Goal: Task Accomplishment & Management: Complete application form

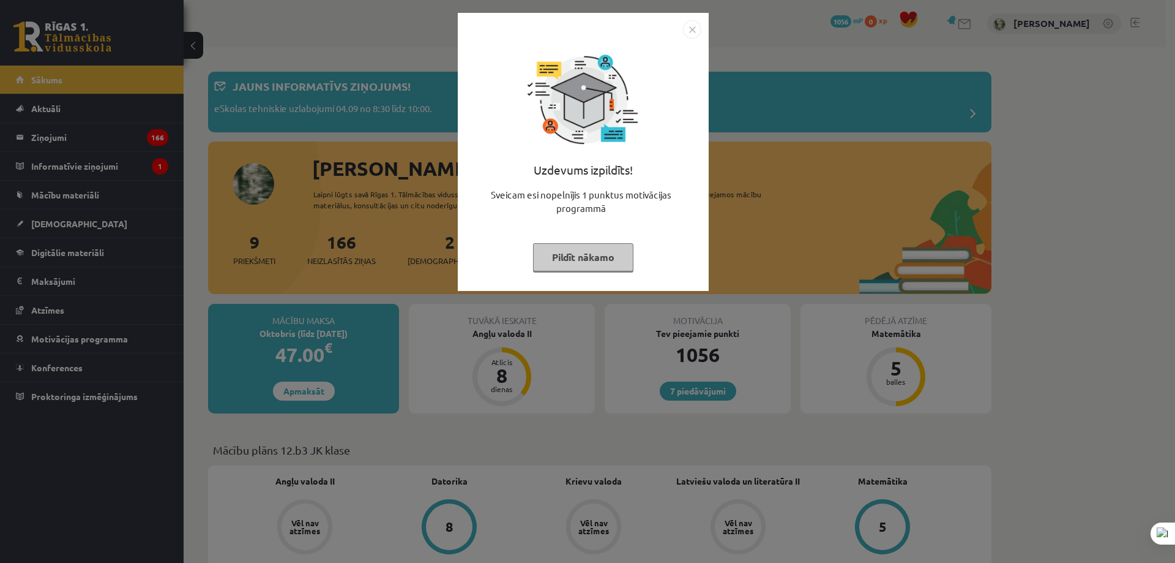
click at [596, 258] on button "Pildīt nākamo" at bounding box center [583, 257] width 100 height 28
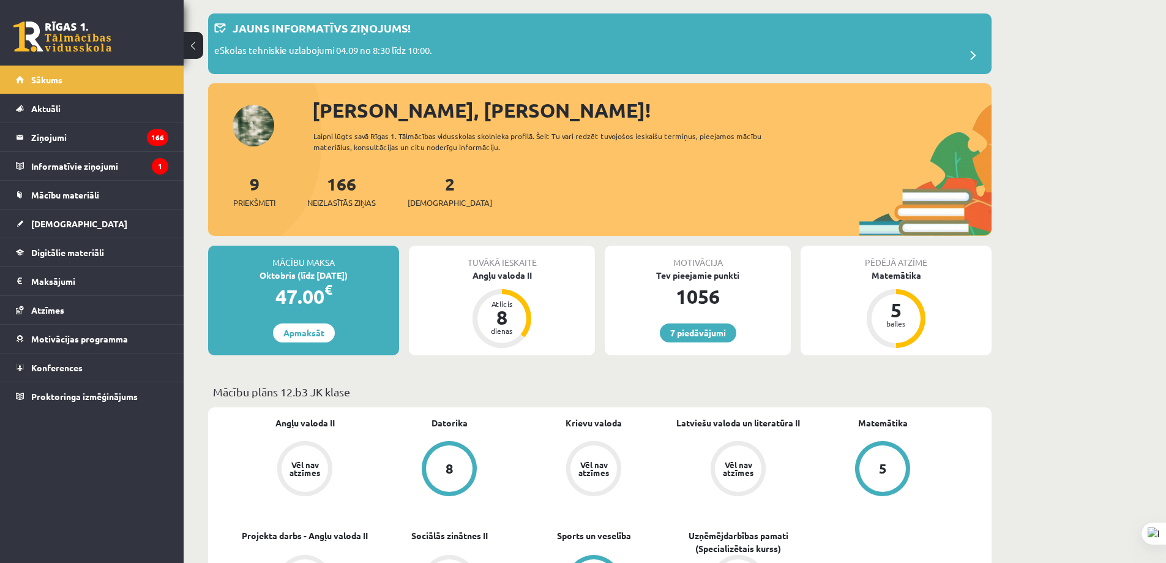
scroll to position [61, 0]
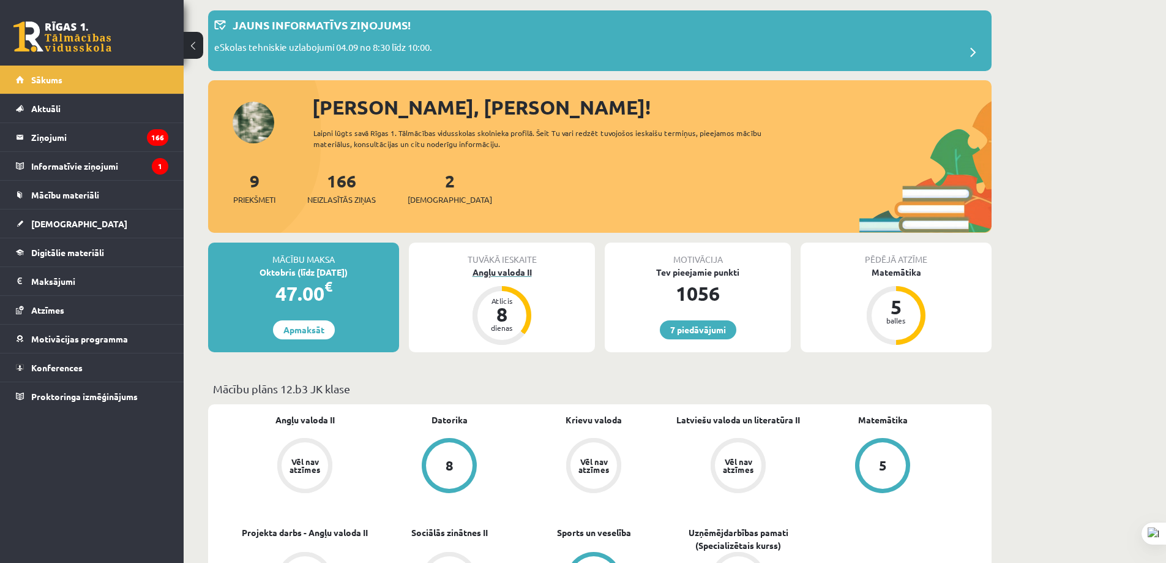
click at [523, 269] on div "Angļu valoda II" at bounding box center [502, 272] width 186 height 13
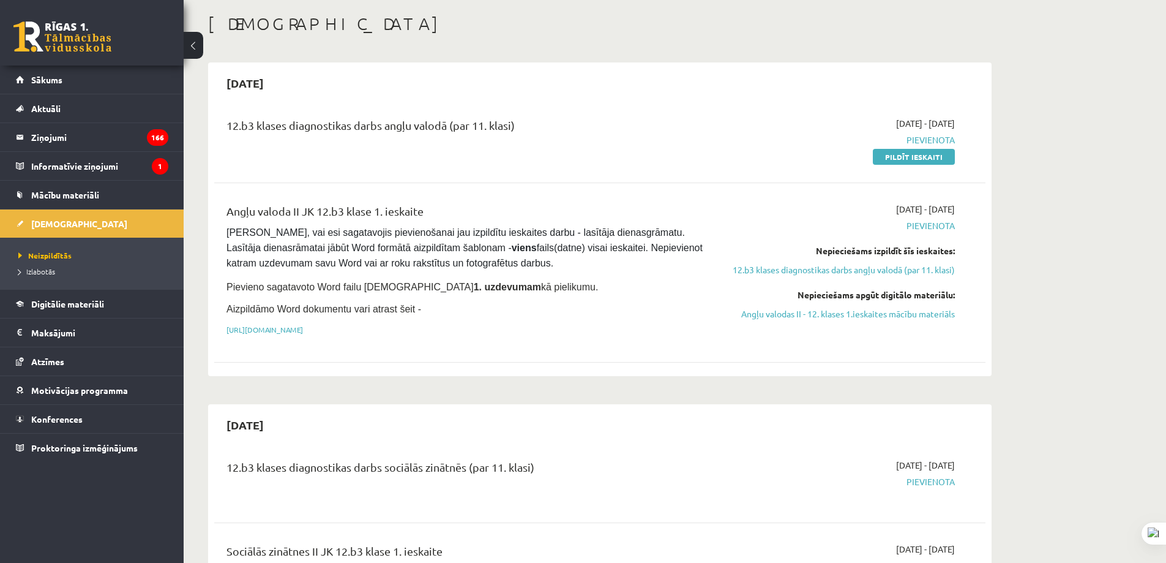
scroll to position [61, 0]
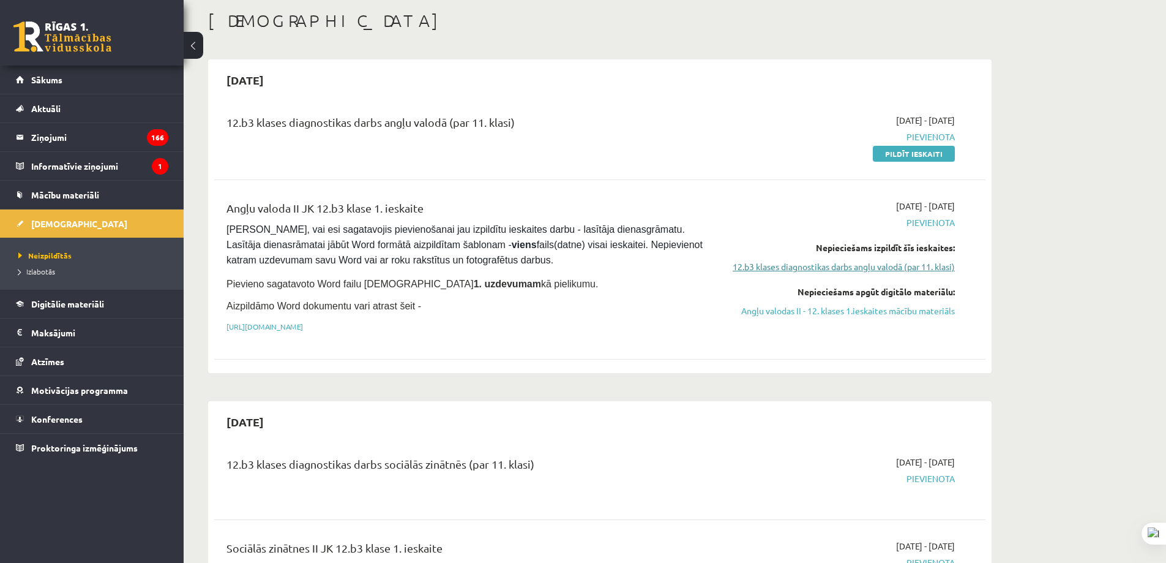
click at [833, 269] on link "12.b3 klases diagnostikas darbs angļu valodā (par 11. klasi)" at bounding box center [839, 266] width 231 height 13
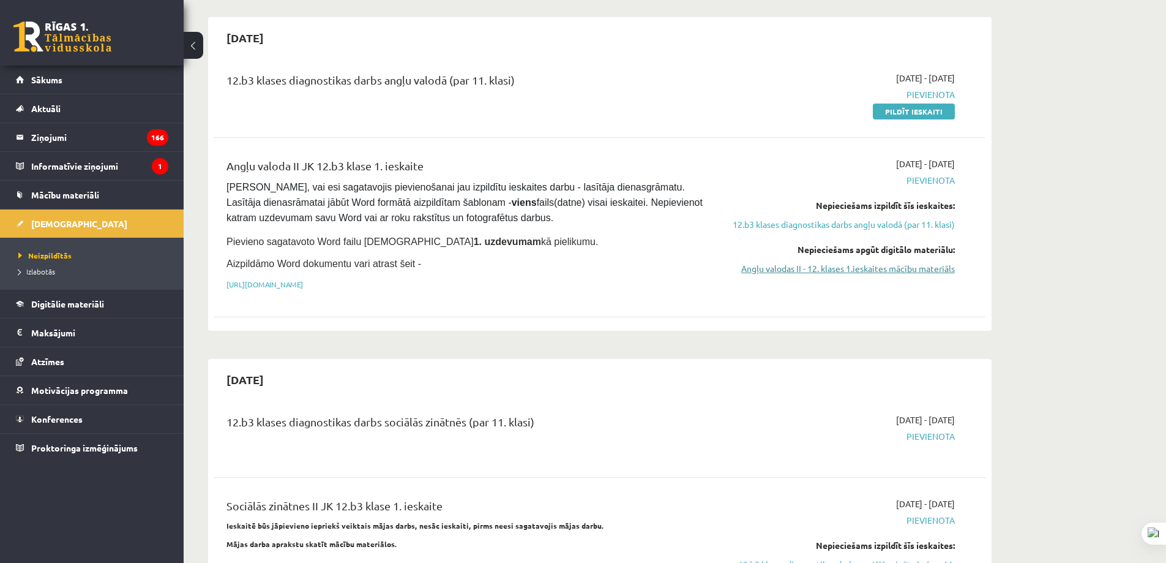
scroll to position [102, 0]
click at [804, 266] on link "Angļu valodas II - 12. klases 1.ieskaites mācību materiāls" at bounding box center [839, 270] width 231 height 13
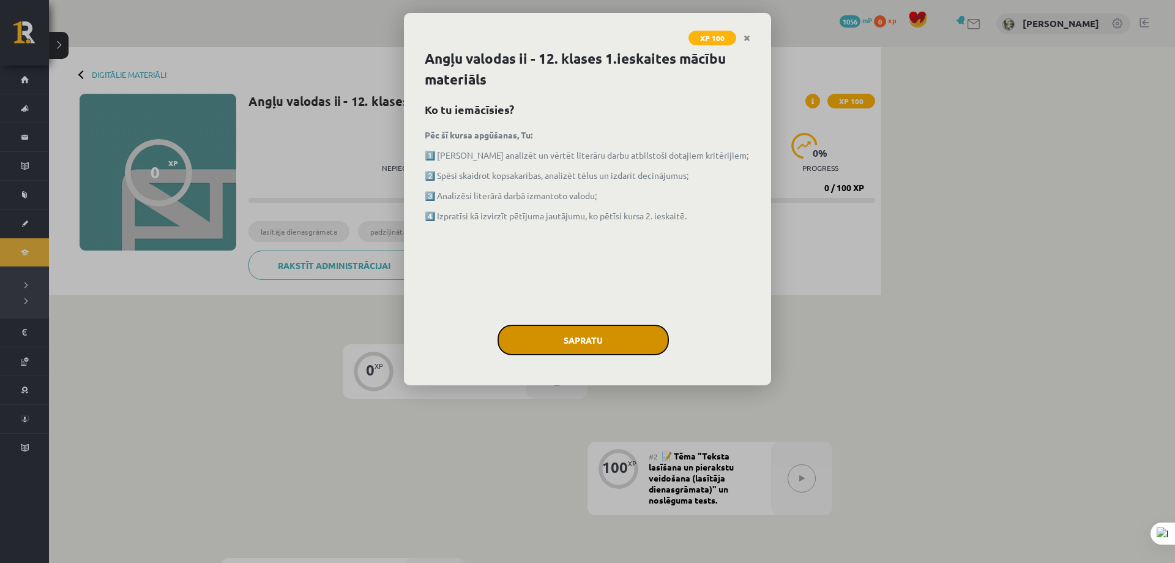
click at [583, 336] on button "Sapratu" at bounding box center [583, 339] width 171 height 31
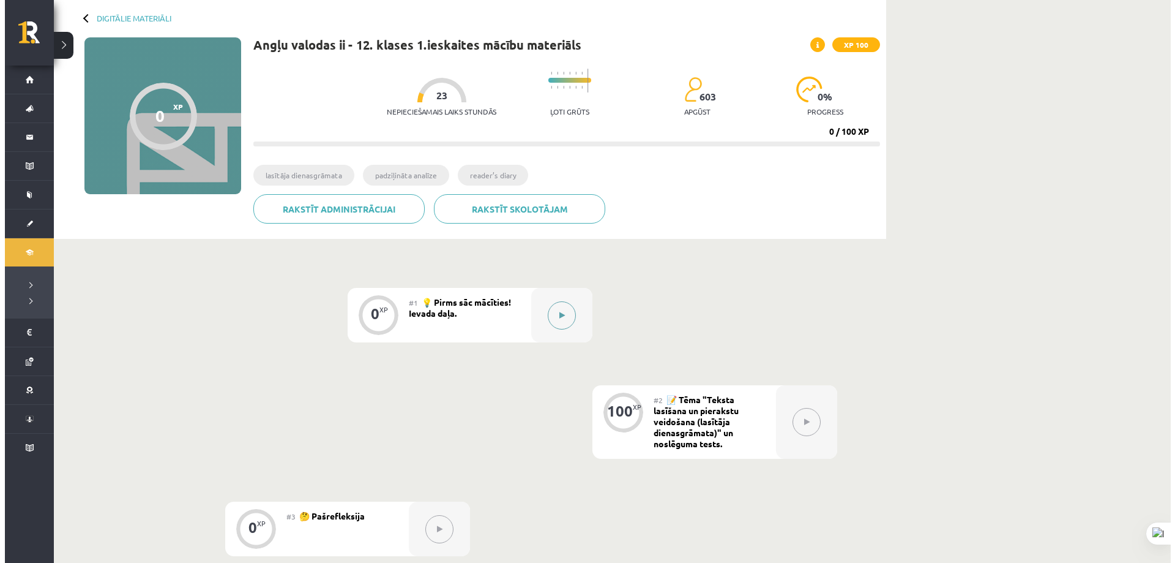
scroll to position [61, 0]
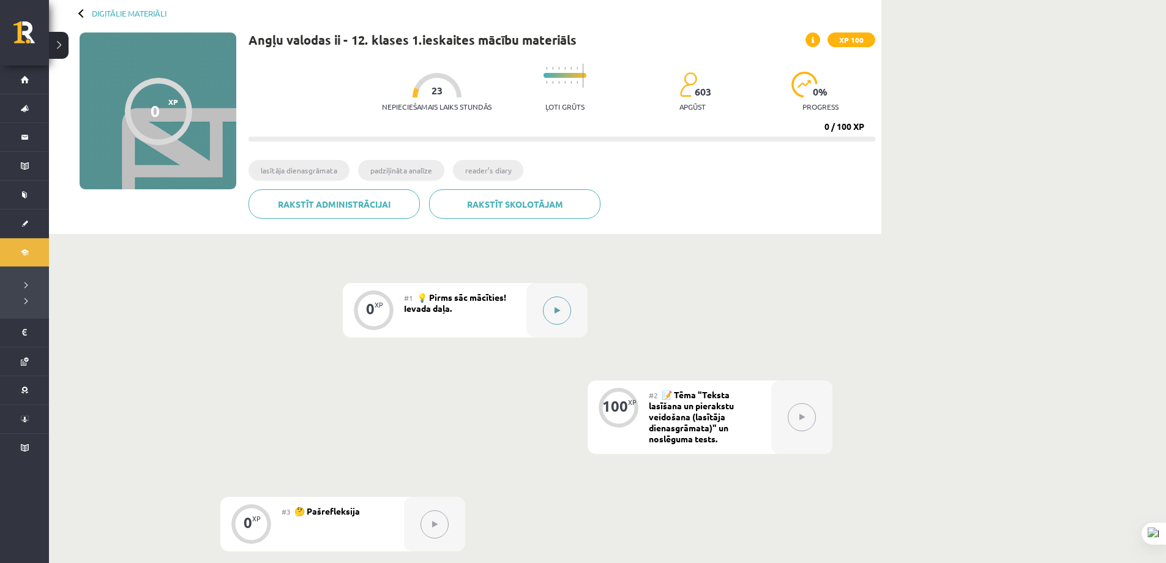
click at [558, 309] on icon at bounding box center [558, 310] width 6 height 7
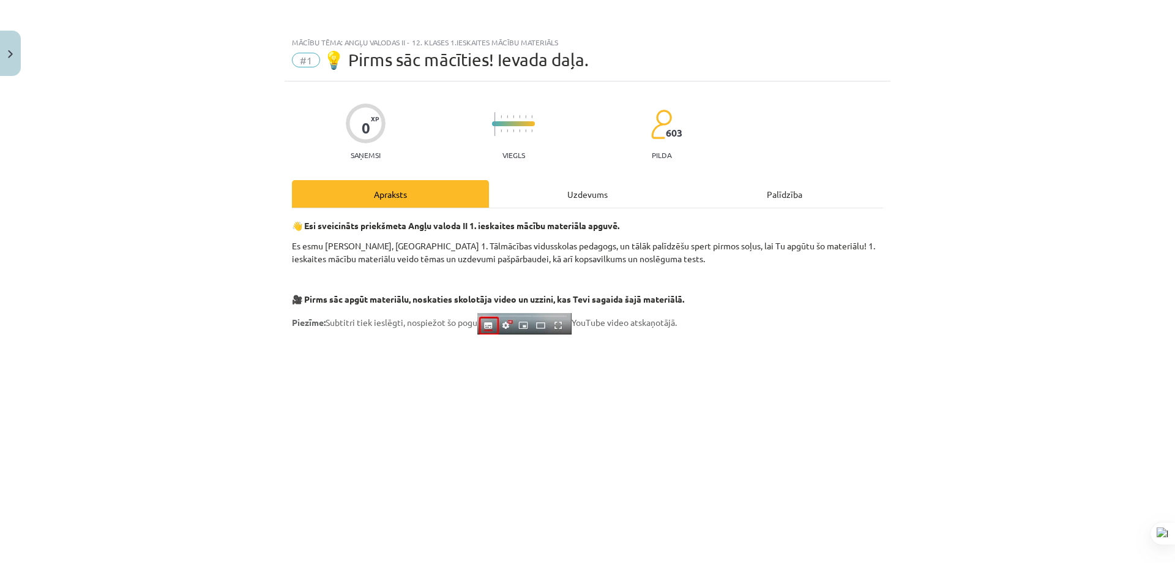
click at [576, 192] on div "Uzdevums" at bounding box center [587, 194] width 197 height 28
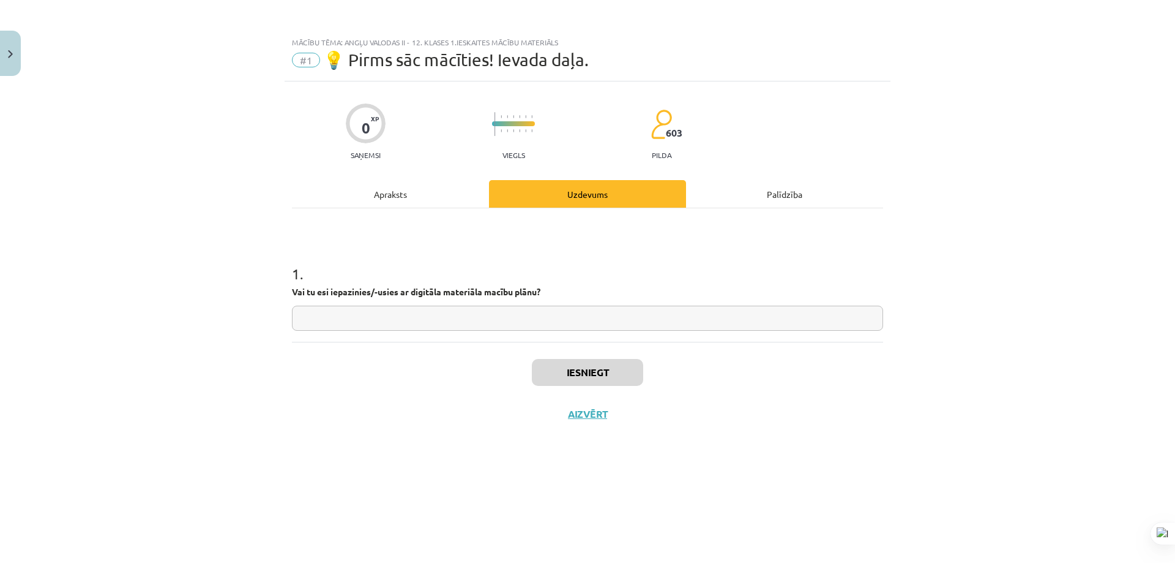
click at [436, 323] on input "text" at bounding box center [587, 318] width 591 height 25
type input "***"
click at [570, 366] on button "Iesniegt" at bounding box center [587, 372] width 111 height 27
click at [605, 426] on button "Nākamā nodarbība" at bounding box center [588, 422] width 120 height 28
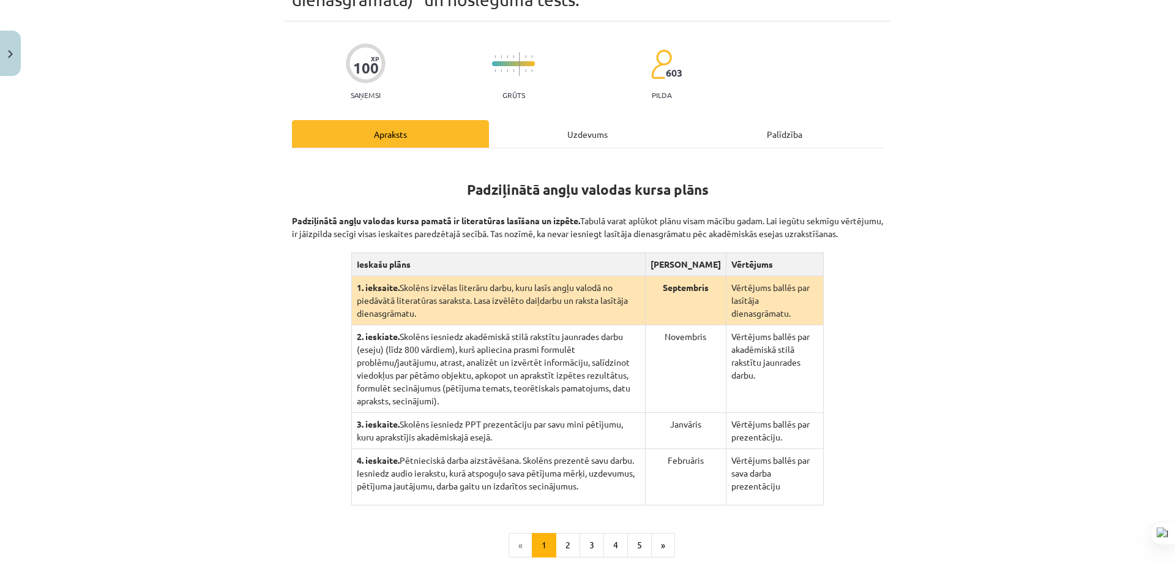
scroll to position [122, 0]
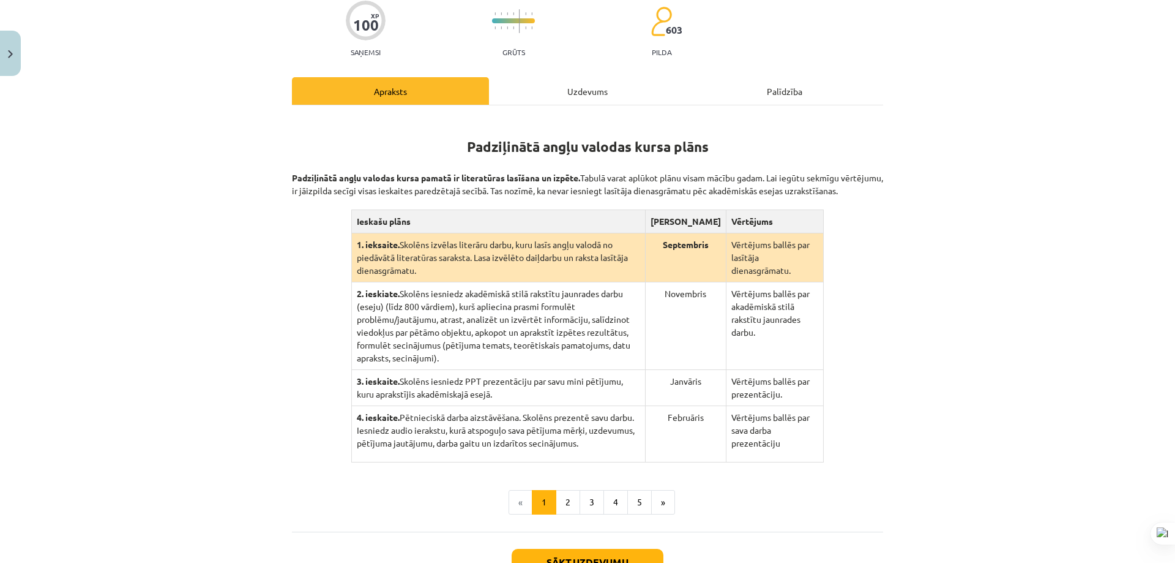
click at [573, 93] on div "Uzdevums" at bounding box center [587, 91] width 197 height 28
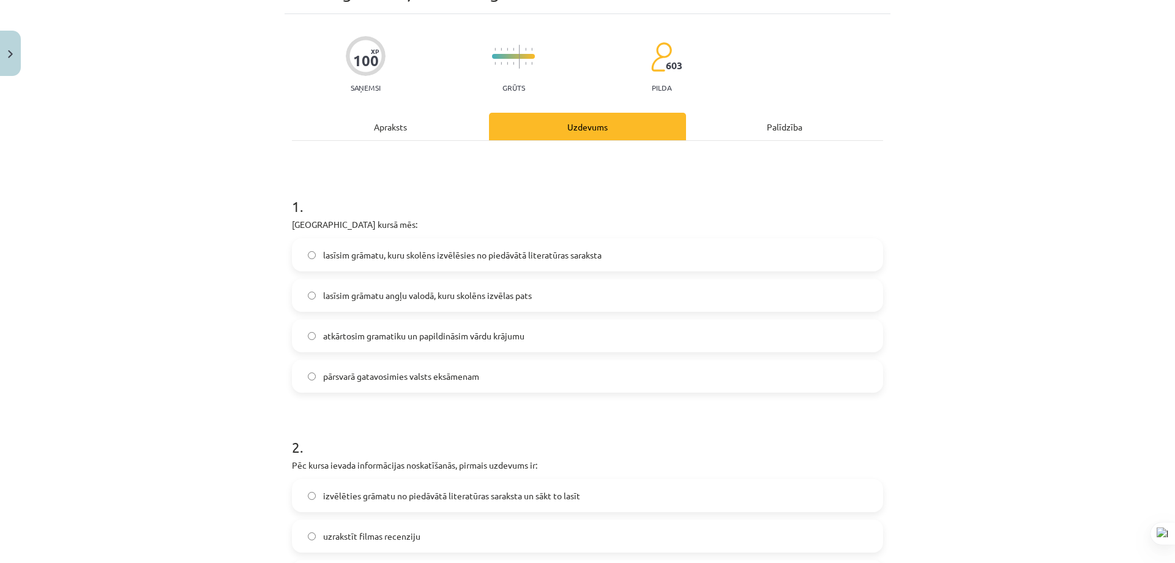
scroll to position [92, 0]
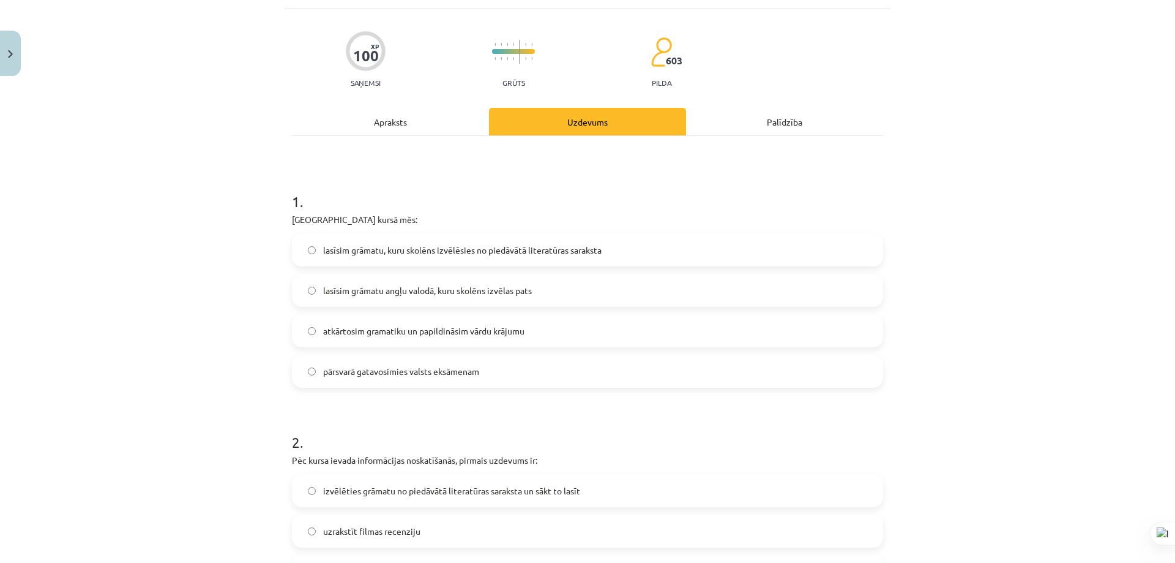
click at [459, 296] on span "lasīsim grāmatu angļu valodā, kuru skolēns izvēlas pats" at bounding box center [427, 290] width 209 height 13
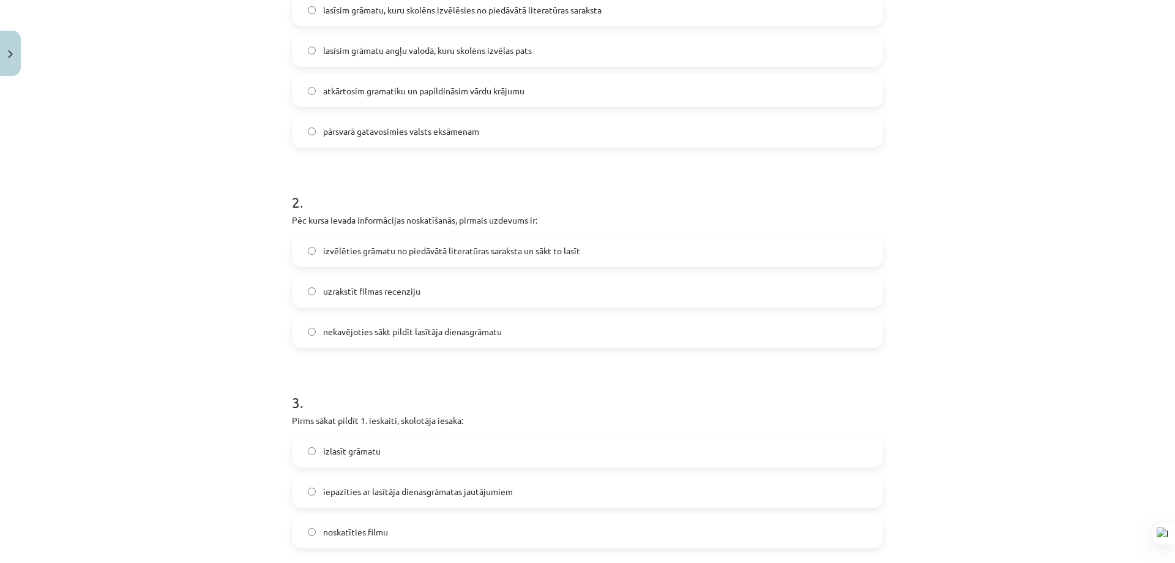
scroll to position [337, 0]
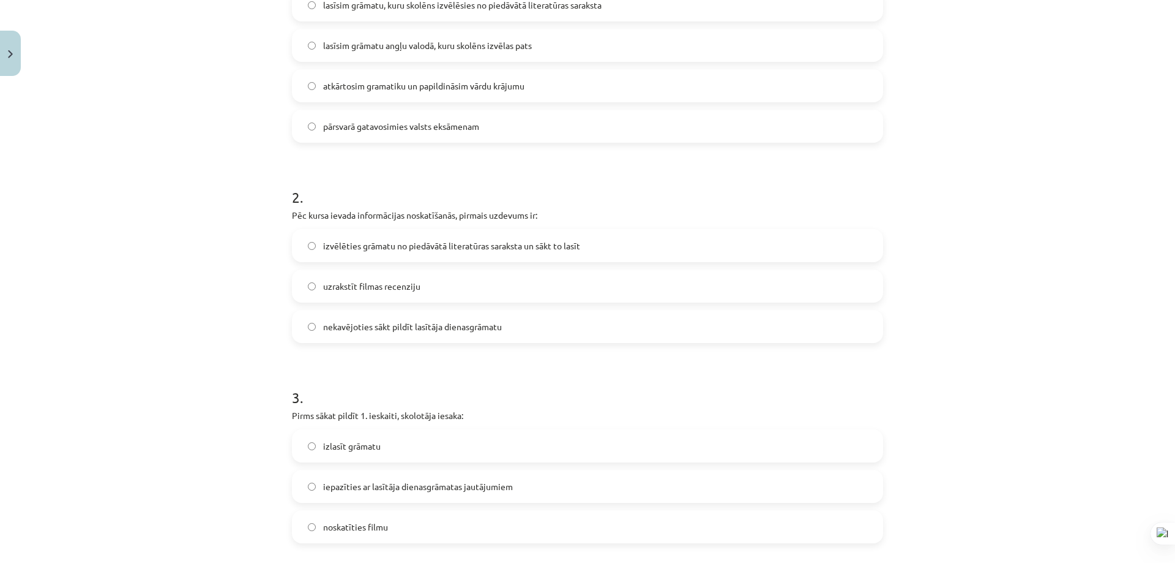
click at [426, 138] on label "pārsvarā gatavosimies valsts eksāmenam" at bounding box center [587, 126] width 589 height 31
click at [497, 51] on span "lasīsim grāmatu angļu valodā, kuru skolēns izvēlas pats" at bounding box center [427, 45] width 209 height 13
click at [421, 288] on label "uzrakstīt filmas recenziju" at bounding box center [587, 286] width 589 height 31
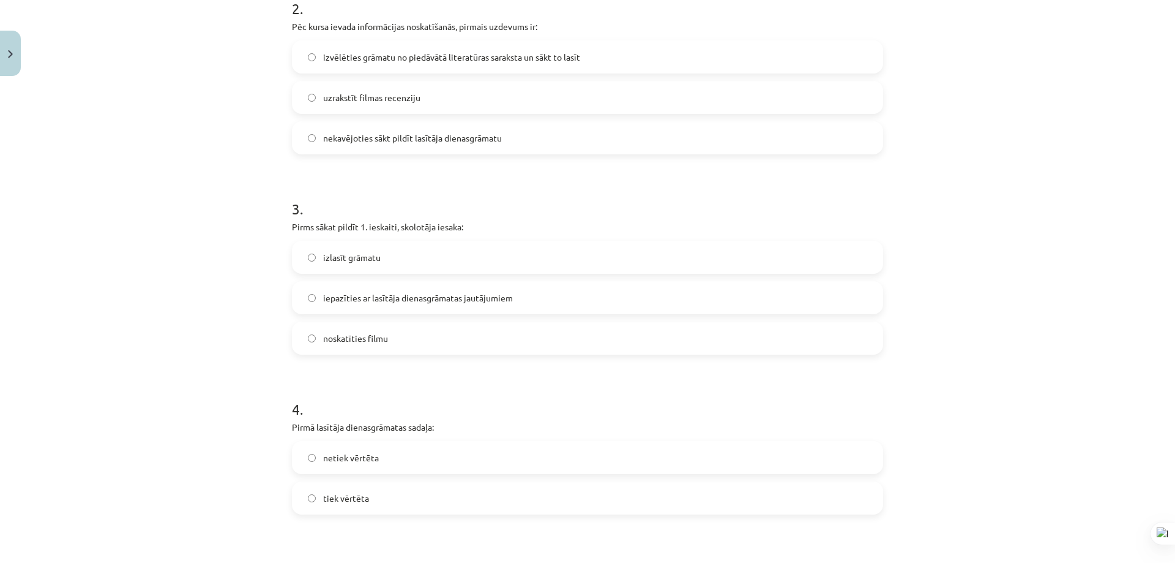
scroll to position [520, 0]
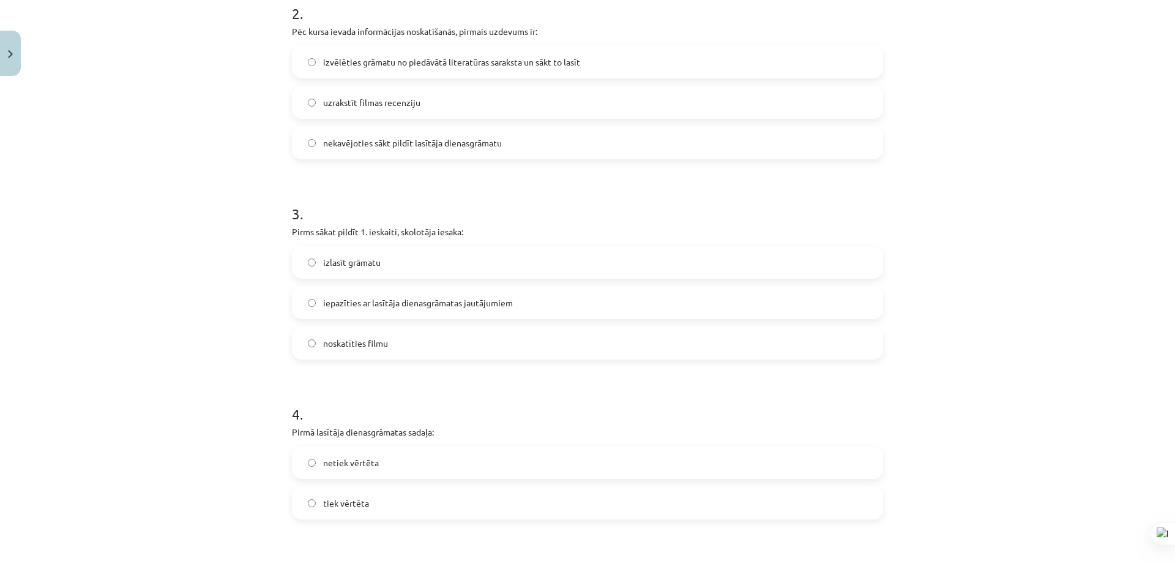
click at [400, 341] on label "noskatīties filmu" at bounding box center [587, 343] width 589 height 31
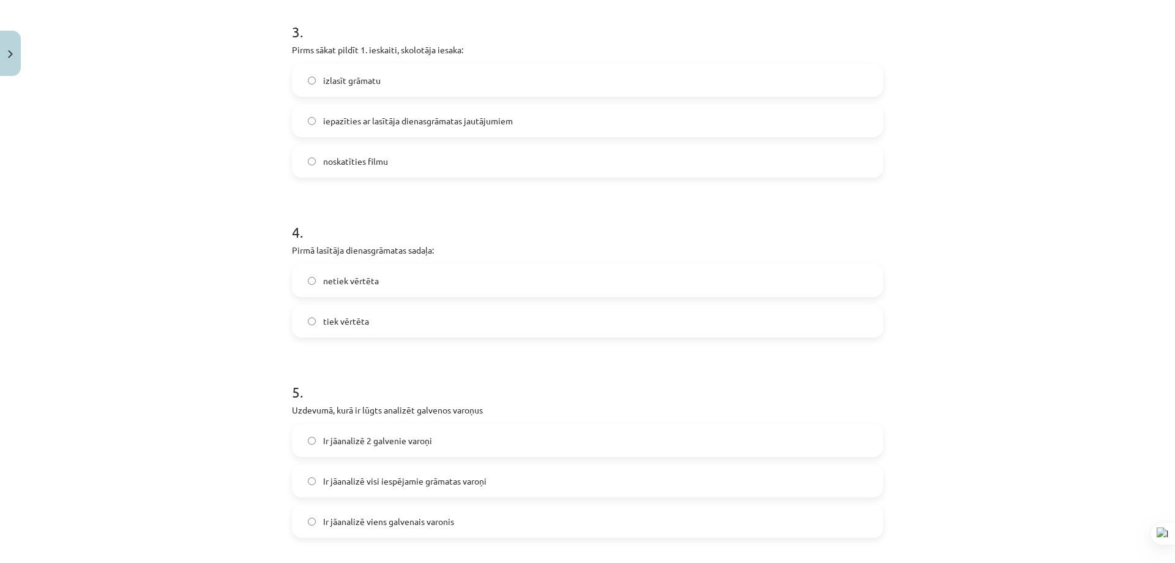
scroll to position [704, 0]
click at [399, 279] on label "netiek vērtēta" at bounding box center [587, 278] width 589 height 31
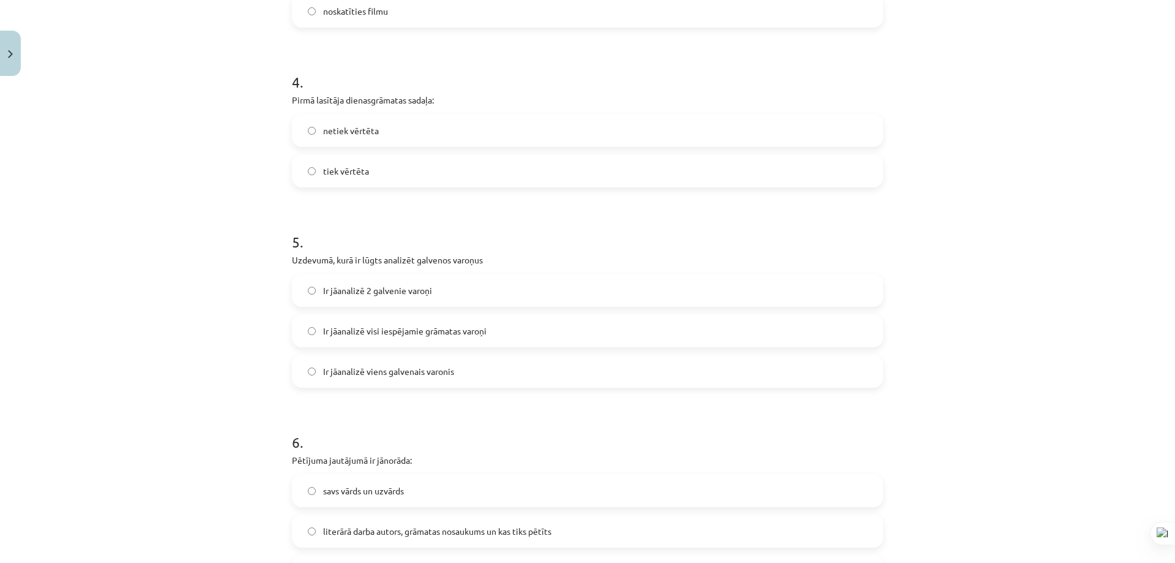
scroll to position [888, 0]
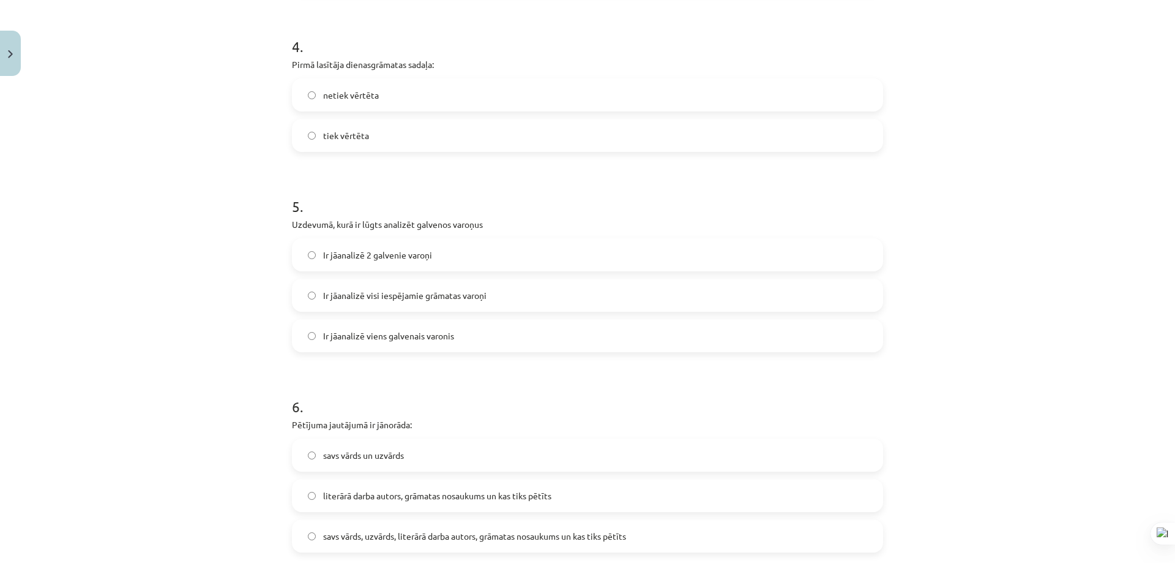
click at [436, 339] on span "Ir jāanalizē viens galvenais varonis" at bounding box center [388, 335] width 131 height 13
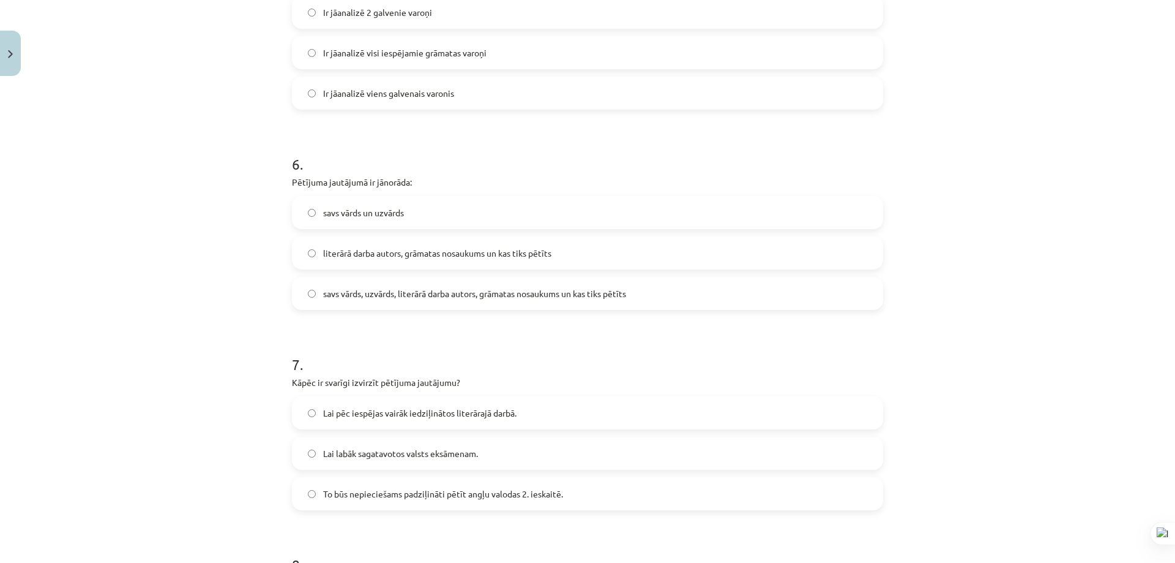
scroll to position [1133, 0]
click at [426, 256] on span "literārā darba autors, grāmatas nosaukums un kas tiks pētīts" at bounding box center [437, 250] width 228 height 13
click at [426, 282] on label "savs vārds, uzvārds, literārā darba autors, grāmatas nosaukums un kas tiks pētī…" at bounding box center [587, 291] width 589 height 31
click at [416, 219] on label "savs vārds un uzvārds" at bounding box center [587, 210] width 589 height 31
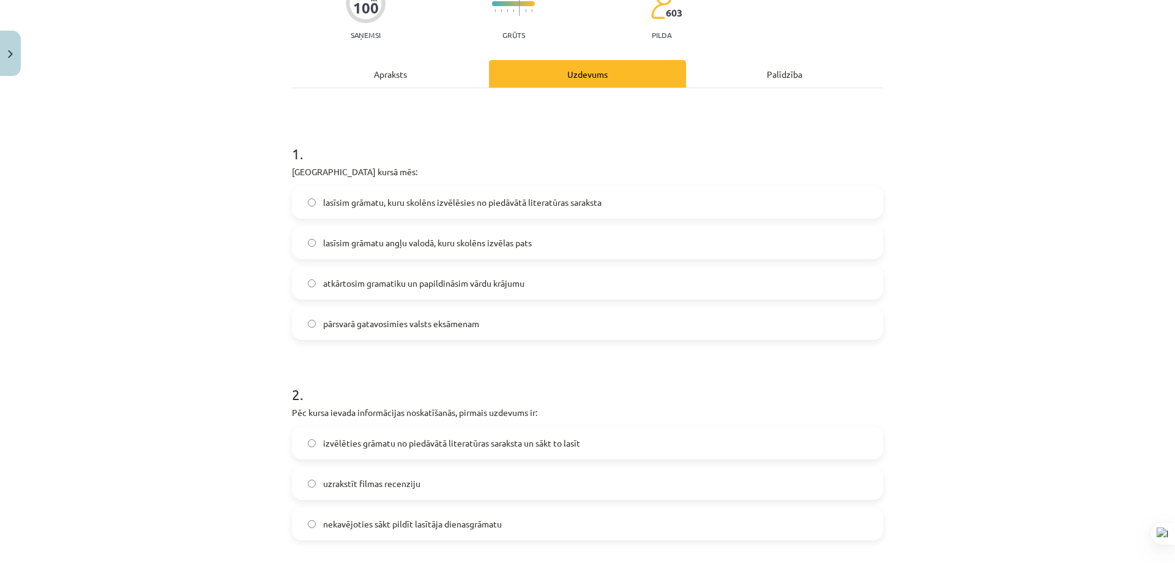
scroll to position [31, 0]
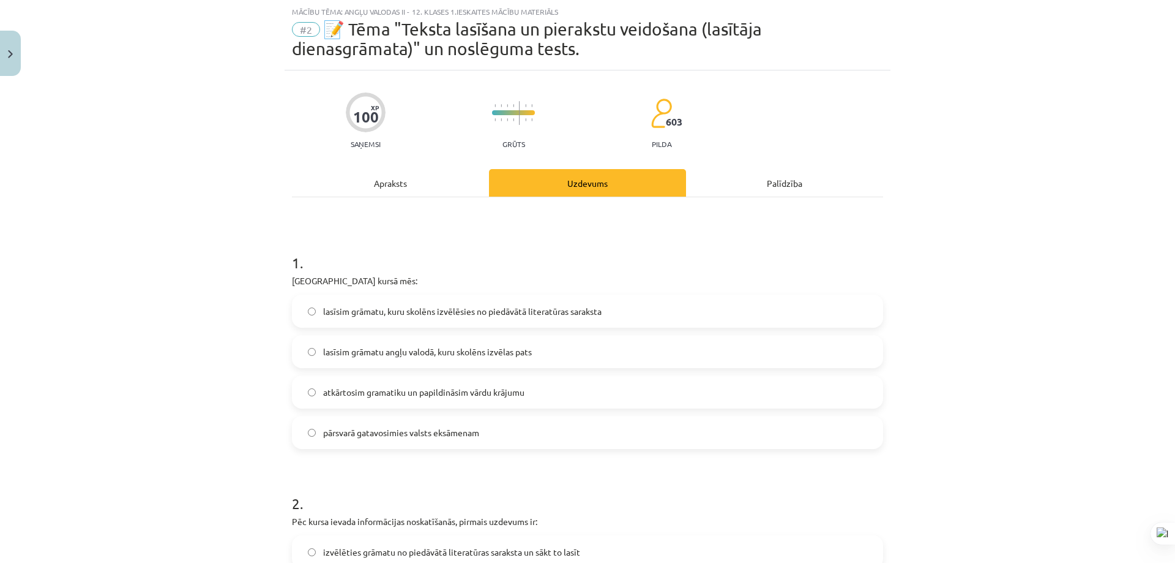
click at [405, 180] on div "Apraksts" at bounding box center [390, 183] width 197 height 28
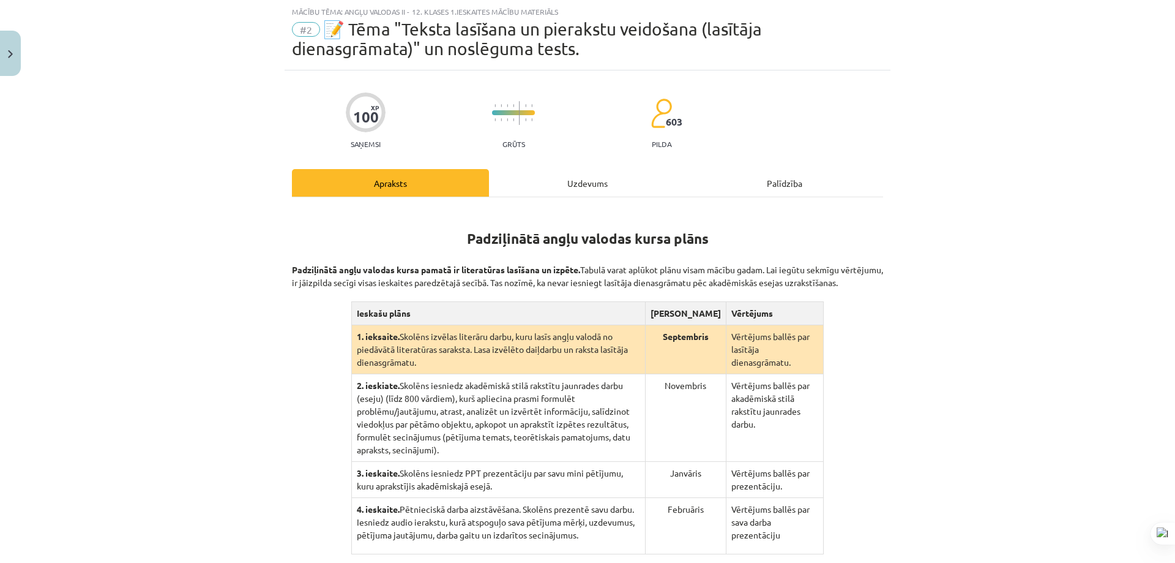
click at [542, 184] on div "Uzdevums" at bounding box center [587, 183] width 197 height 28
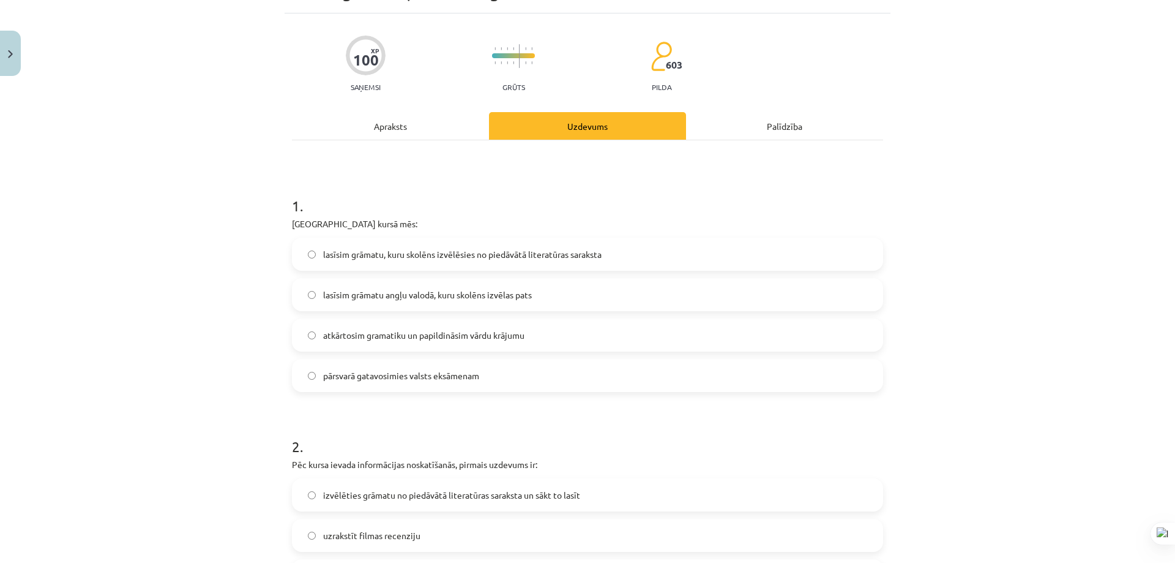
scroll to position [92, 0]
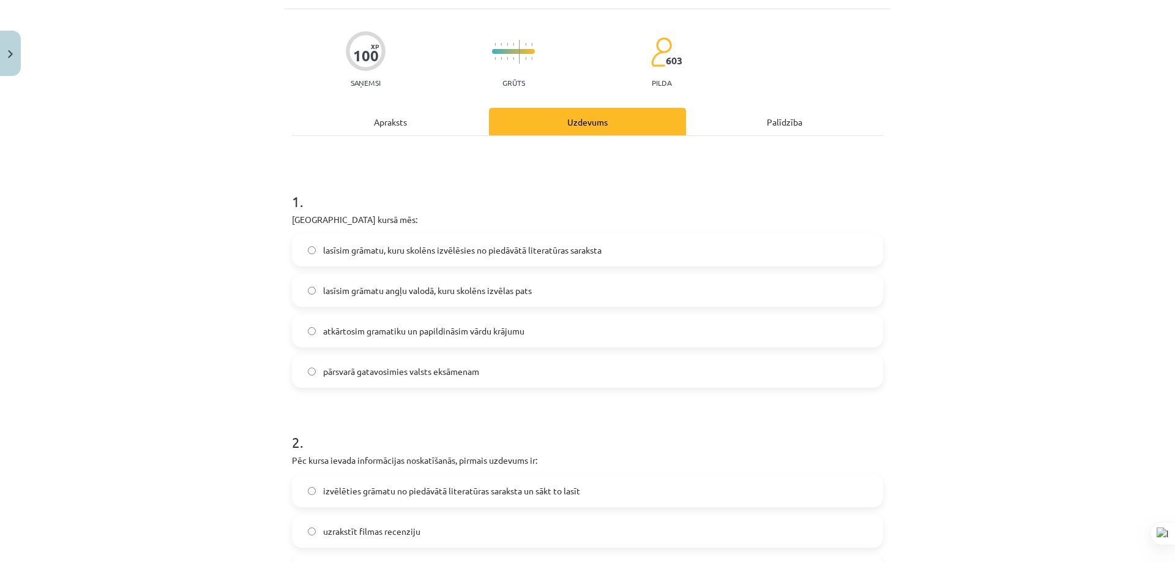
click at [424, 242] on label "lasīsim grāmatu, kuru skolēns izvēlēsies no piedāvātā literatūras saraksta" at bounding box center [587, 249] width 589 height 31
click at [403, 122] on div "Apraksts" at bounding box center [390, 122] width 197 height 28
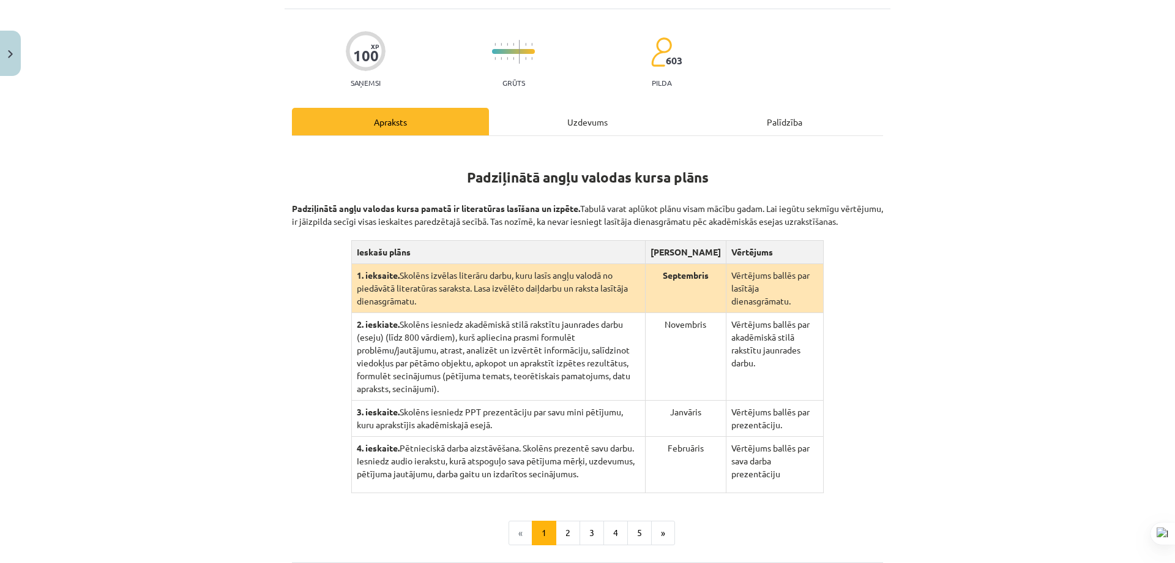
click at [557, 126] on div "Uzdevums" at bounding box center [587, 122] width 197 height 28
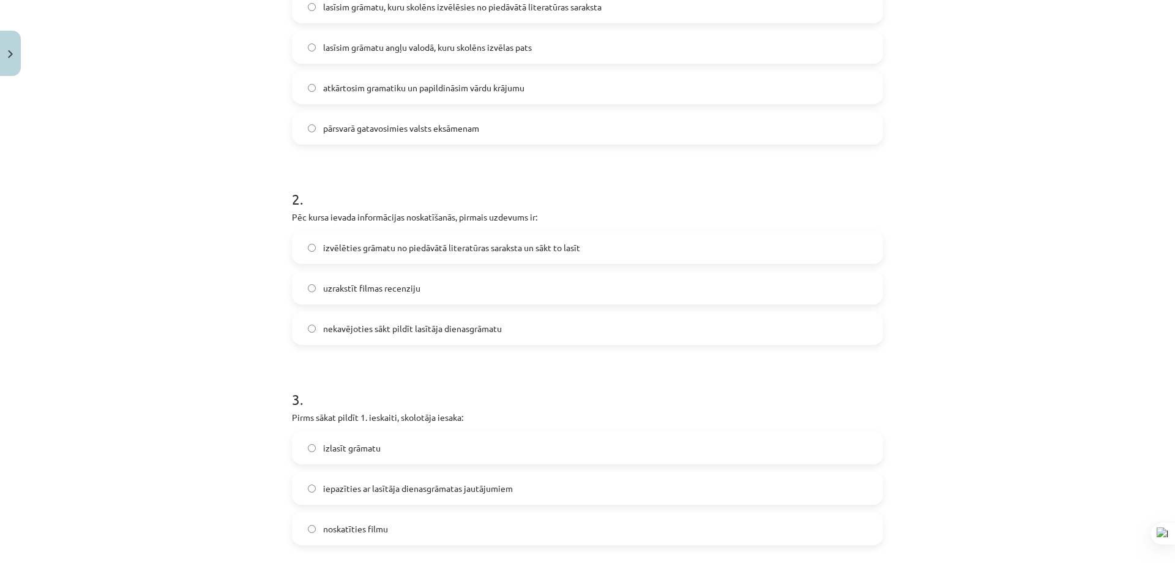
scroll to position [337, 0]
click at [405, 254] on label "izvēlēties grāmatu no piedāvātā literatūras saraksta un sākt to lasīt" at bounding box center [587, 245] width 589 height 31
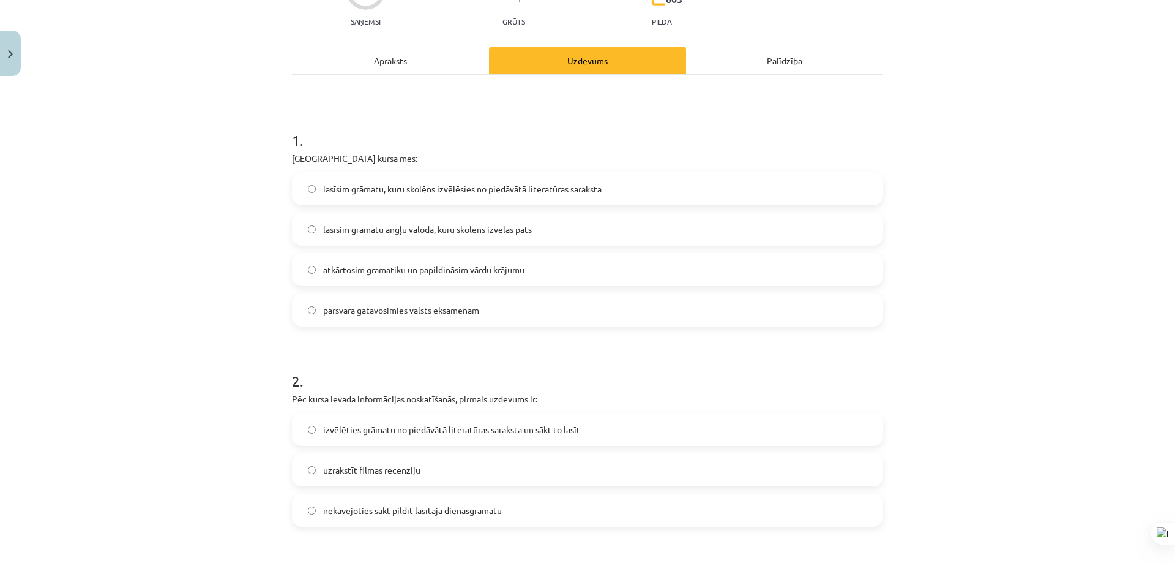
click at [388, 69] on div "Apraksts" at bounding box center [390, 61] width 197 height 28
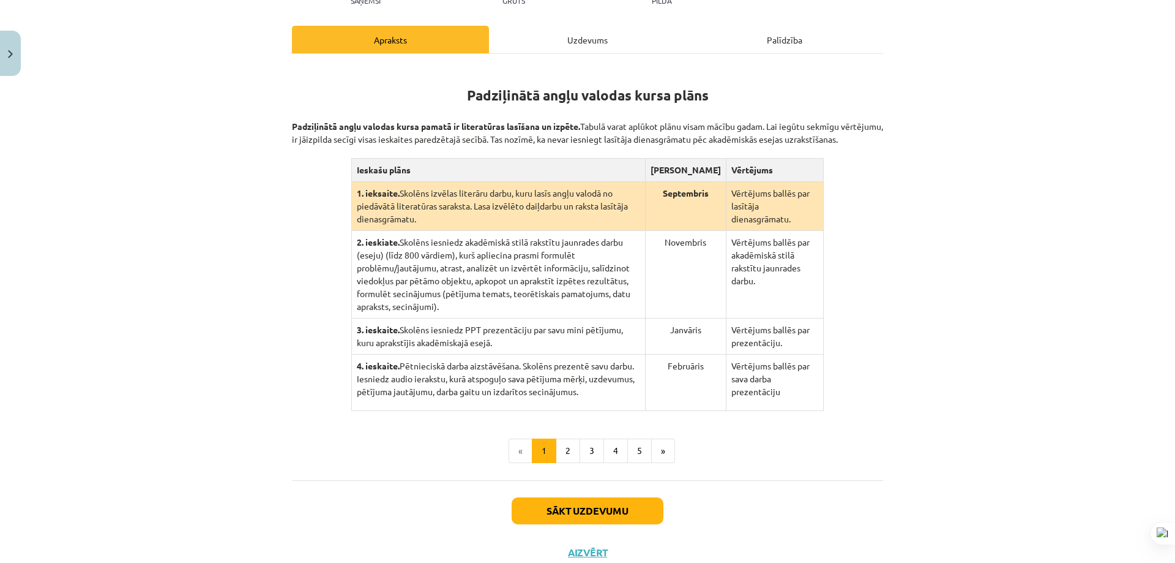
scroll to position [201, 0]
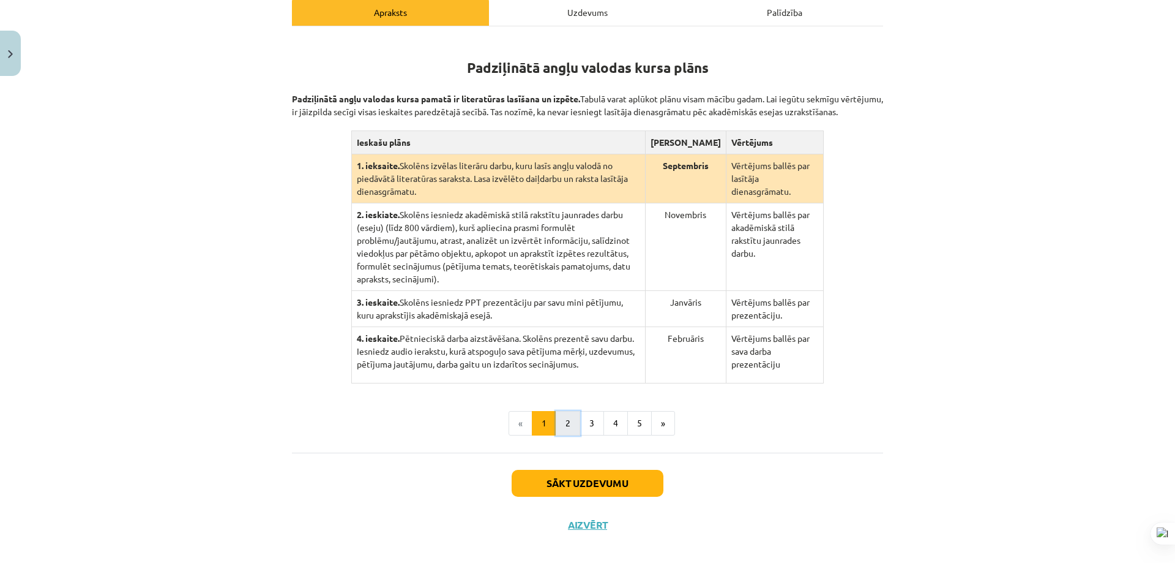
click at [566, 411] on button "2" at bounding box center [568, 423] width 24 height 24
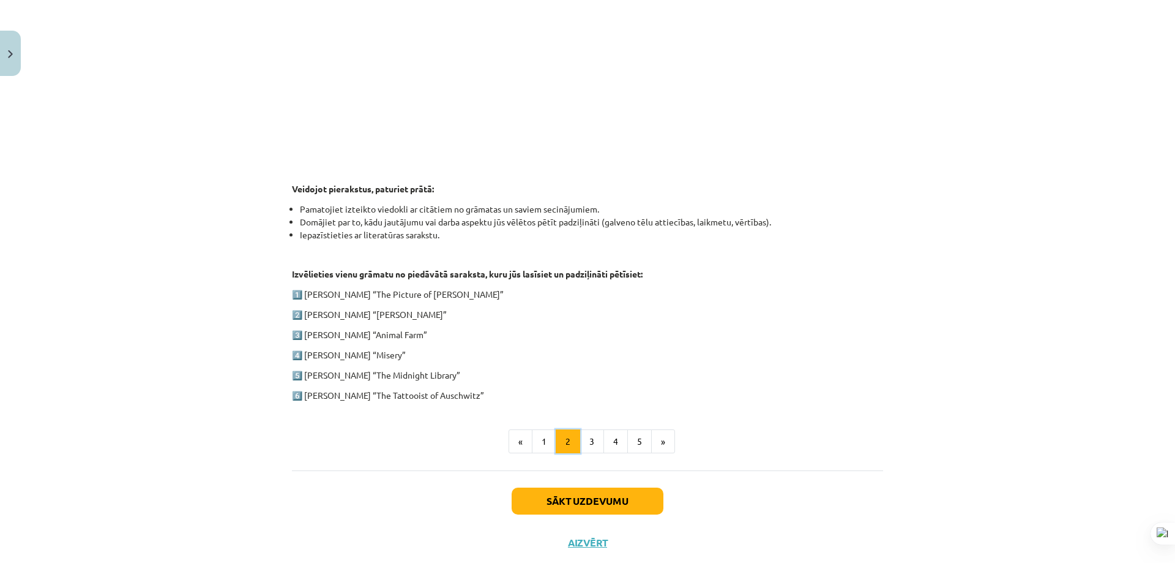
scroll to position [494, 0]
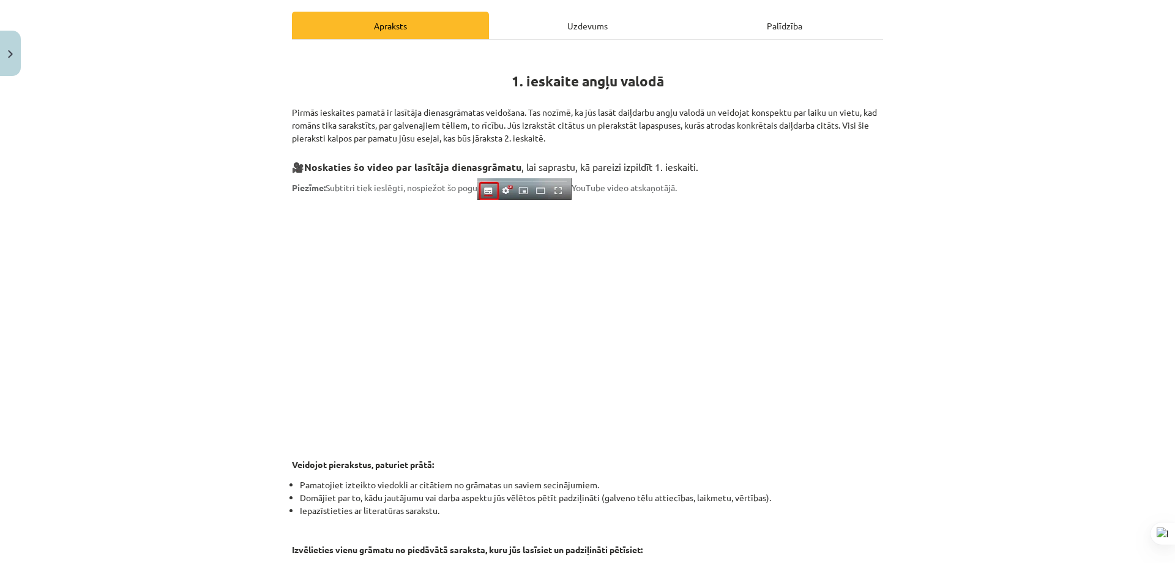
click at [543, 27] on div "Uzdevums" at bounding box center [587, 26] width 197 height 28
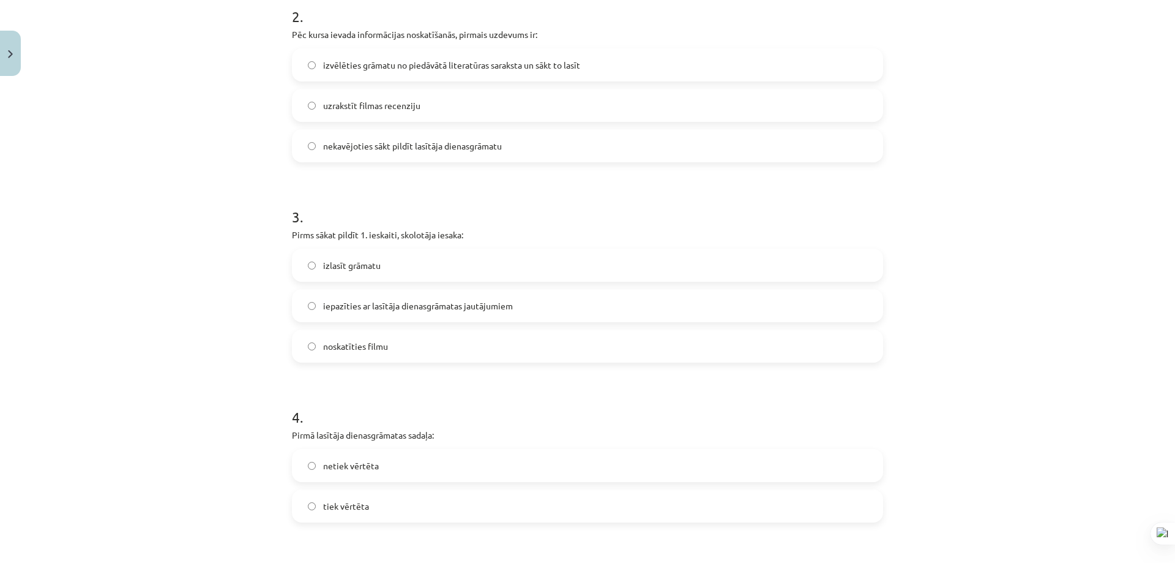
scroll to position [520, 0]
click at [388, 267] on label "izlasīt grāmatu" at bounding box center [587, 262] width 589 height 31
click at [404, 305] on span "iepazīties ar lasītāja dienasgrāmatas jautājumiem" at bounding box center [418, 302] width 190 height 13
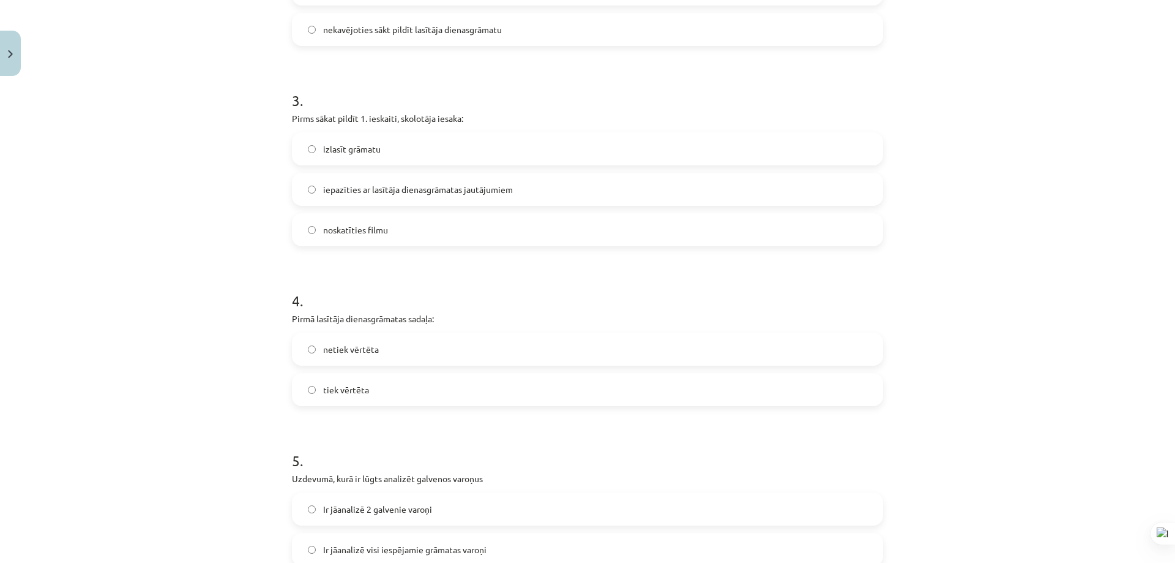
scroll to position [704, 0]
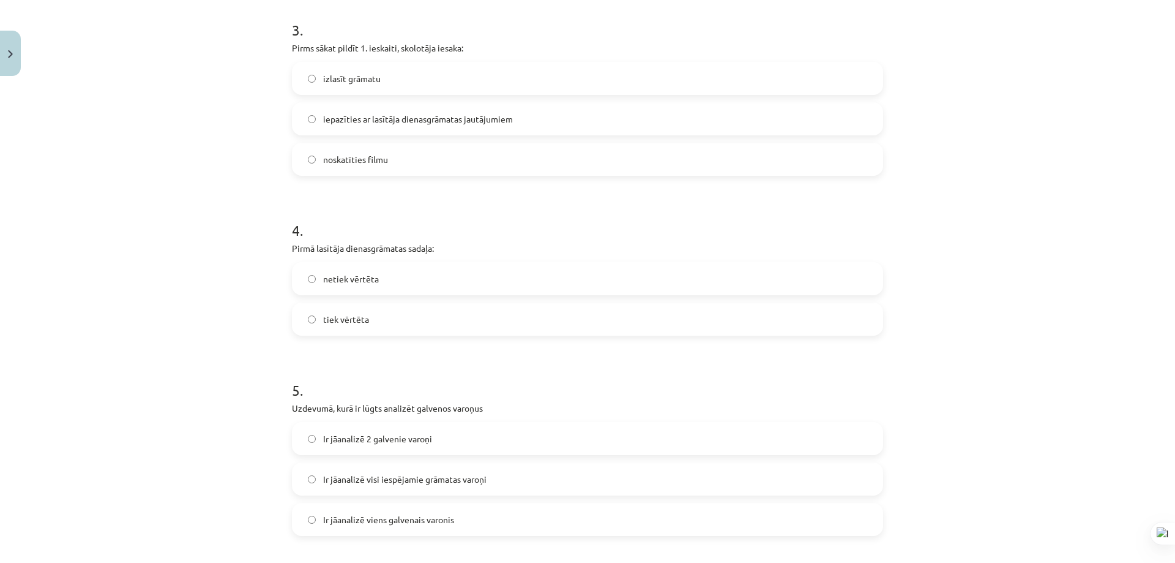
click at [389, 313] on label "tiek vērtēta" at bounding box center [587, 319] width 589 height 31
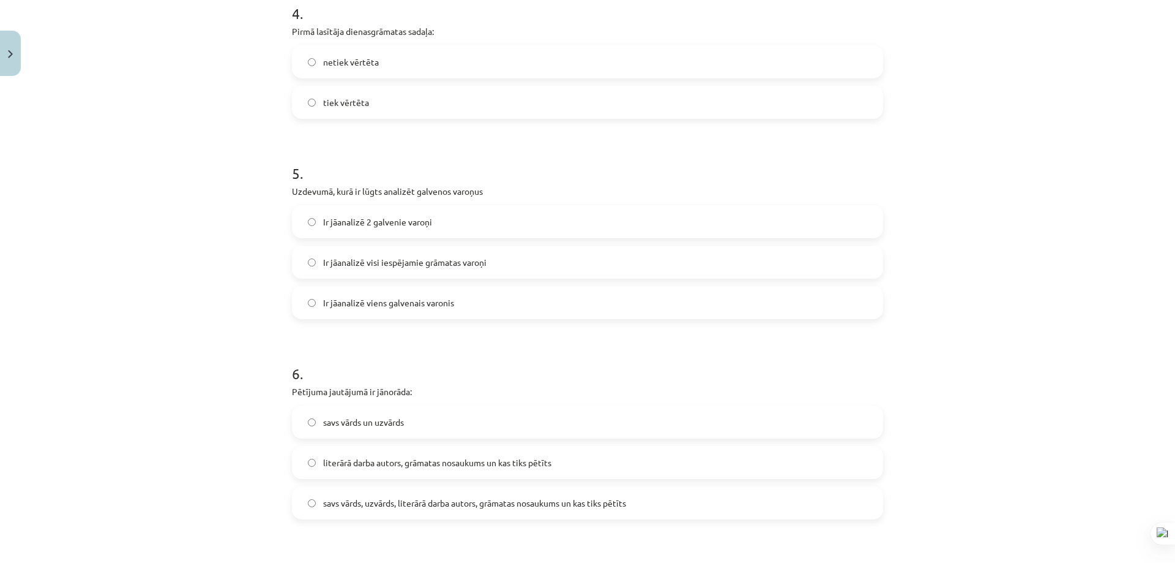
scroll to position [949, 0]
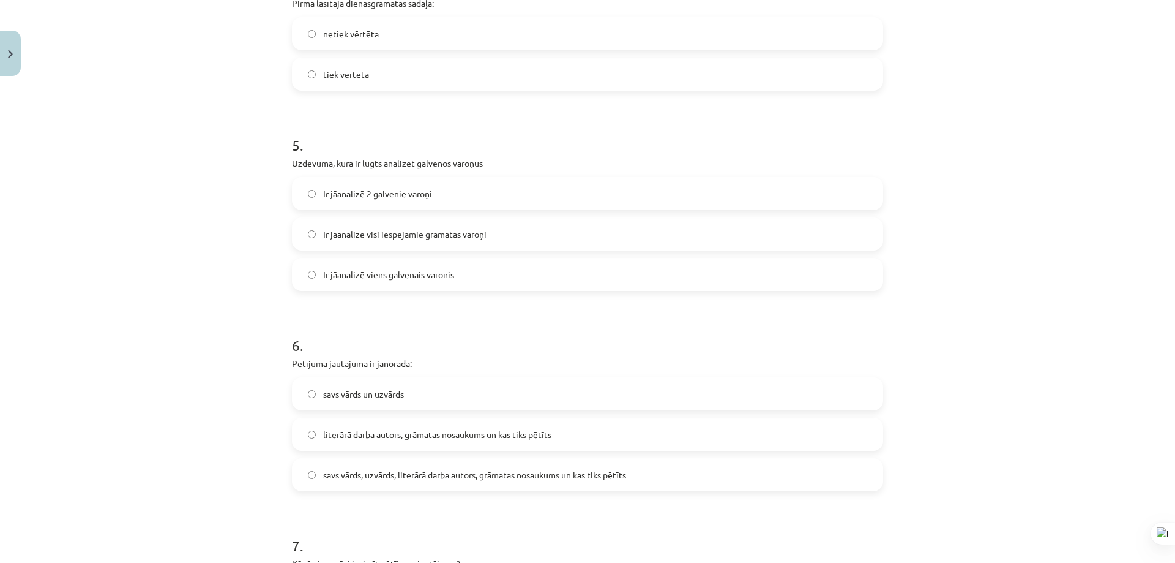
click at [418, 236] on span "Ir jāanalizē visi iespējamie grāmatas varoņi" at bounding box center [404, 234] width 163 height 13
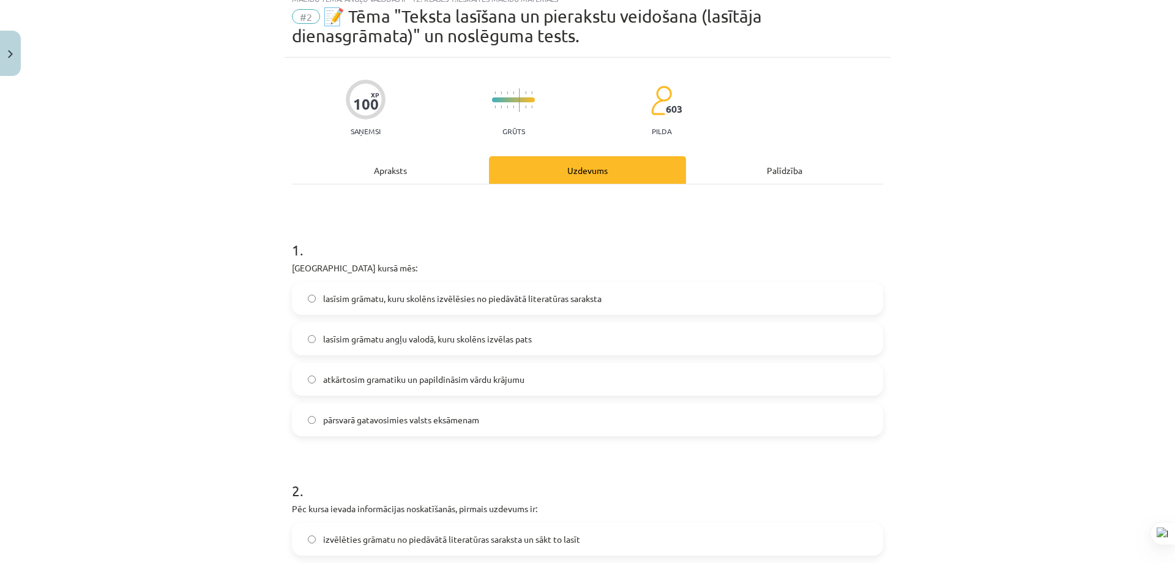
scroll to position [0, 0]
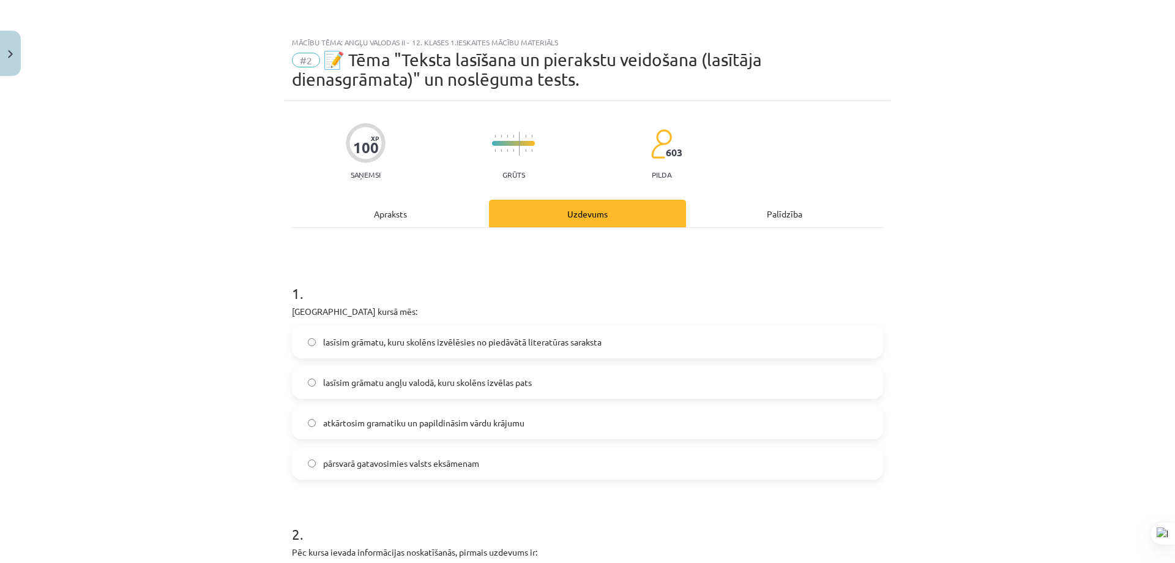
click at [392, 207] on div "Apraksts" at bounding box center [390, 214] width 197 height 28
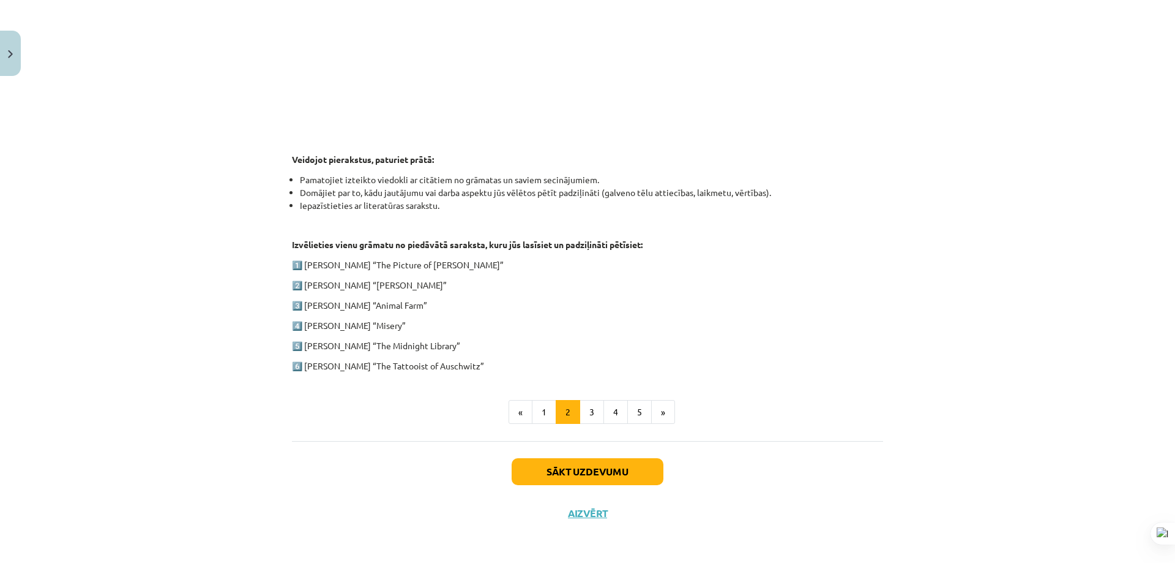
scroll to position [494, 0]
click at [583, 410] on button "3" at bounding box center [592, 411] width 24 height 24
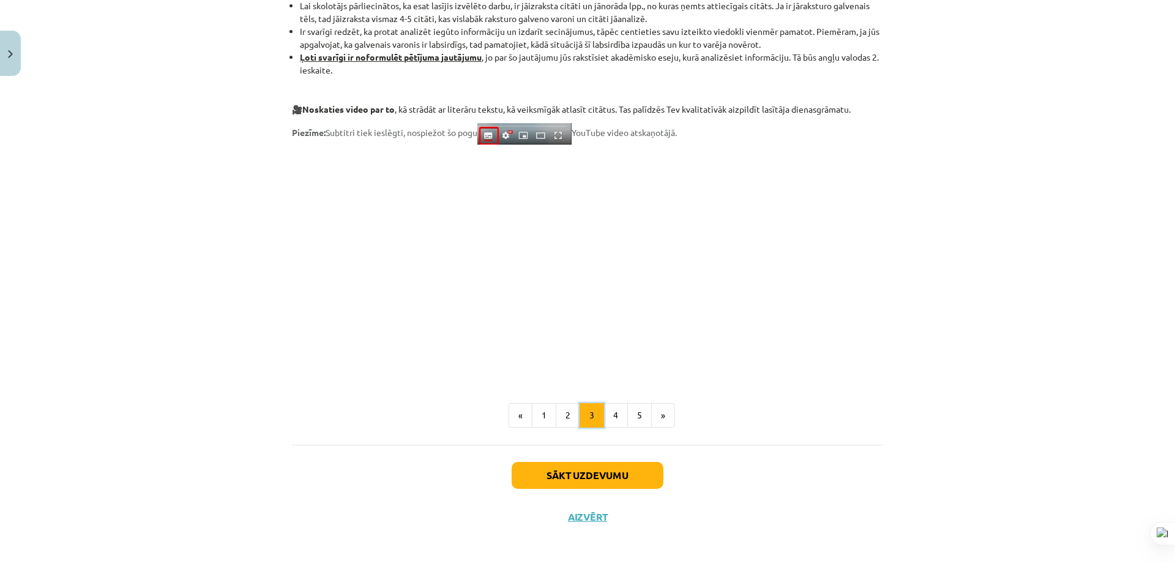
scroll to position [910, 0]
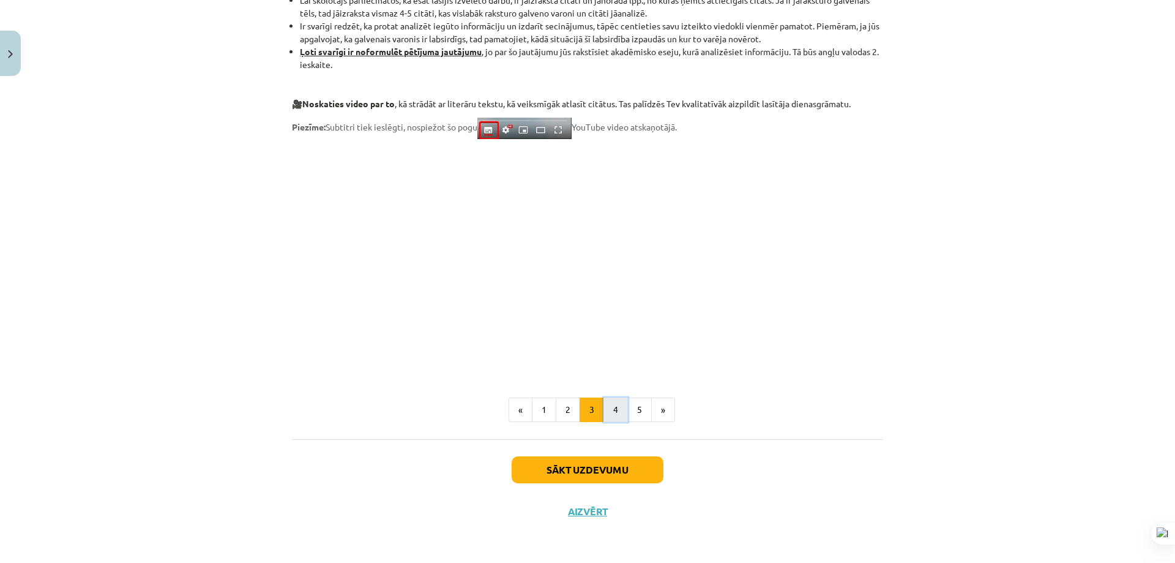
click at [604, 410] on button "4" at bounding box center [616, 409] width 24 height 24
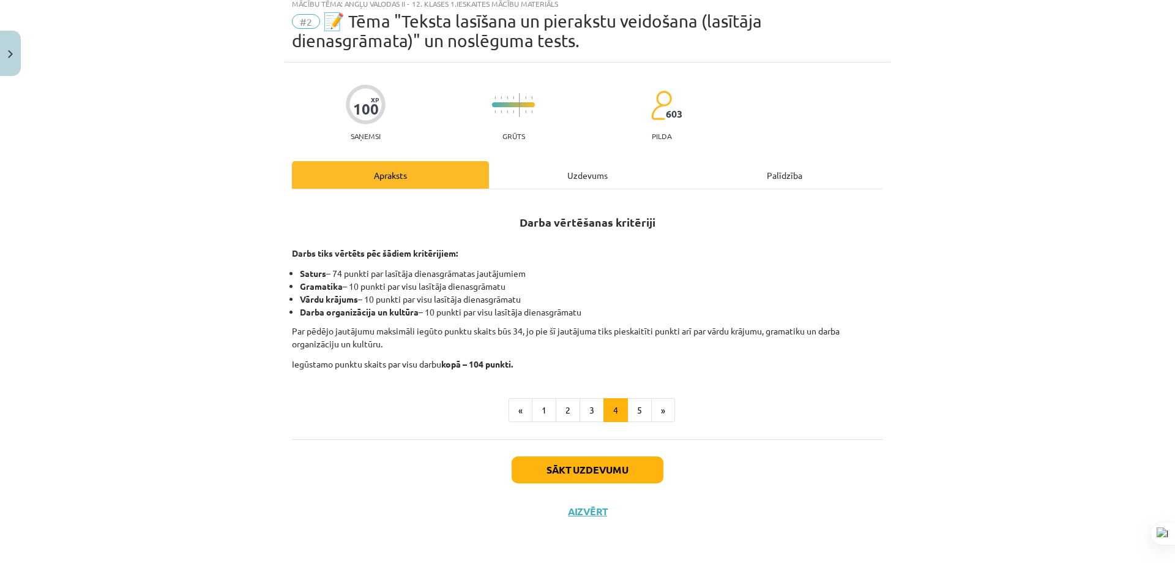
click at [534, 169] on div "Uzdevums" at bounding box center [587, 175] width 197 height 28
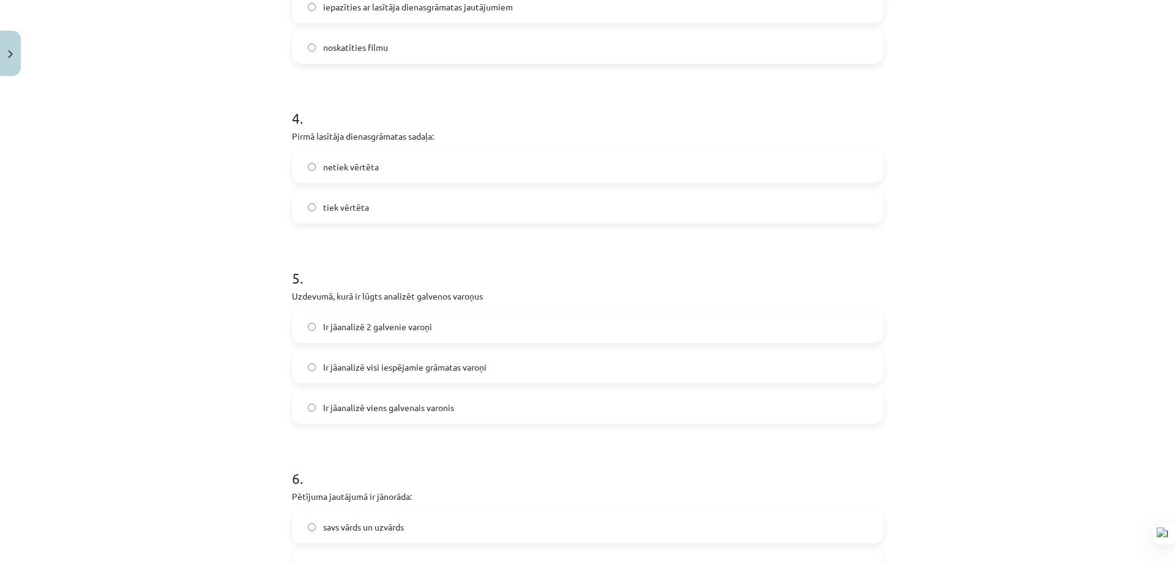
scroll to position [888, 0]
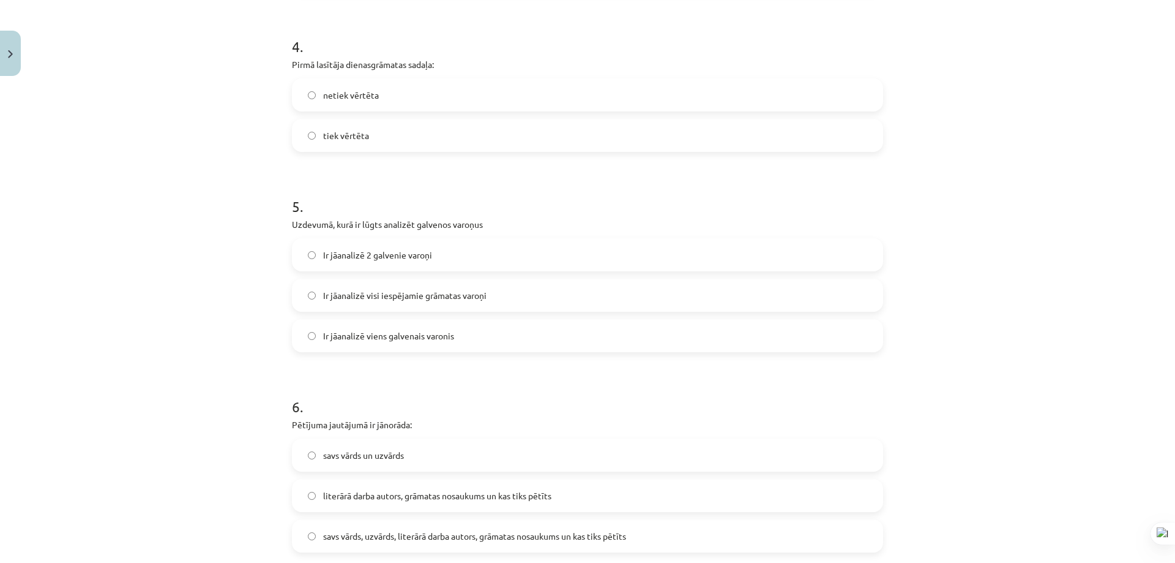
click at [411, 236] on div "5 . Uzdevumā, kurā ir lūgts analizēt galvenos varoņus Ir jāanalizē 2 galvenie v…" at bounding box center [587, 264] width 591 height 176
click at [413, 247] on label "Ir jāanalizē 2 galvenie varoņi" at bounding box center [587, 254] width 589 height 31
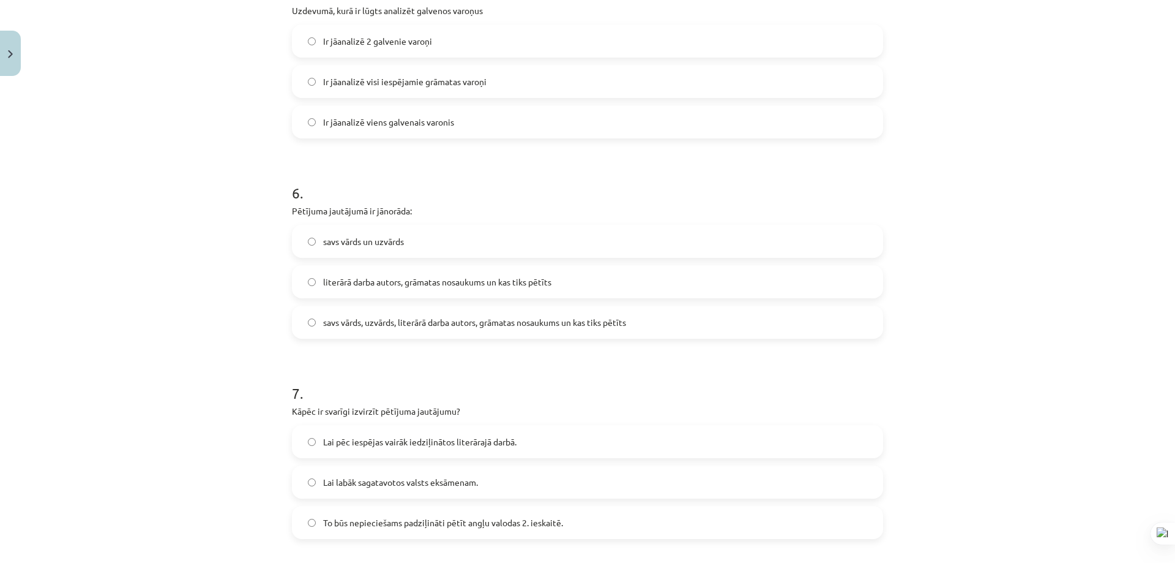
scroll to position [1133, 0]
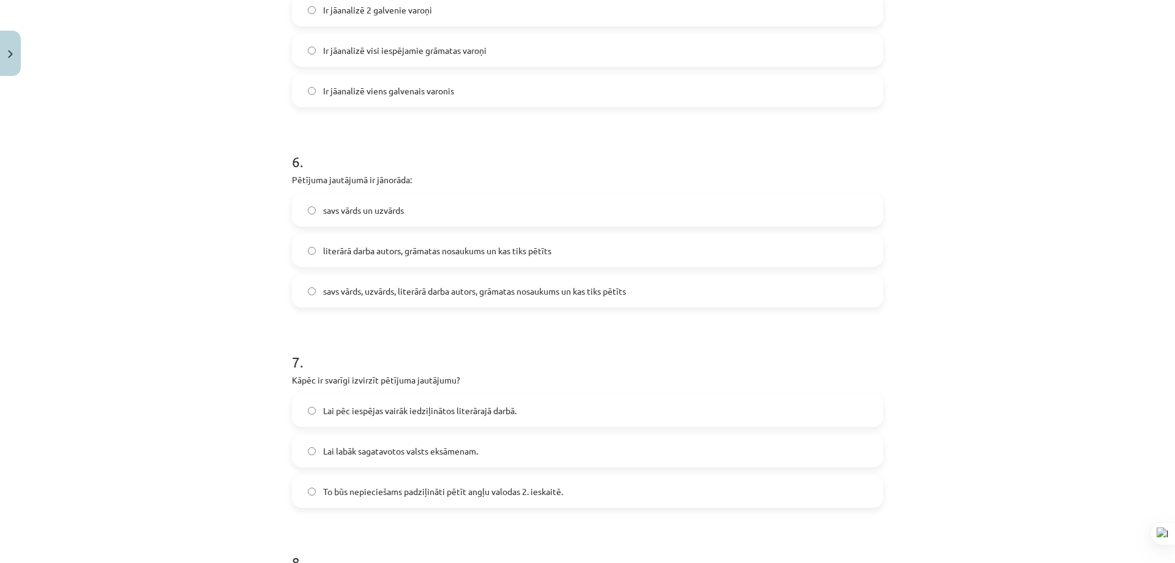
click at [406, 255] on span "literārā darba autors, grāmatas nosaukums un kas tiks pētīts" at bounding box center [437, 250] width 228 height 13
click at [430, 293] on span "savs vārds, uzvārds, literārā darba autors, grāmatas nosaukums un kas tiks pētī…" at bounding box center [474, 291] width 303 height 13
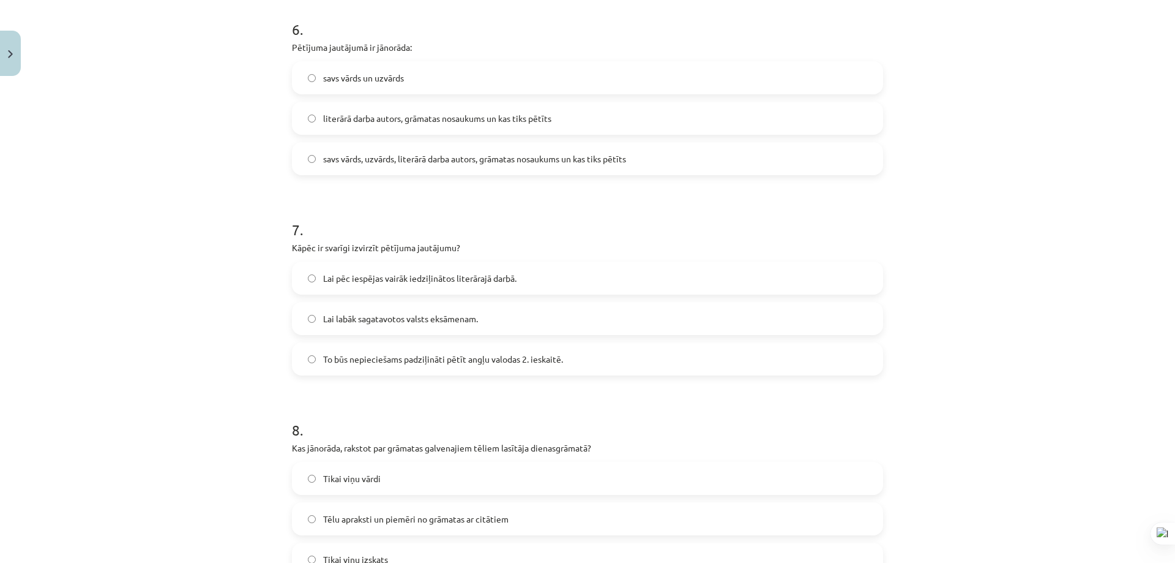
scroll to position [1316, 0]
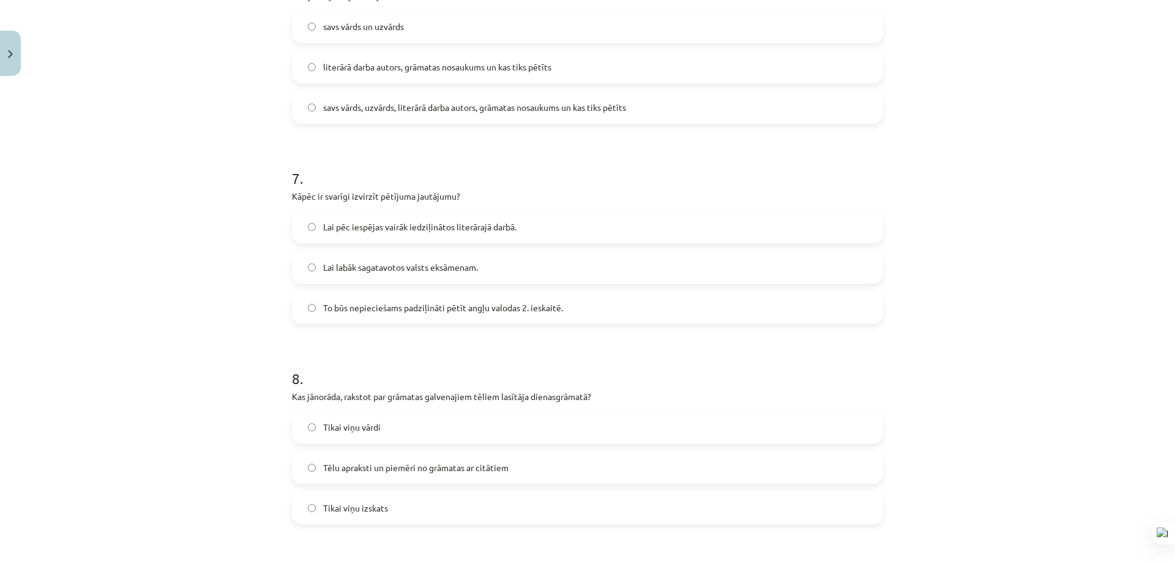
click at [408, 273] on span "Lai labāk sagatavotos valsts eksāmenam." at bounding box center [400, 267] width 155 height 13
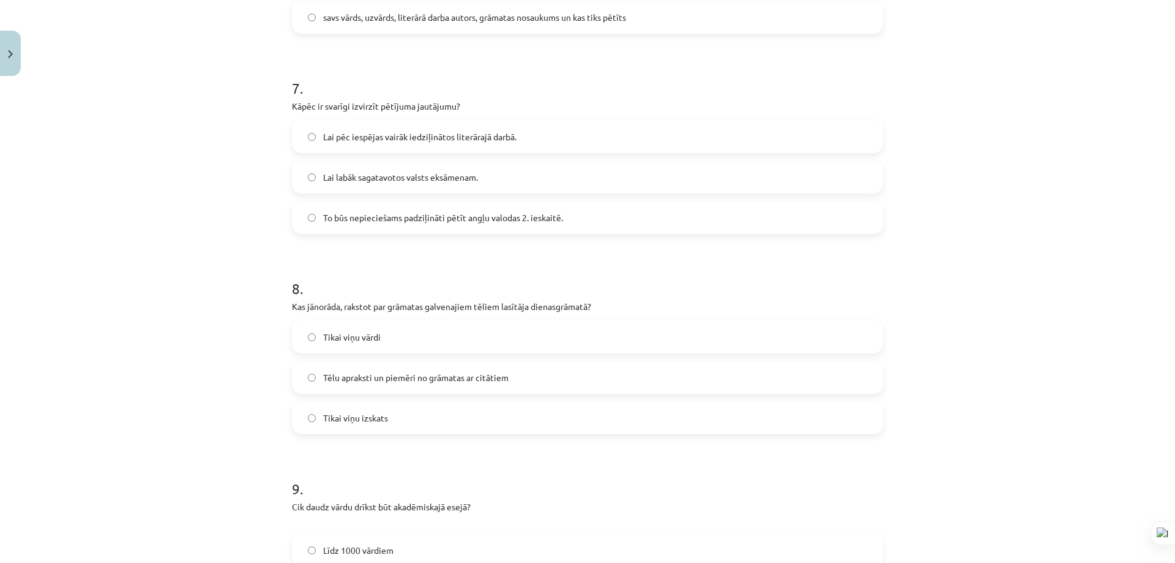
scroll to position [1439, 0]
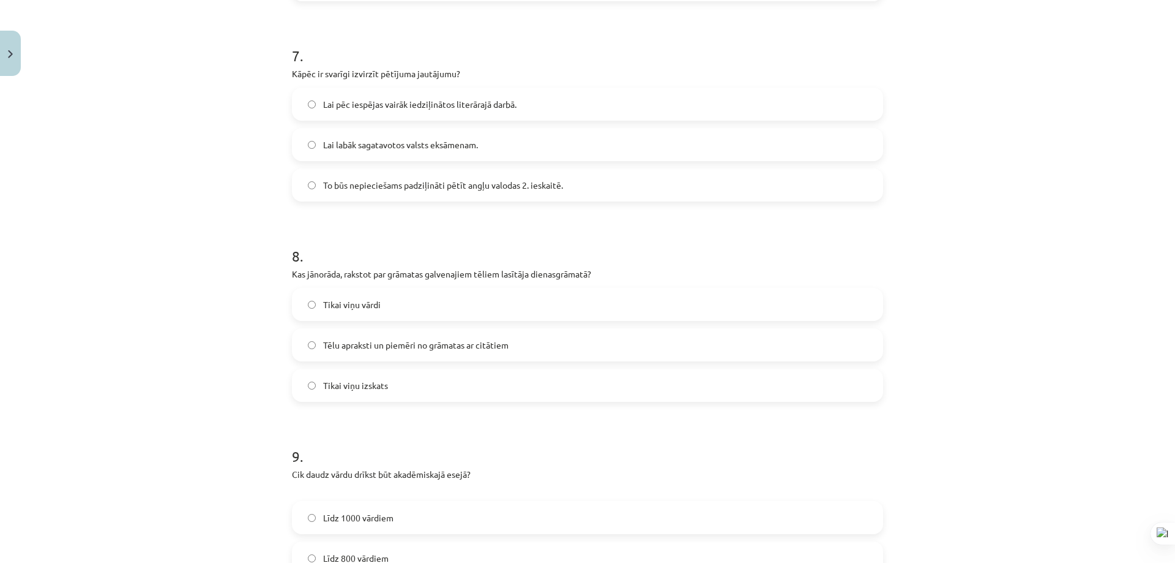
click at [427, 182] on span "To būs nepieciešams padziļināti pētīt angļu valodas 2. ieskaitē." at bounding box center [443, 185] width 240 height 13
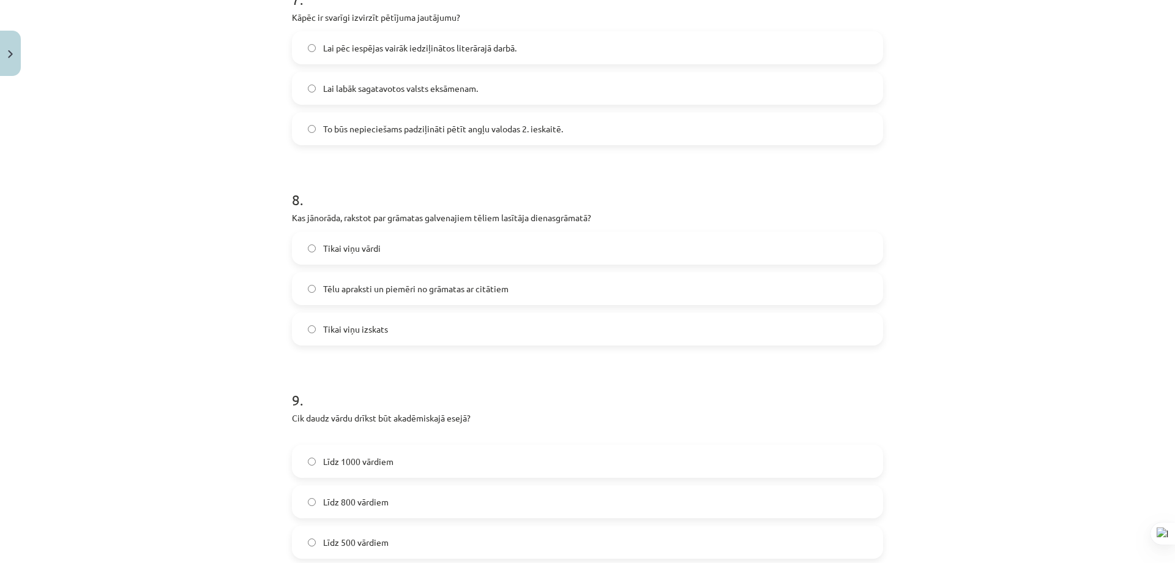
scroll to position [1500, 0]
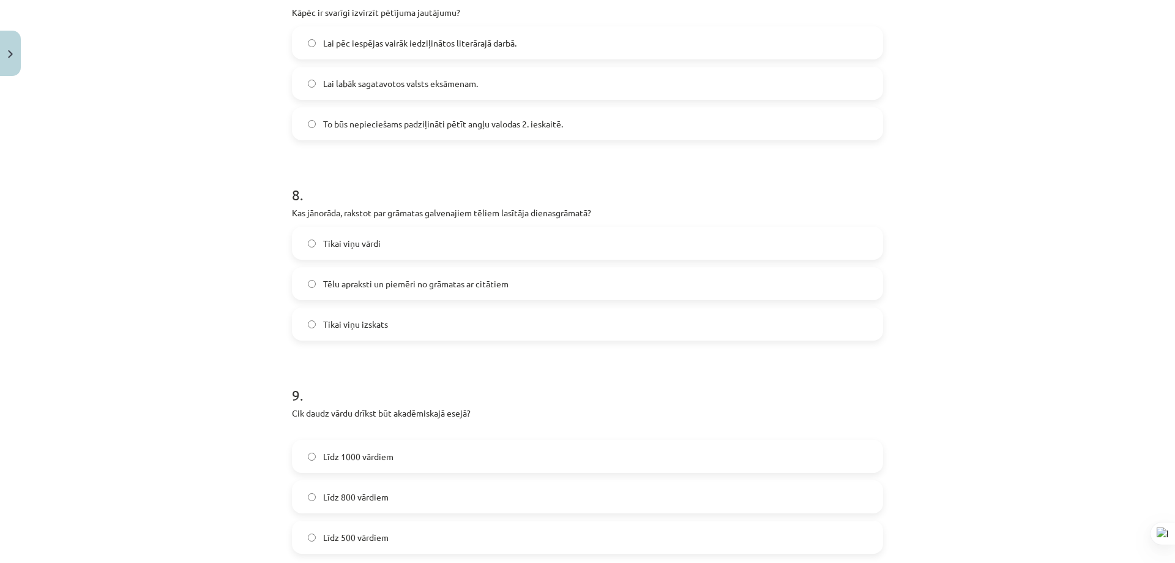
click at [426, 288] on span "Tēlu apraksti un piemēri no grāmatas ar citātiem" at bounding box center [416, 283] width 186 height 13
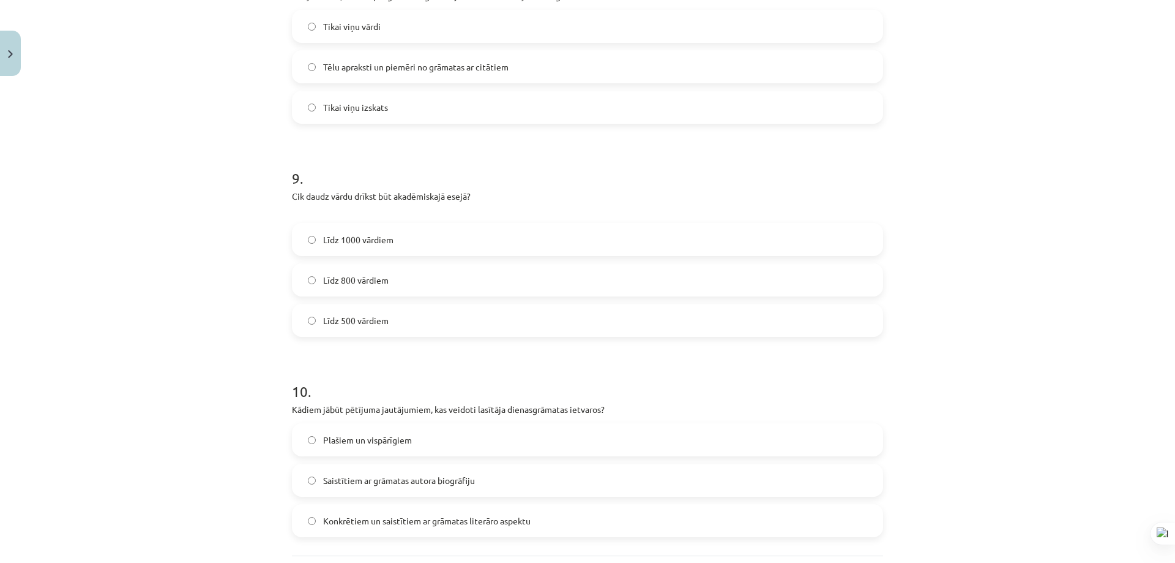
scroll to position [1745, 0]
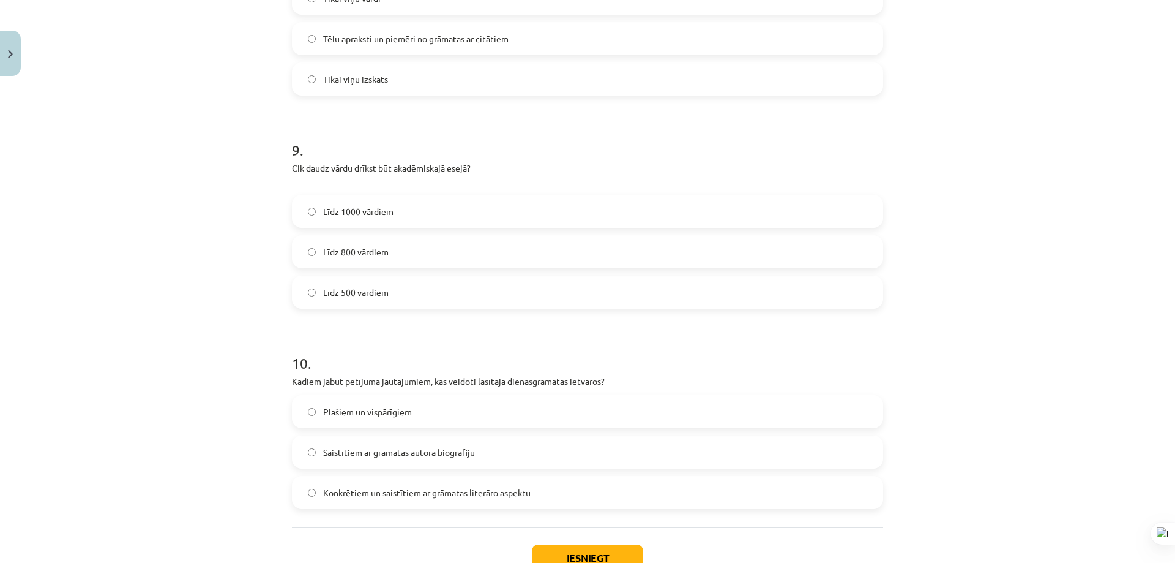
click at [405, 257] on label "Līdz 800 vārdiem" at bounding box center [587, 251] width 589 height 31
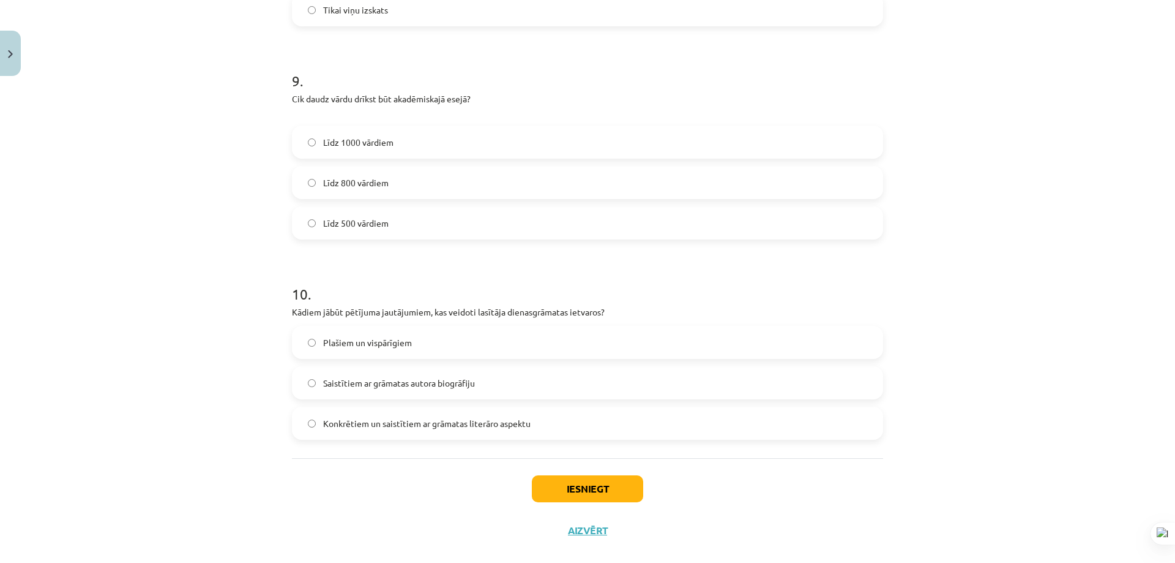
scroll to position [1833, 0]
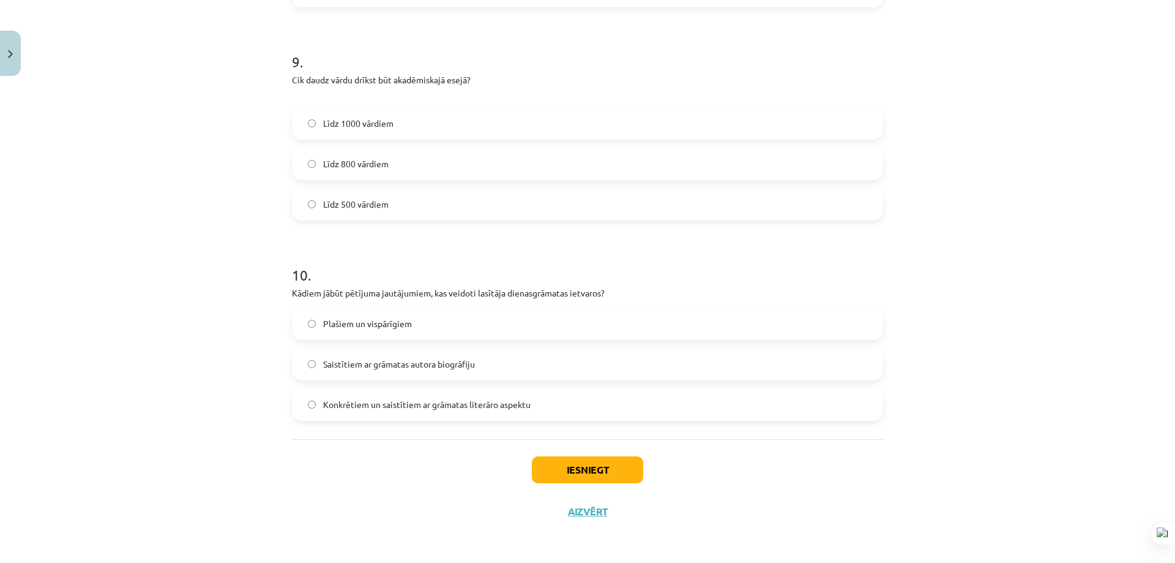
click at [411, 409] on span "Konkrētiem un saistītiem ar grāmatas literāro aspektu" at bounding box center [427, 404] width 208 height 13
click at [430, 366] on span "Saistītiem ar grāmatas autora biogrāfiju" at bounding box center [399, 364] width 152 height 13
click at [410, 333] on label "Plašiem un vispārīgiem" at bounding box center [587, 323] width 589 height 31
click at [413, 355] on label "Saistītiem ar grāmatas autora biogrāfiju" at bounding box center [587, 363] width 589 height 31
click at [458, 407] on span "Konkrētiem un saistītiem ar grāmatas literāro aspektu" at bounding box center [427, 404] width 208 height 13
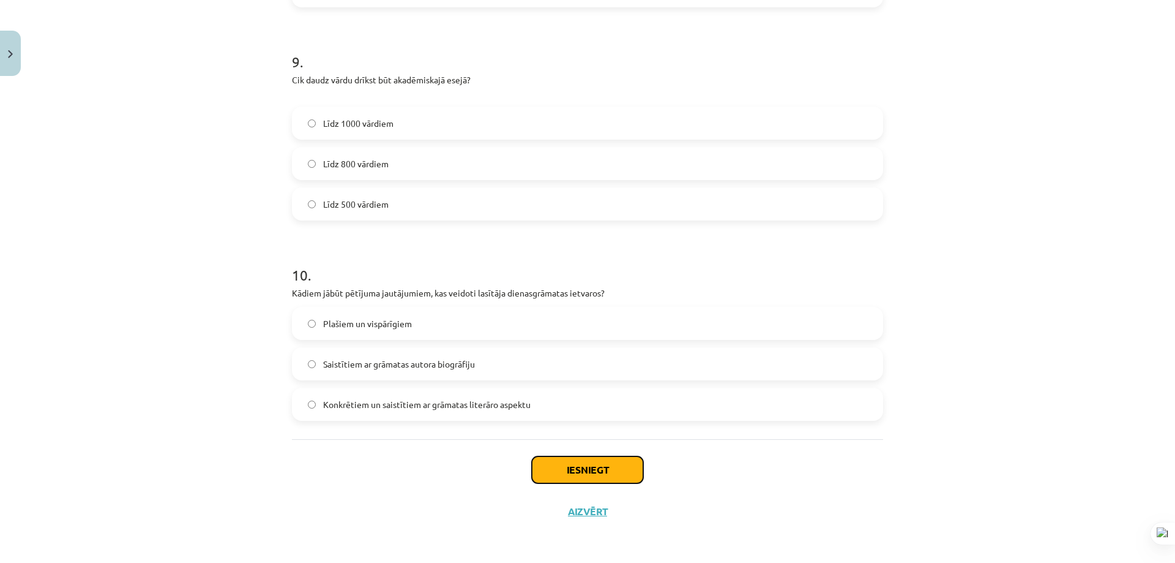
click at [539, 461] on button "Iesniegt" at bounding box center [587, 469] width 111 height 27
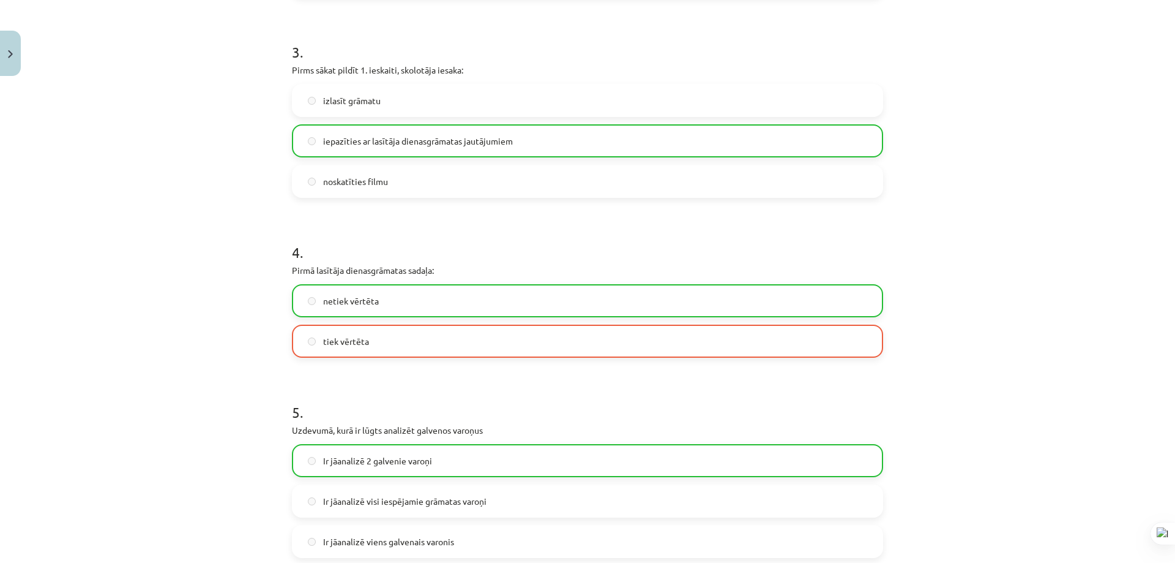
scroll to position [670, 0]
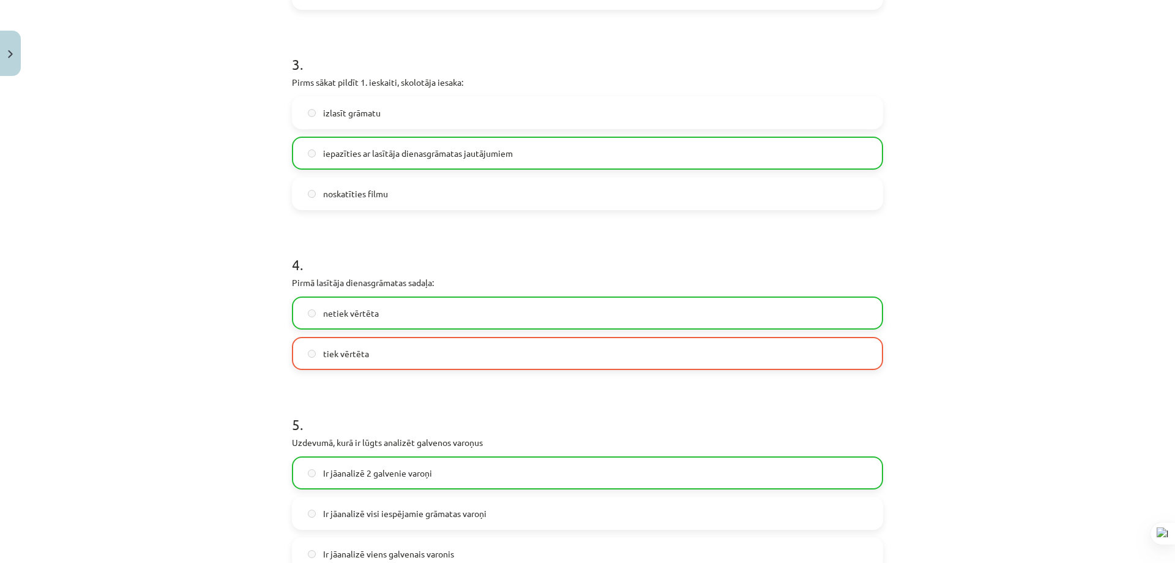
click at [438, 313] on label "netiek vērtēta" at bounding box center [587, 313] width 589 height 31
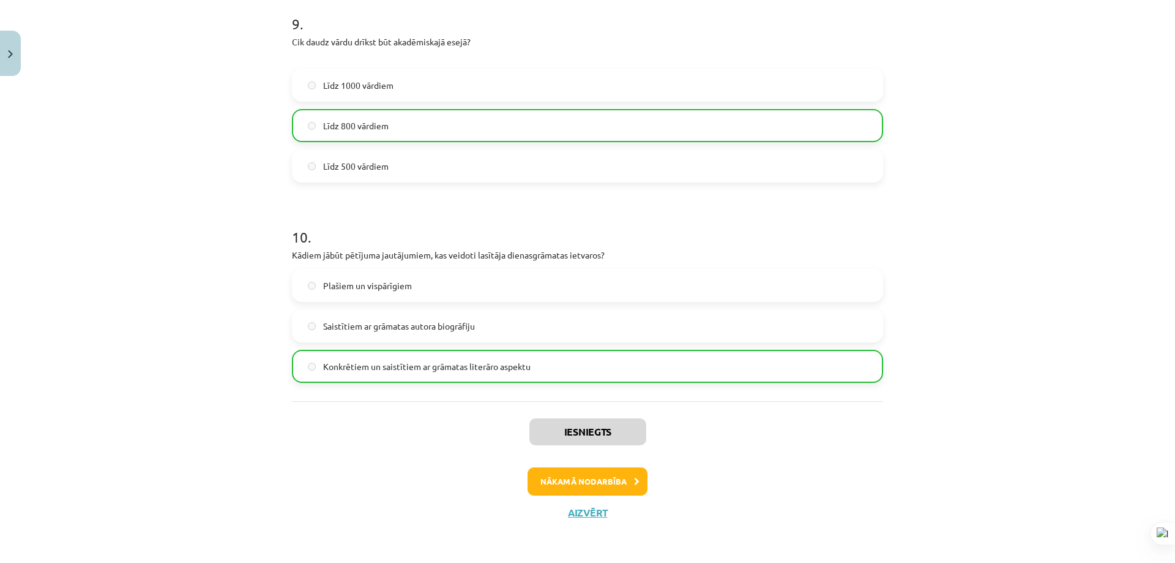
scroll to position [1872, 0]
click at [585, 481] on button "Nākamā nodarbība" at bounding box center [588, 480] width 120 height 28
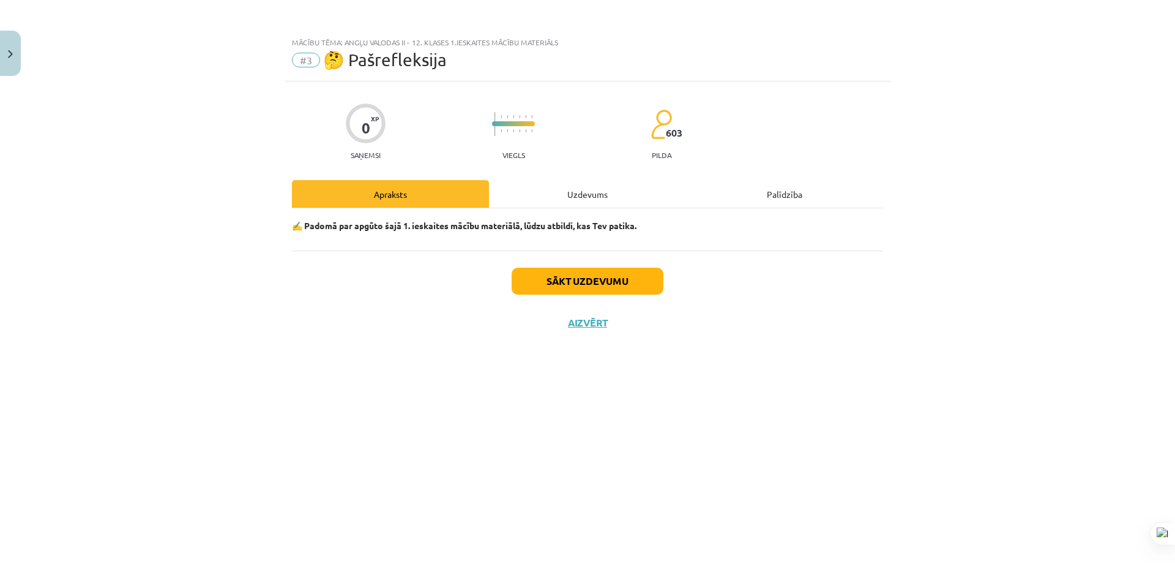
click at [585, 190] on div "Uzdevums" at bounding box center [587, 194] width 197 height 28
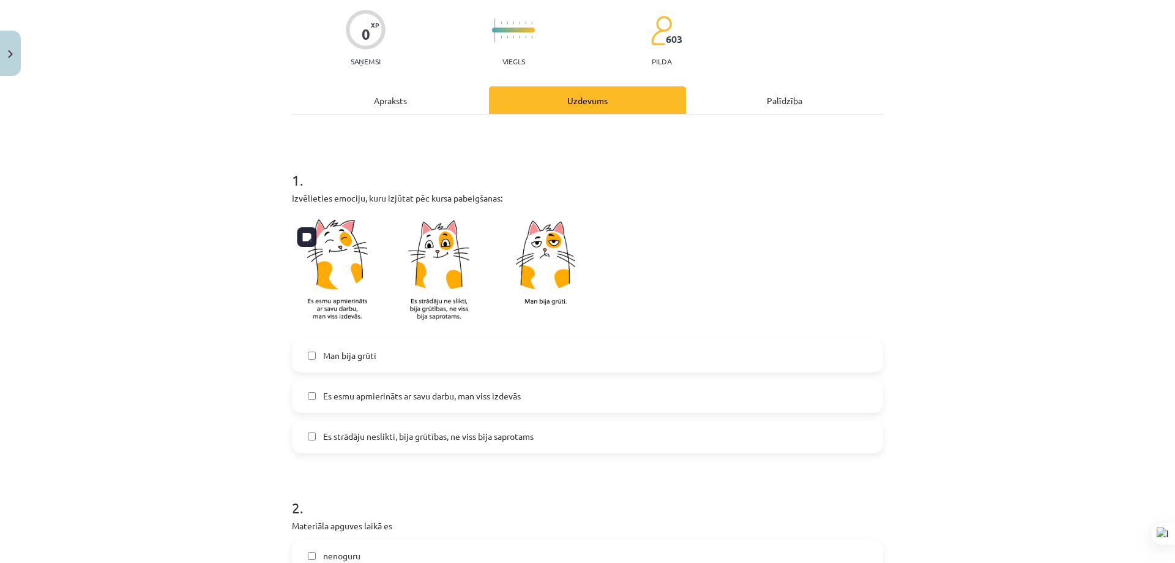
scroll to position [122, 0]
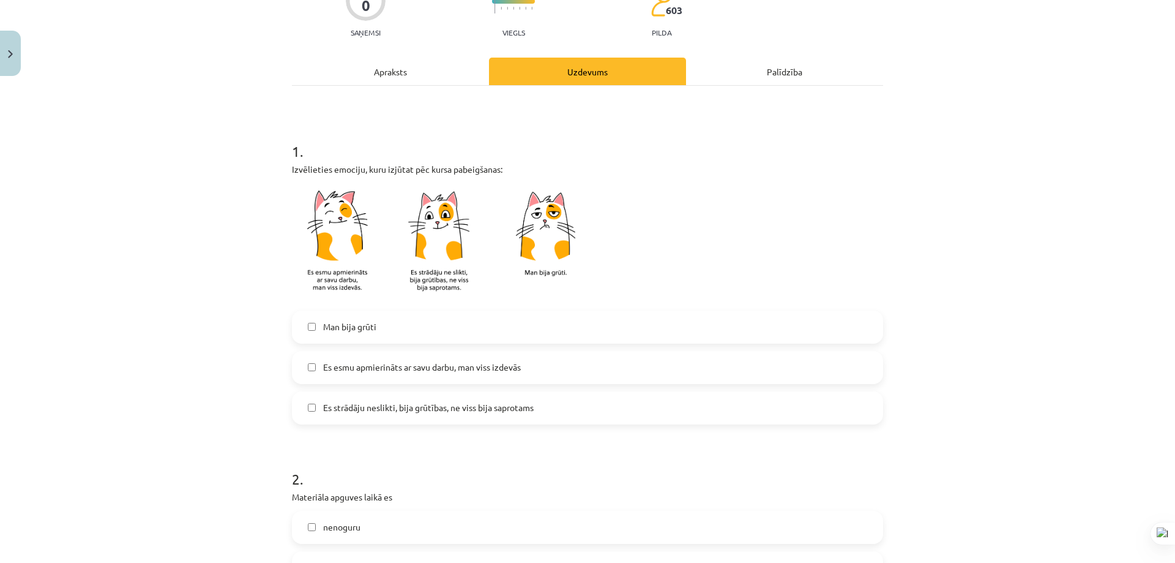
click at [408, 361] on span "Es esmu apmierināts ar savu darbu, man viss izdevās" at bounding box center [422, 367] width 198 height 13
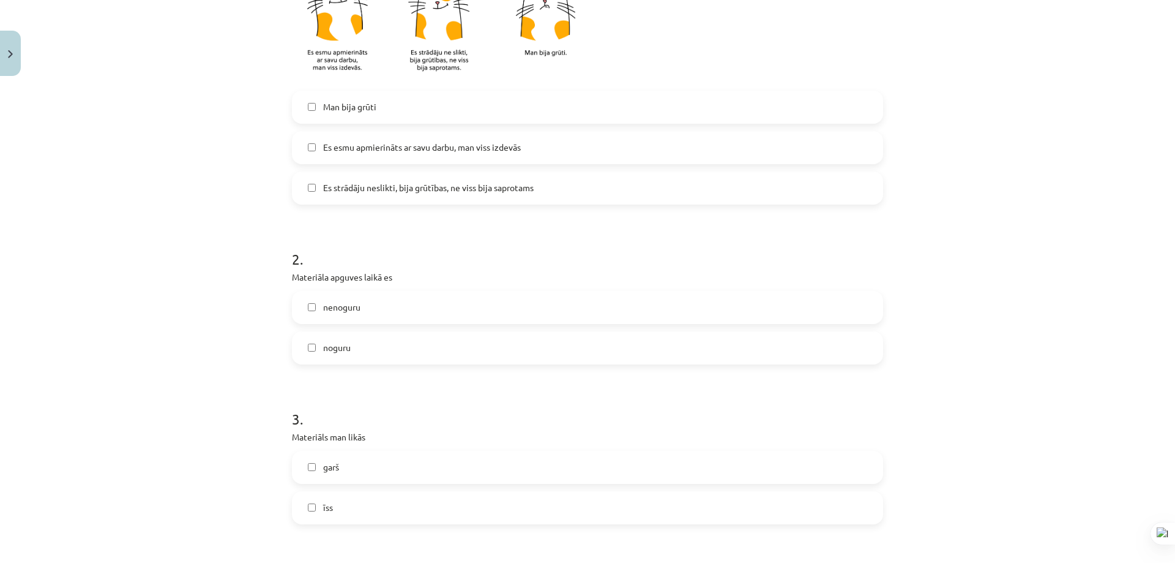
scroll to position [367, 0]
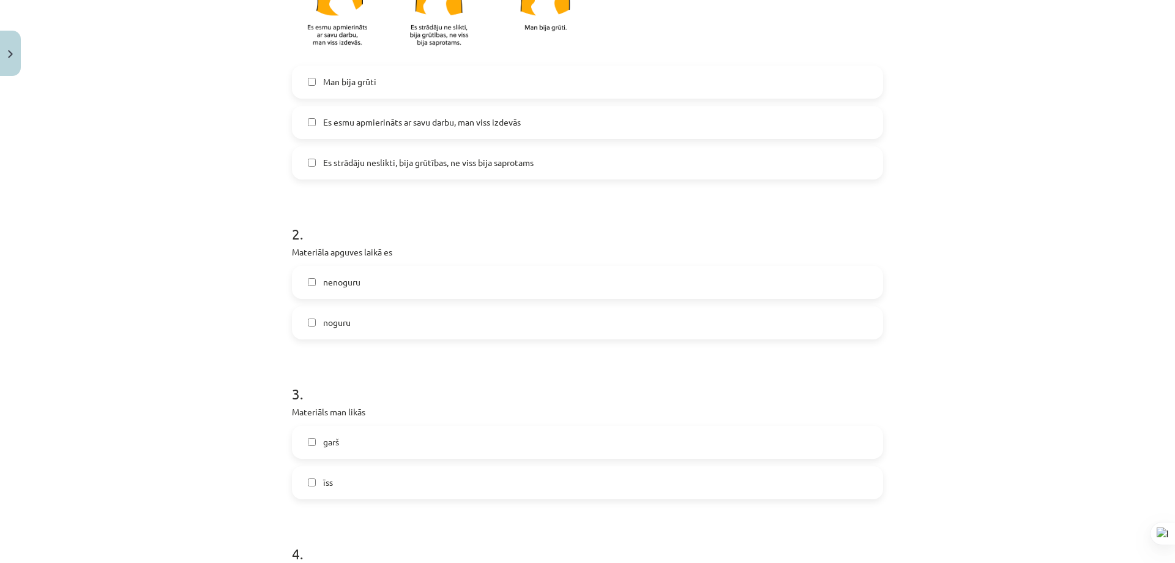
click at [379, 287] on label "nenoguru" at bounding box center [587, 282] width 589 height 31
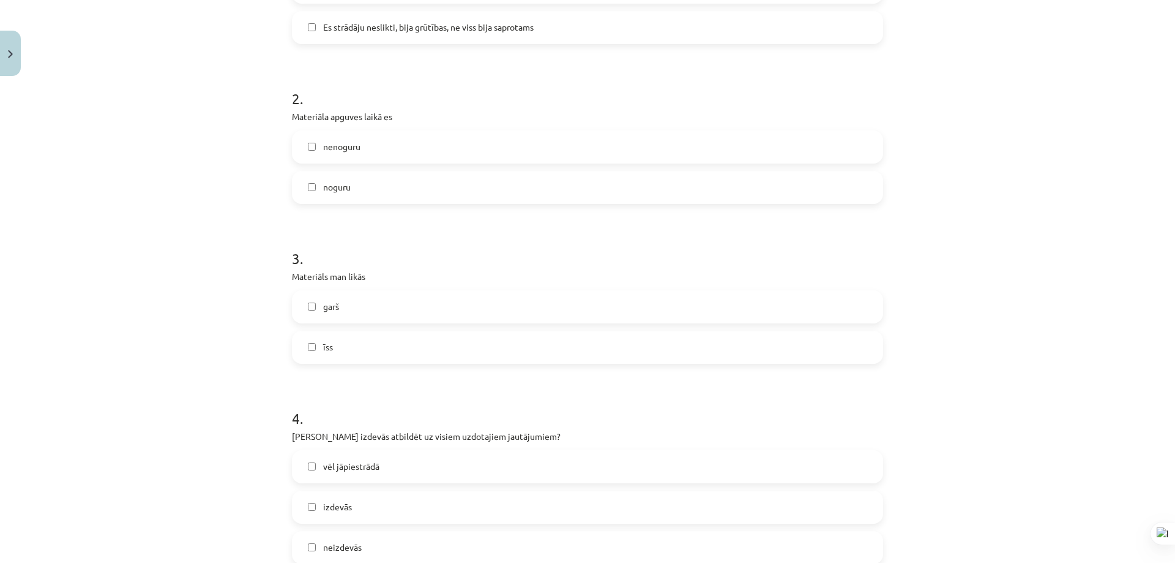
scroll to position [551, 0]
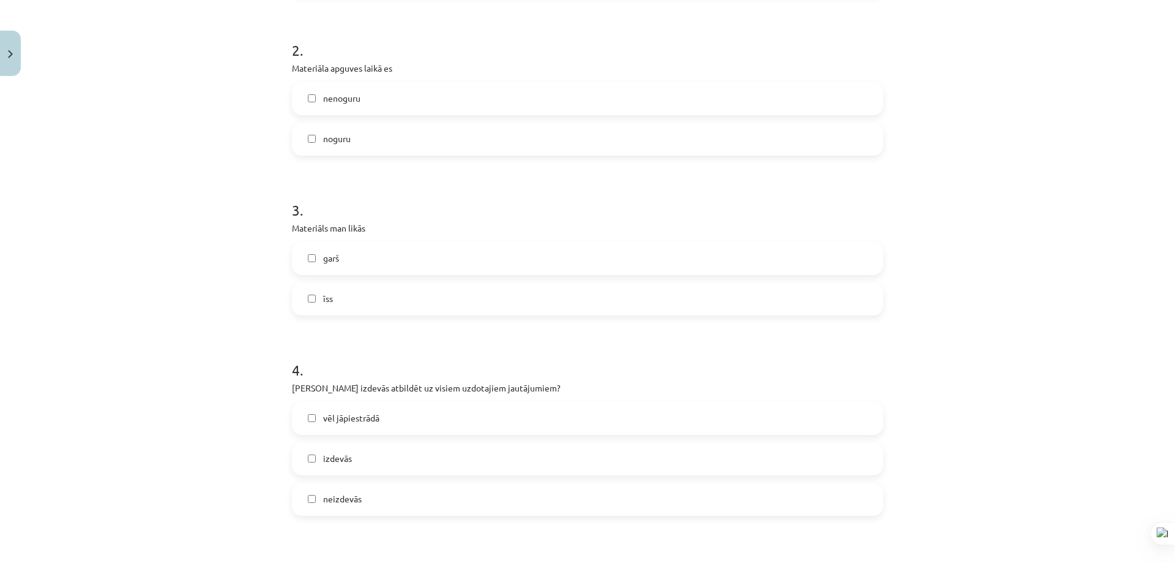
click at [346, 299] on label "īss" at bounding box center [587, 298] width 589 height 31
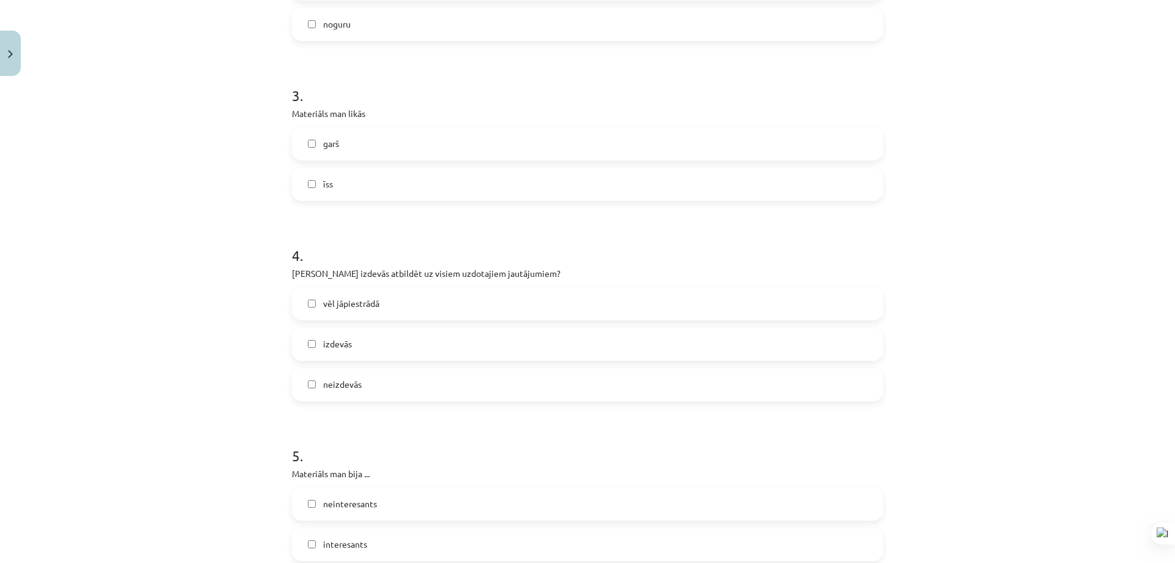
scroll to position [735, 0]
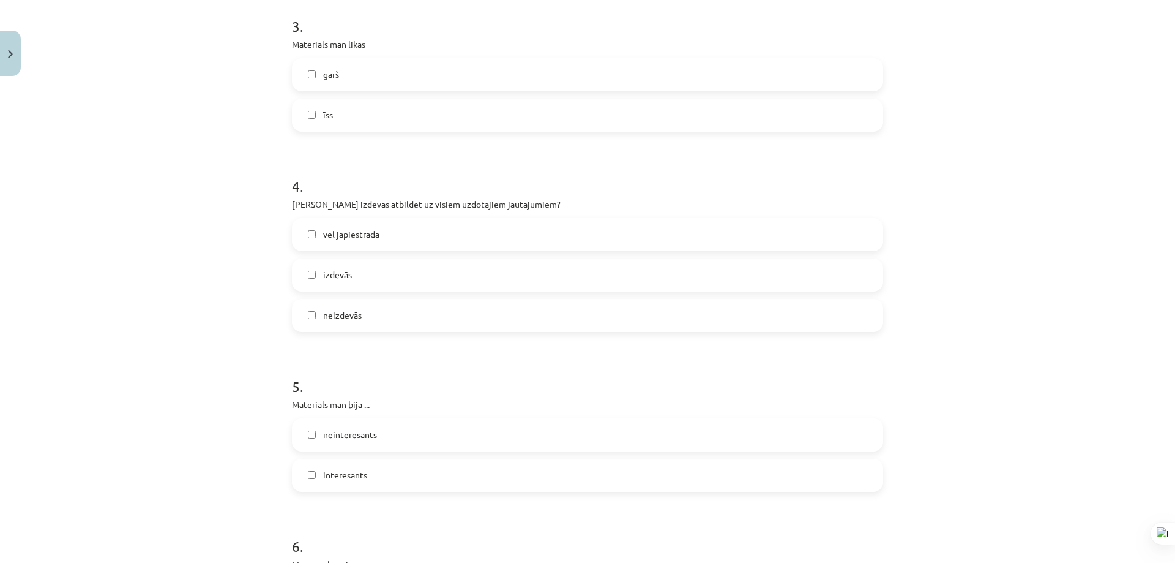
click at [365, 277] on label "izdevās" at bounding box center [587, 275] width 589 height 31
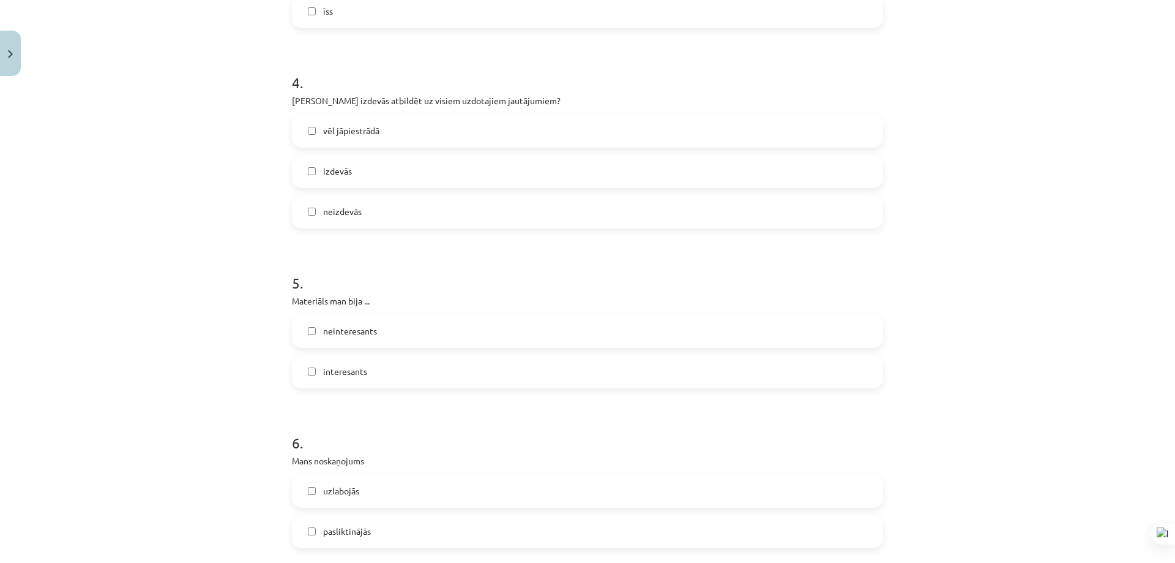
scroll to position [857, 0]
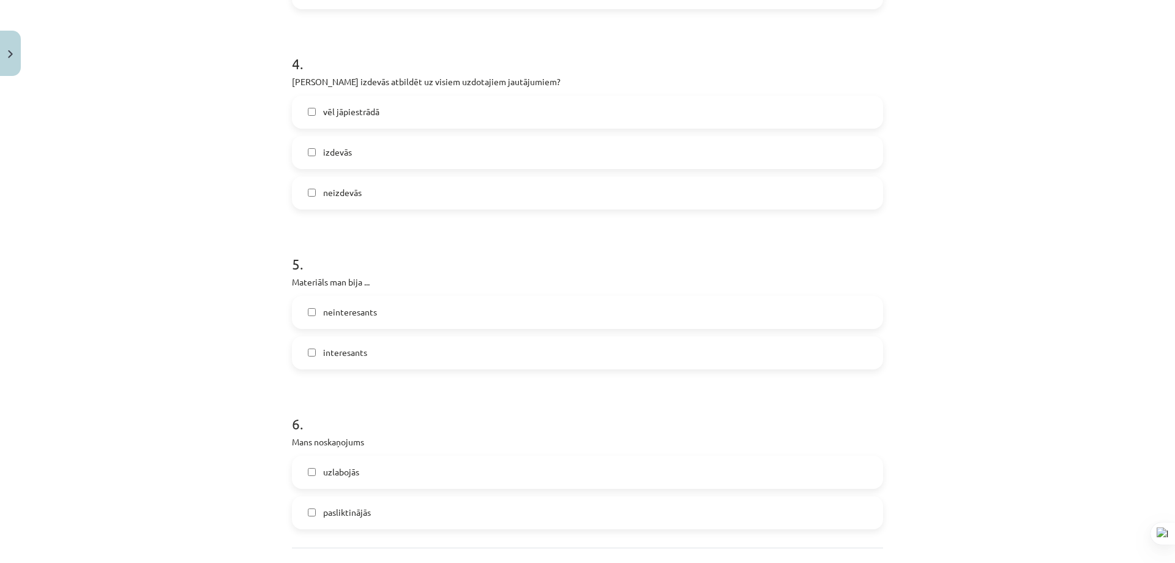
click at [364, 351] on label "interesants" at bounding box center [587, 352] width 589 height 31
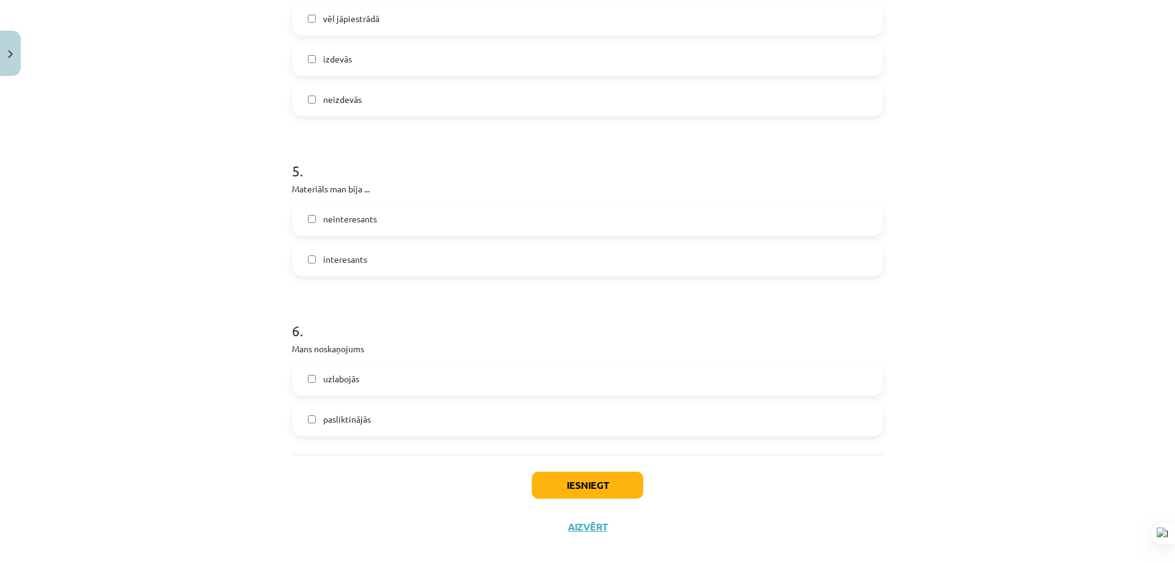
scroll to position [966, 0]
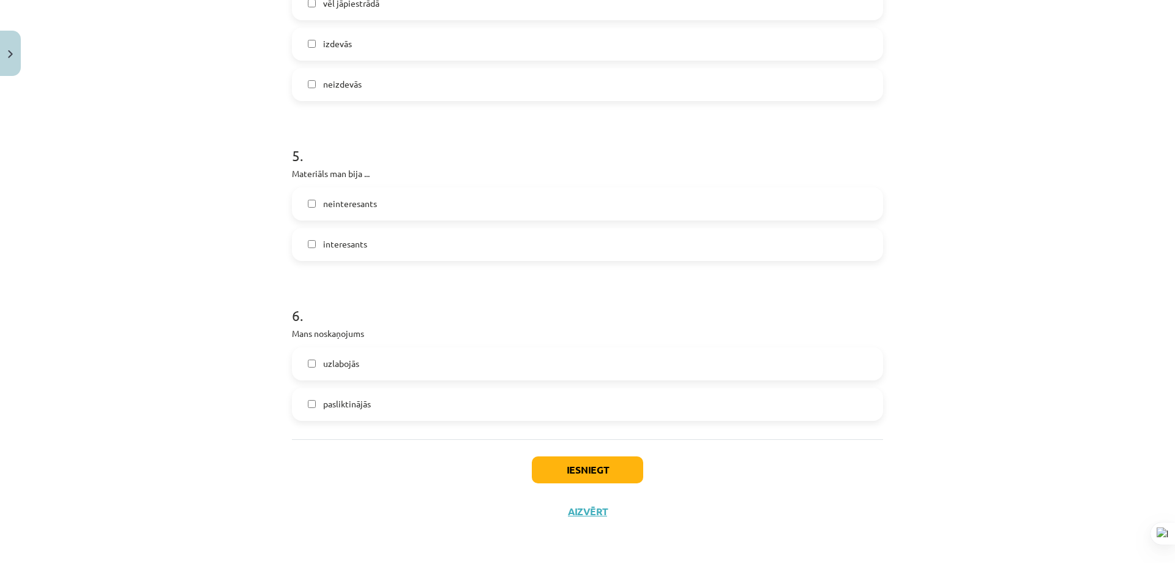
click at [367, 361] on label "uzlabojās" at bounding box center [587, 363] width 589 height 31
click at [564, 468] on button "Iesniegt" at bounding box center [587, 469] width 111 height 27
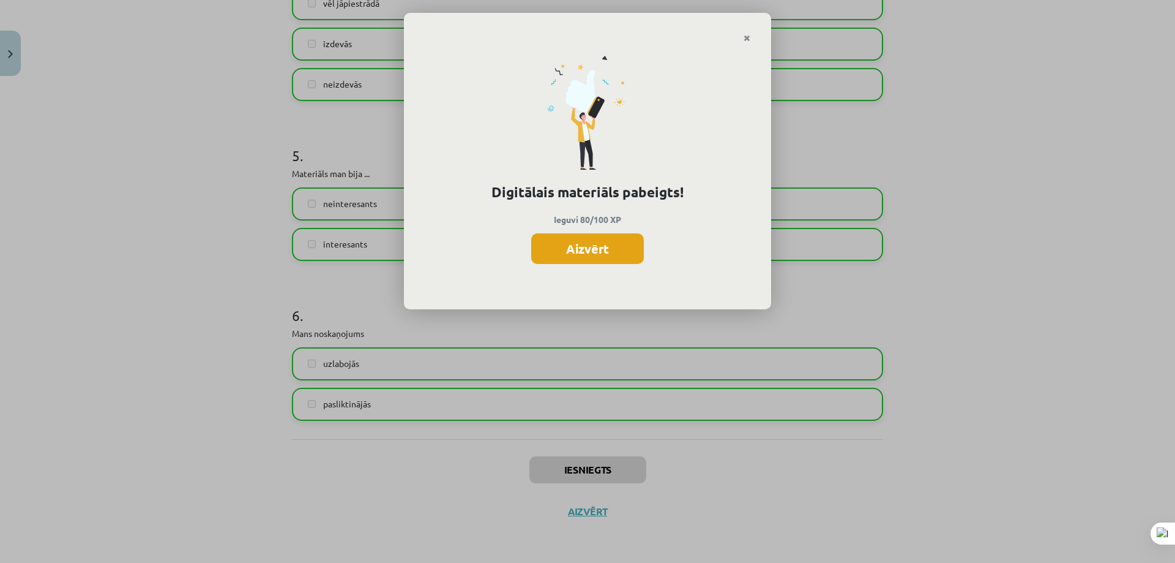
click at [582, 244] on button "Aizvērt" at bounding box center [587, 248] width 113 height 31
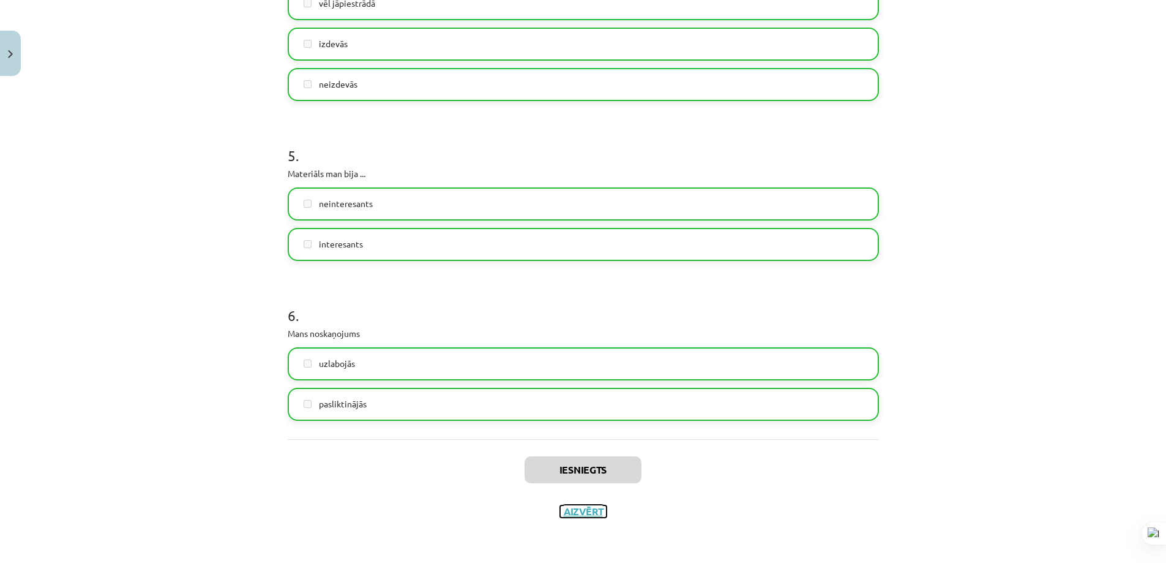
click at [586, 508] on button "Aizvērt" at bounding box center [583, 511] width 47 height 12
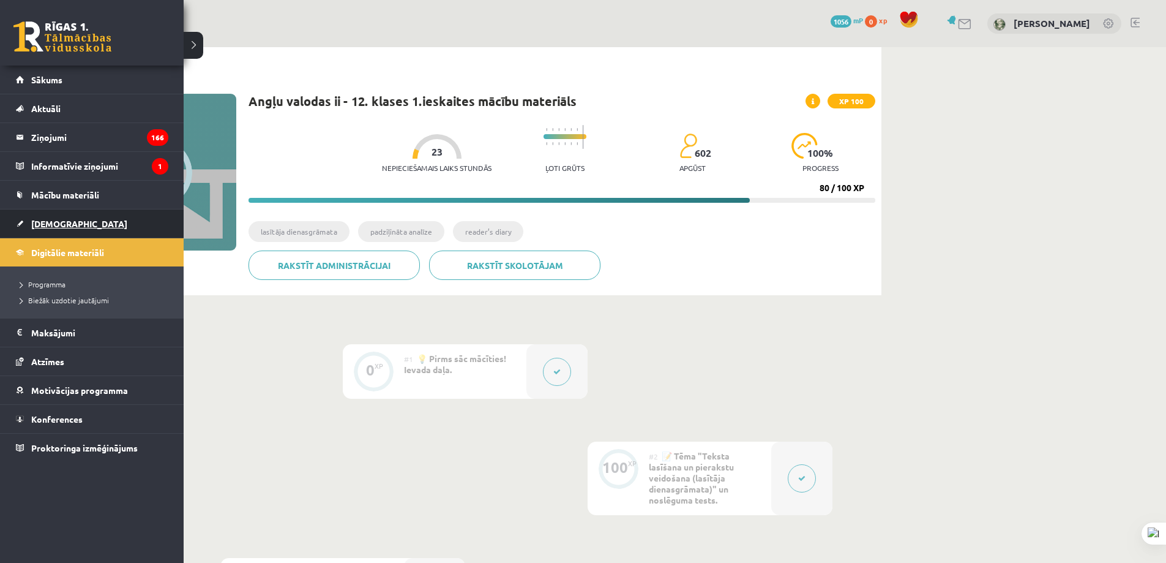
click at [55, 220] on span "[DEMOGRAPHIC_DATA]" at bounding box center [79, 223] width 96 height 11
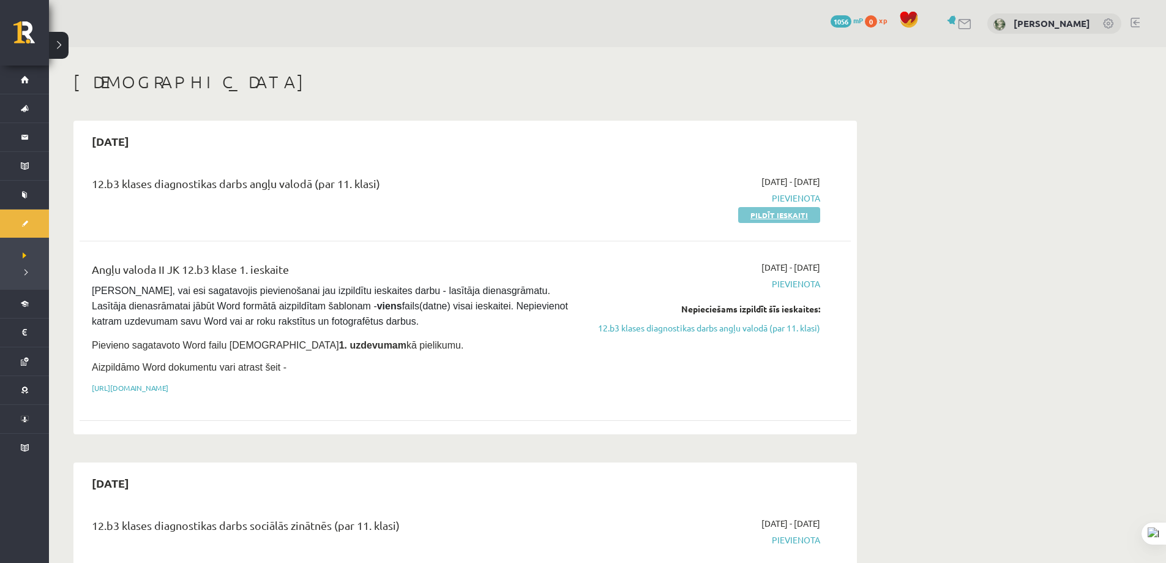
click at [771, 219] on link "Pildīt ieskaiti" at bounding box center [779, 215] width 82 height 16
click at [767, 215] on link "Pildīt ieskaiti" at bounding box center [779, 215] width 82 height 16
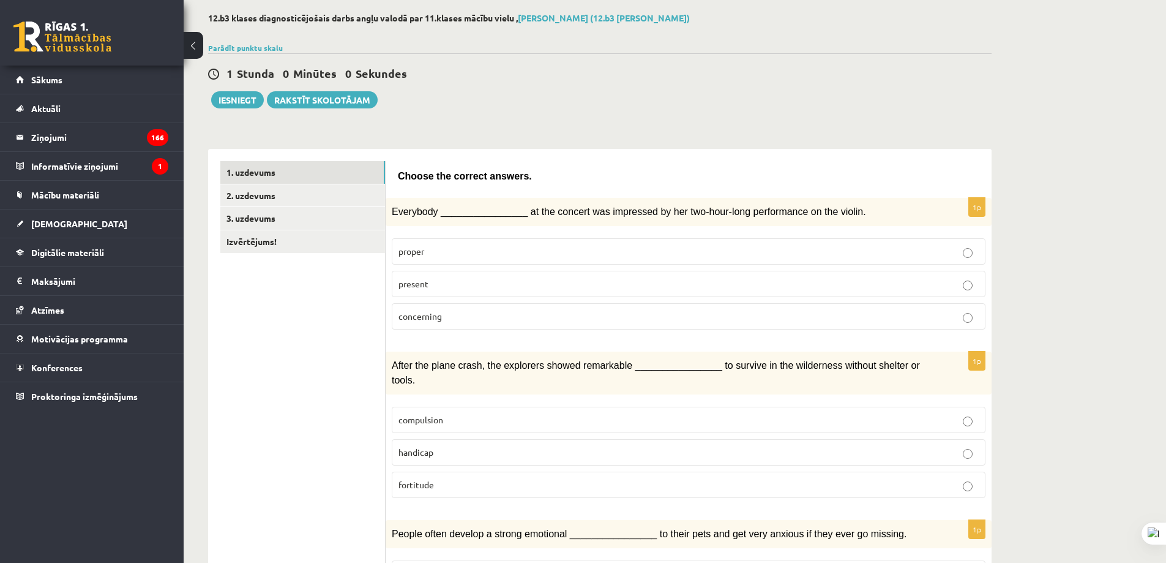
scroll to position [61, 0]
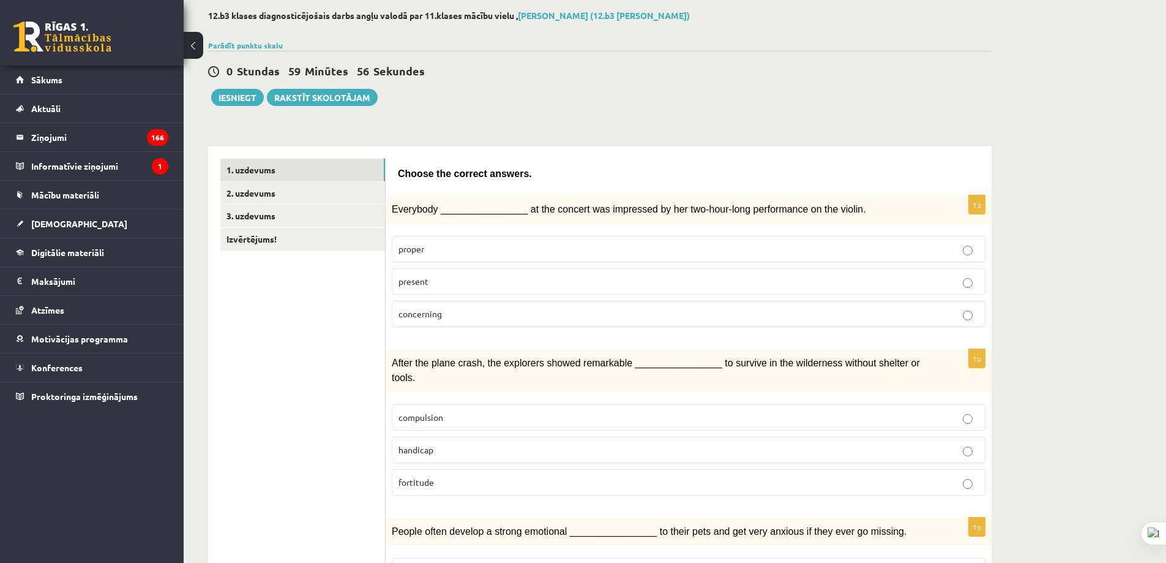
click at [462, 285] on p "present" at bounding box center [689, 281] width 580 height 13
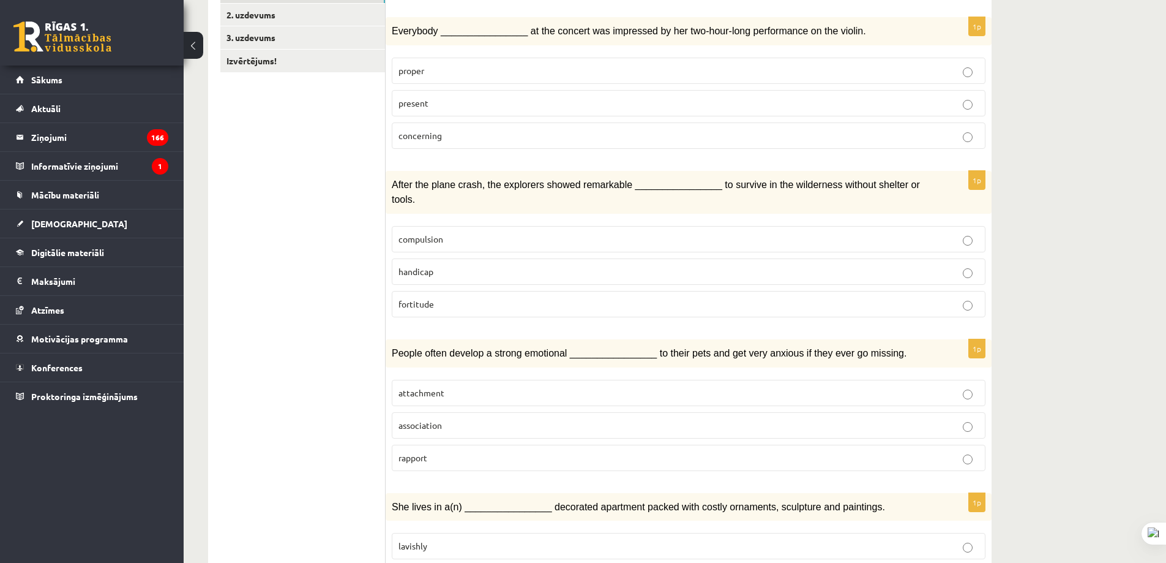
scroll to position [245, 0]
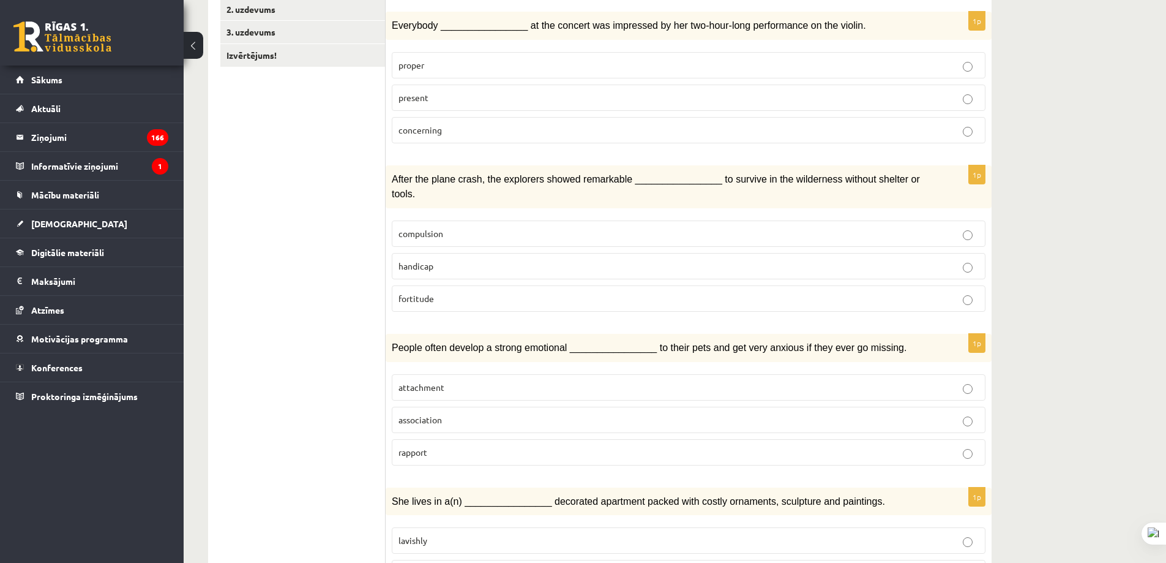
click at [478, 227] on p "compulsion" at bounding box center [689, 233] width 580 height 13
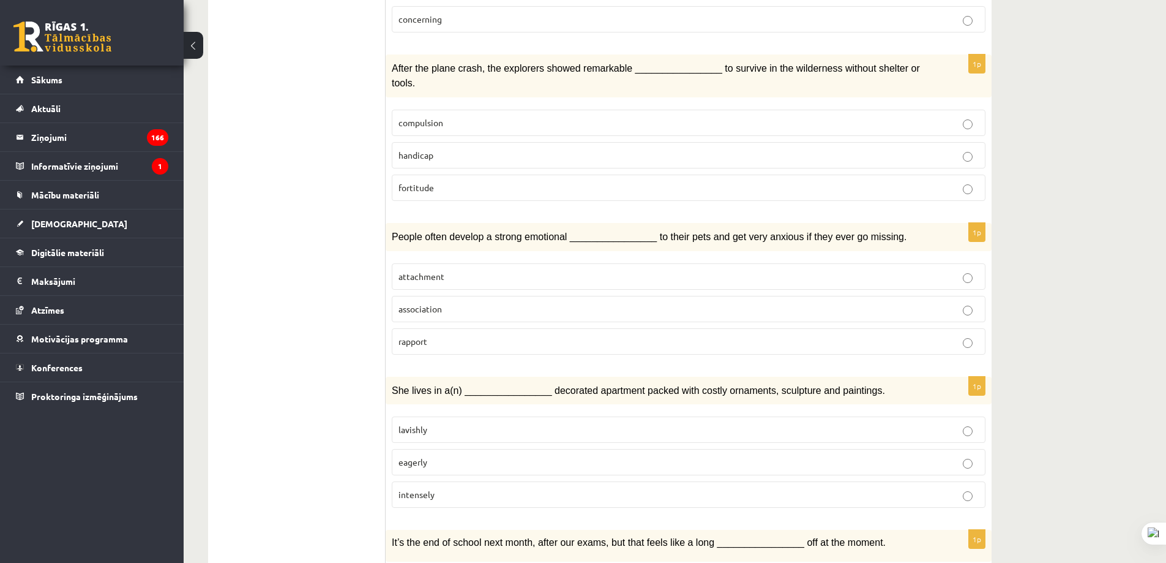
scroll to position [367, 0]
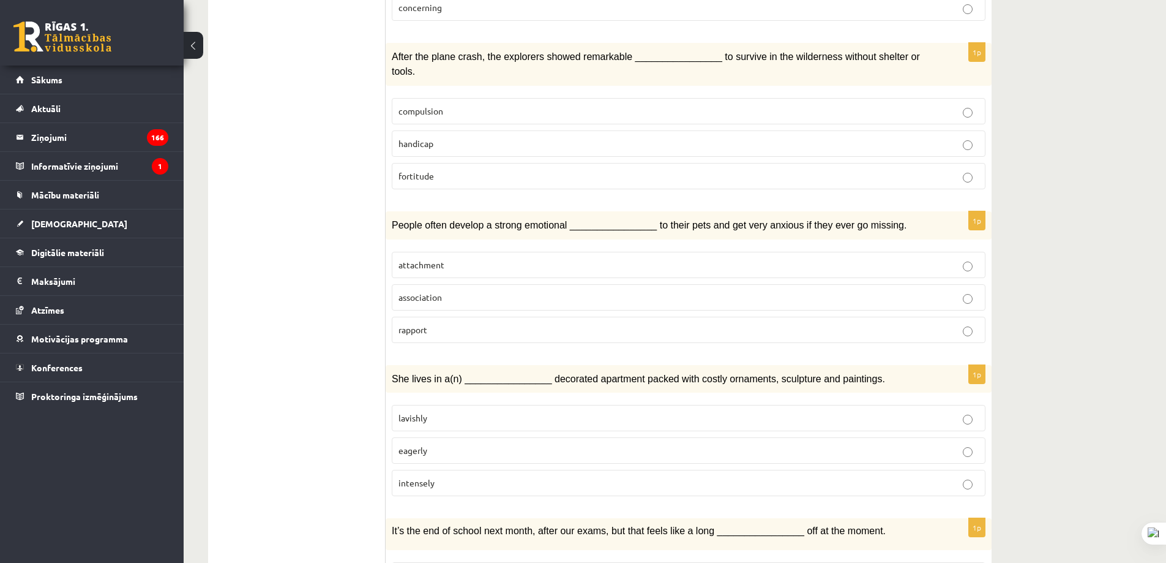
click at [497, 258] on p "attachment" at bounding box center [689, 264] width 580 height 13
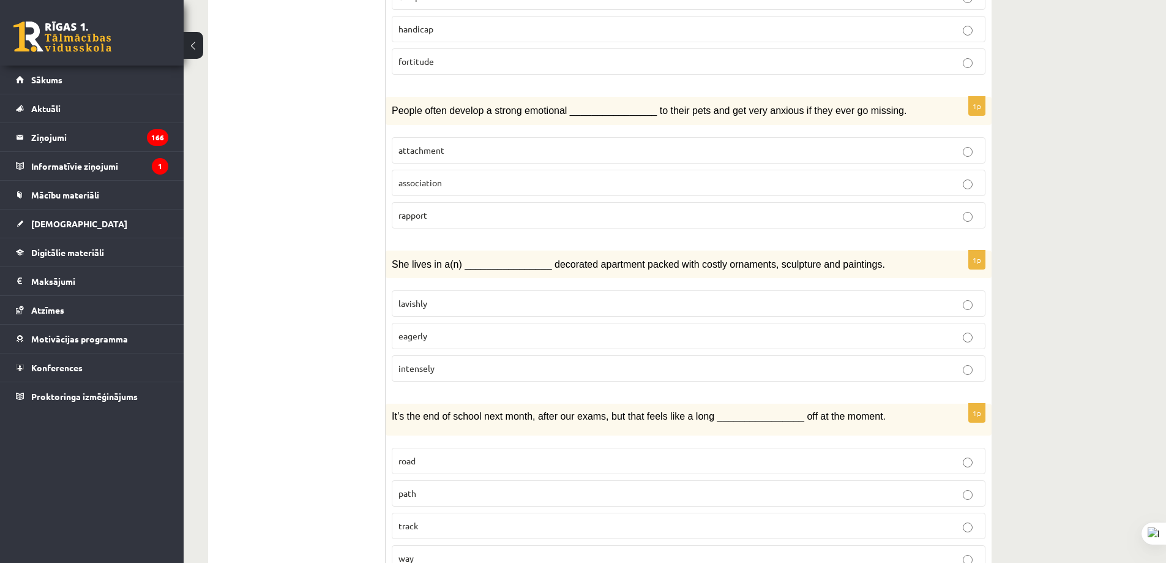
scroll to position [490, 0]
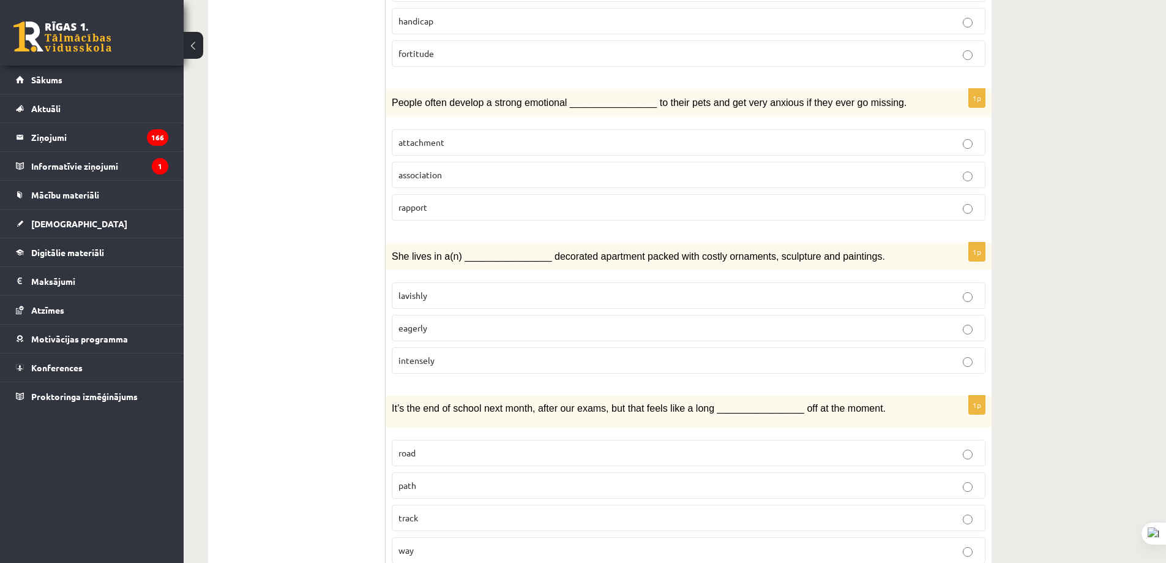
click at [467, 289] on p "lavishly" at bounding box center [689, 295] width 580 height 13
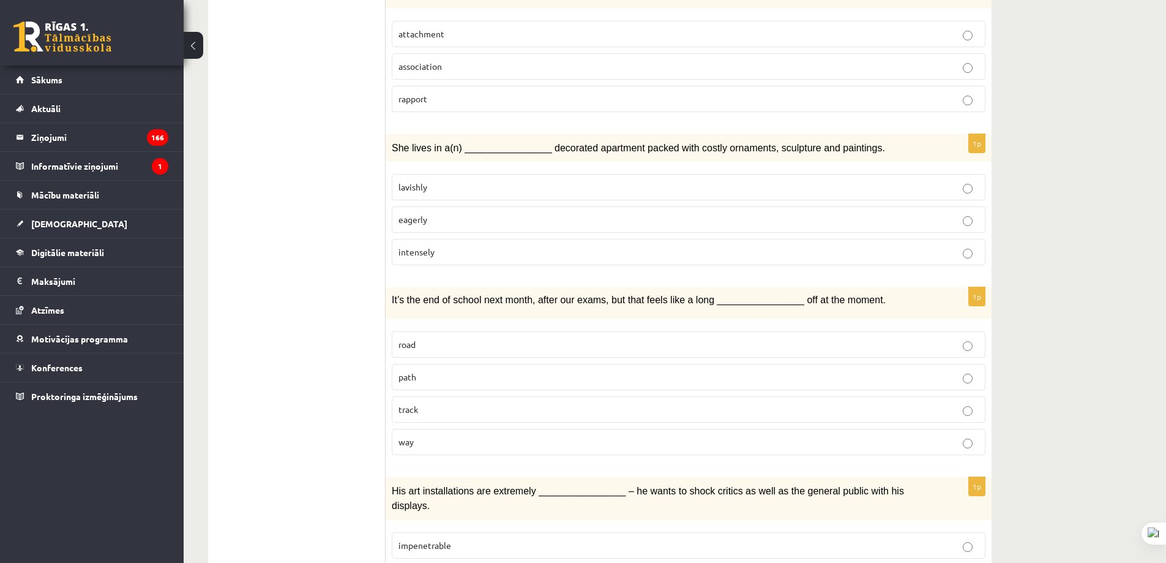
scroll to position [673, 0]
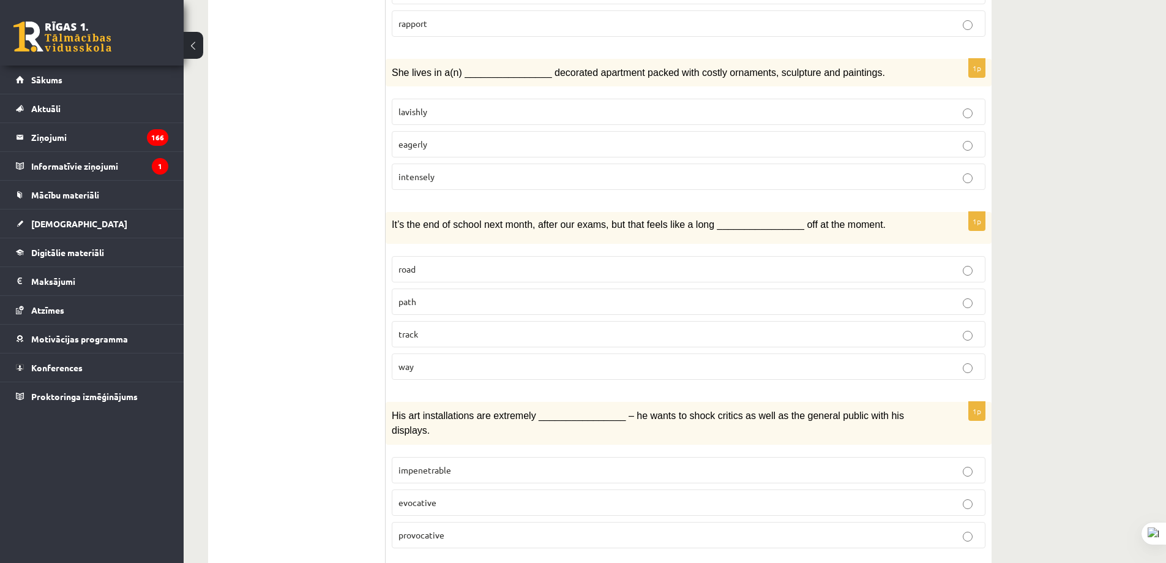
click at [451, 295] on p "path" at bounding box center [689, 301] width 580 height 13
click at [452, 360] on p "way" at bounding box center [689, 366] width 580 height 13
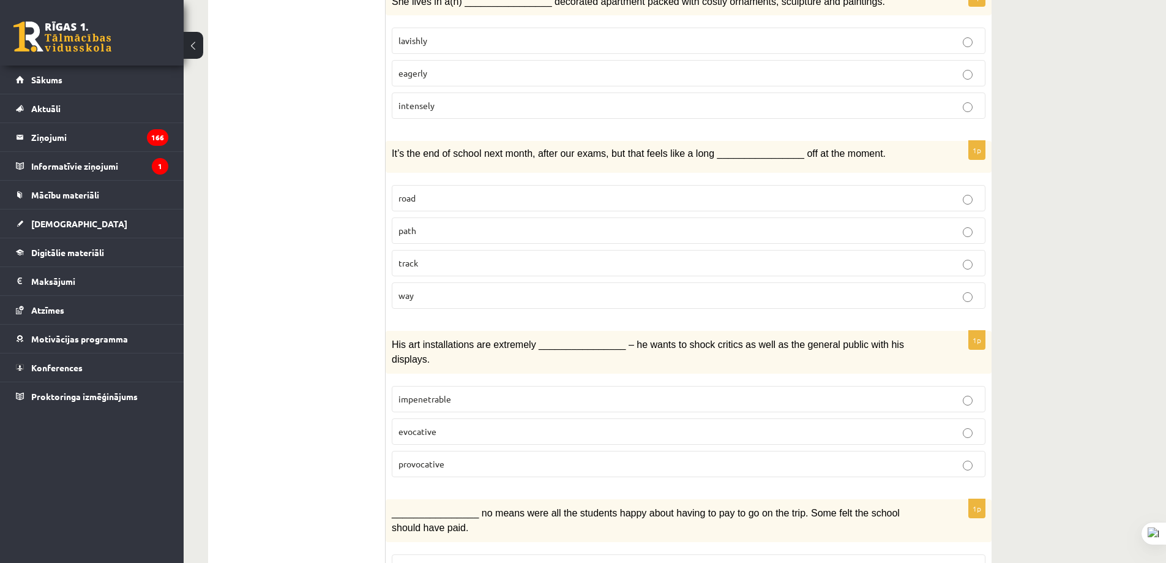
scroll to position [796, 0]
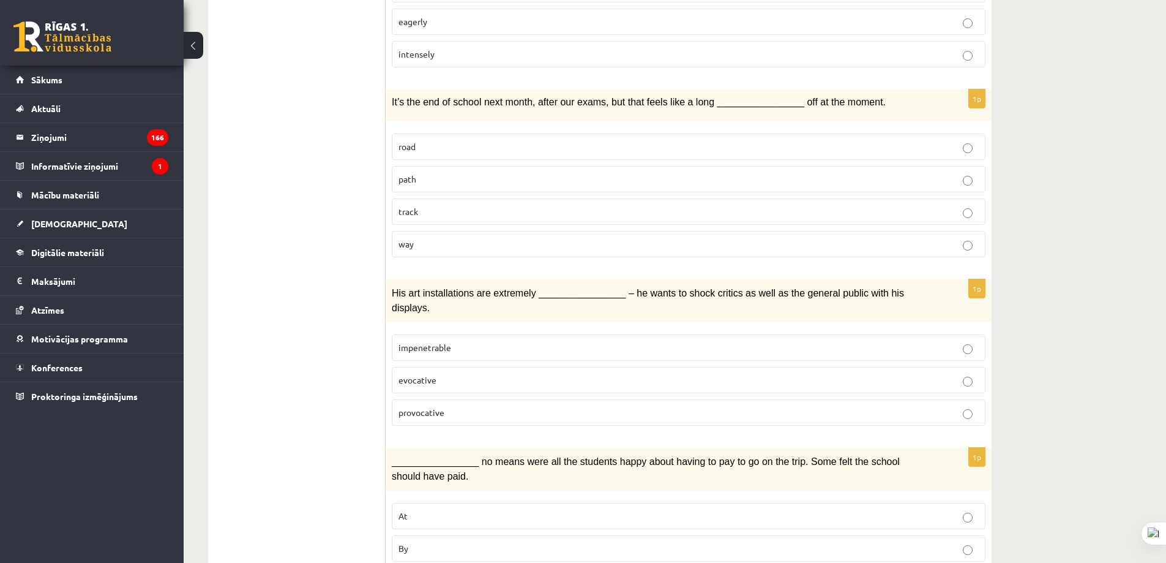
click at [470, 406] on p "provocative" at bounding box center [689, 412] width 580 height 13
click at [549, 367] on label "evocative" at bounding box center [689, 380] width 594 height 26
click at [533, 341] on p "impenetrable" at bounding box center [689, 347] width 580 height 13
click at [509, 373] on p "evocative" at bounding box center [689, 379] width 580 height 13
click at [804, 341] on p "impenetrable" at bounding box center [689, 347] width 580 height 13
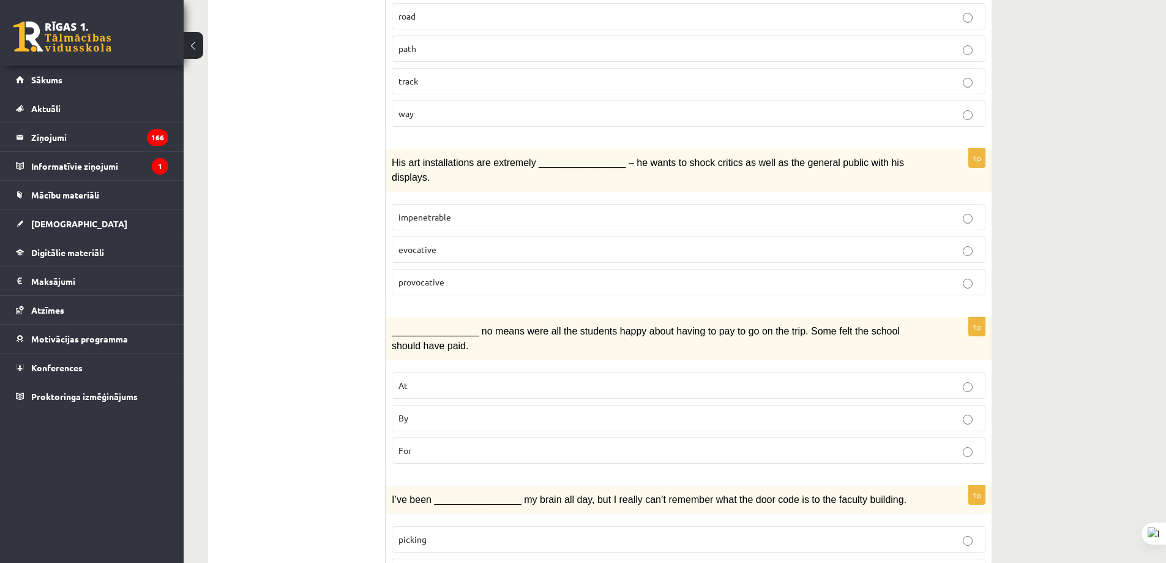
scroll to position [980, 0]
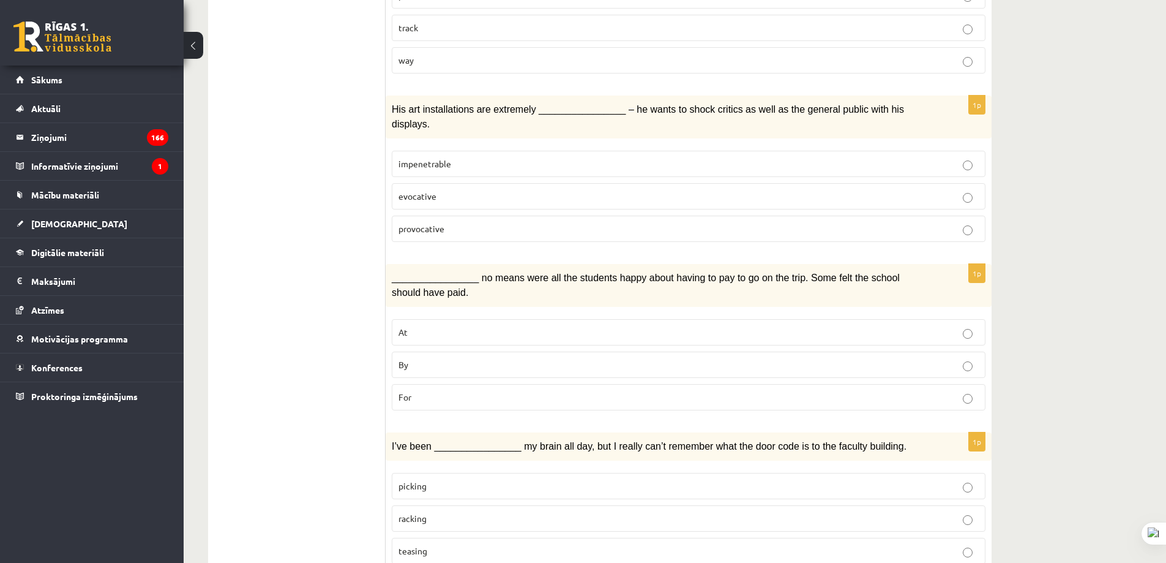
click at [459, 358] on p "By" at bounding box center [689, 364] width 580 height 13
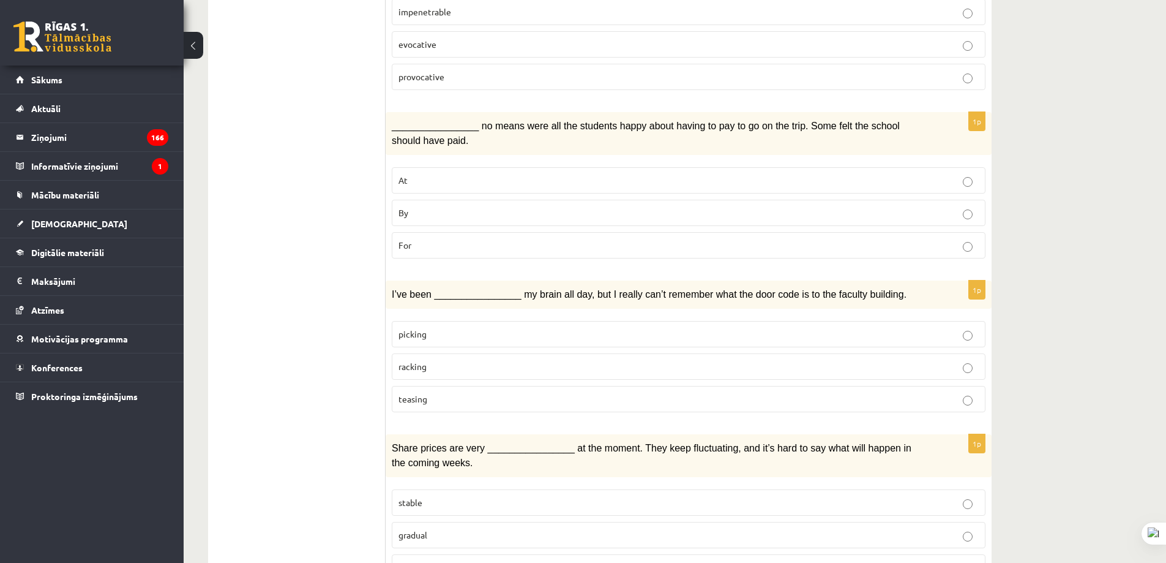
scroll to position [1163, 0]
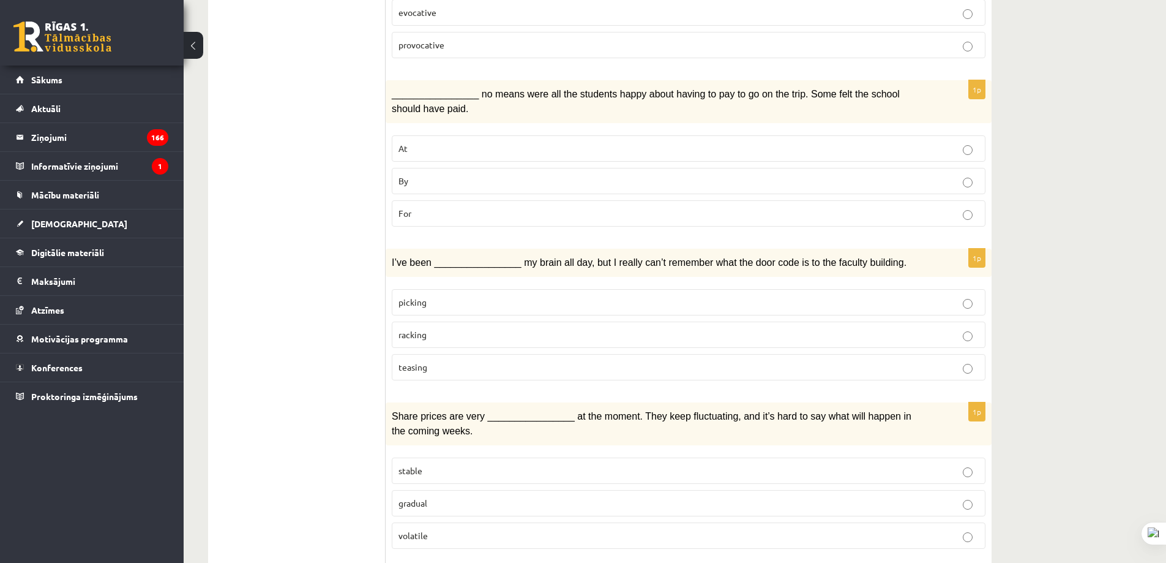
click at [462, 328] on p "racking" at bounding box center [689, 334] width 580 height 13
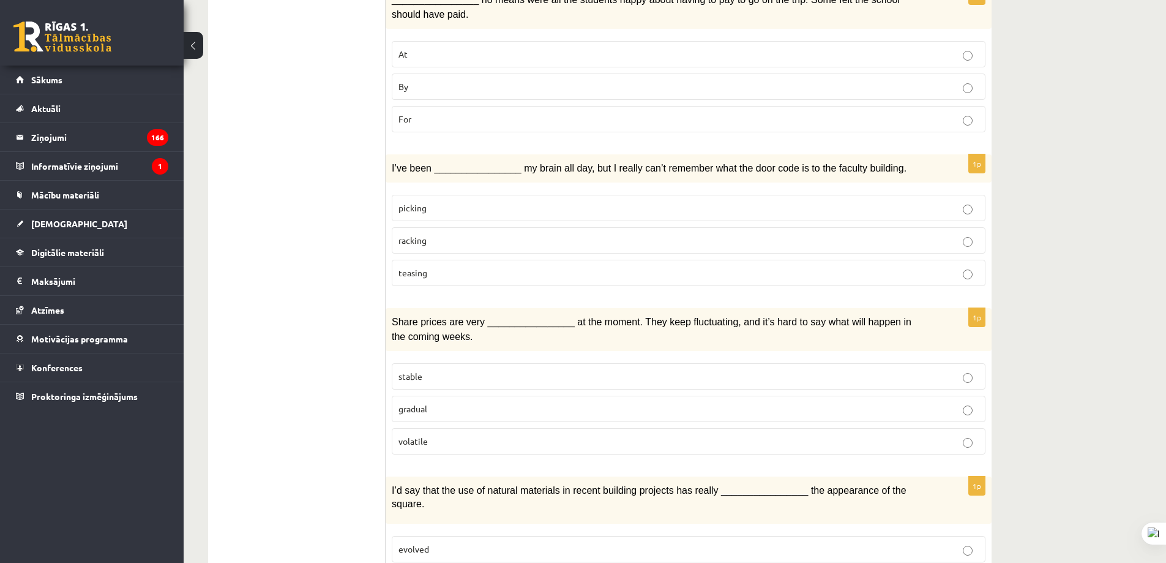
scroll to position [1286, 0]
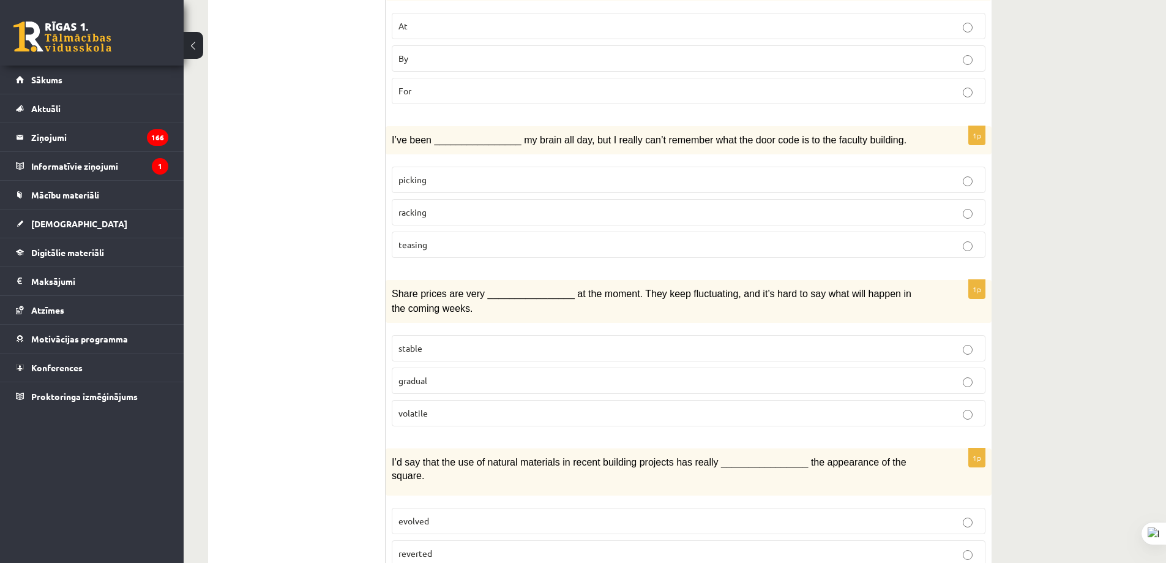
click at [462, 407] on p "volatile" at bounding box center [689, 413] width 580 height 13
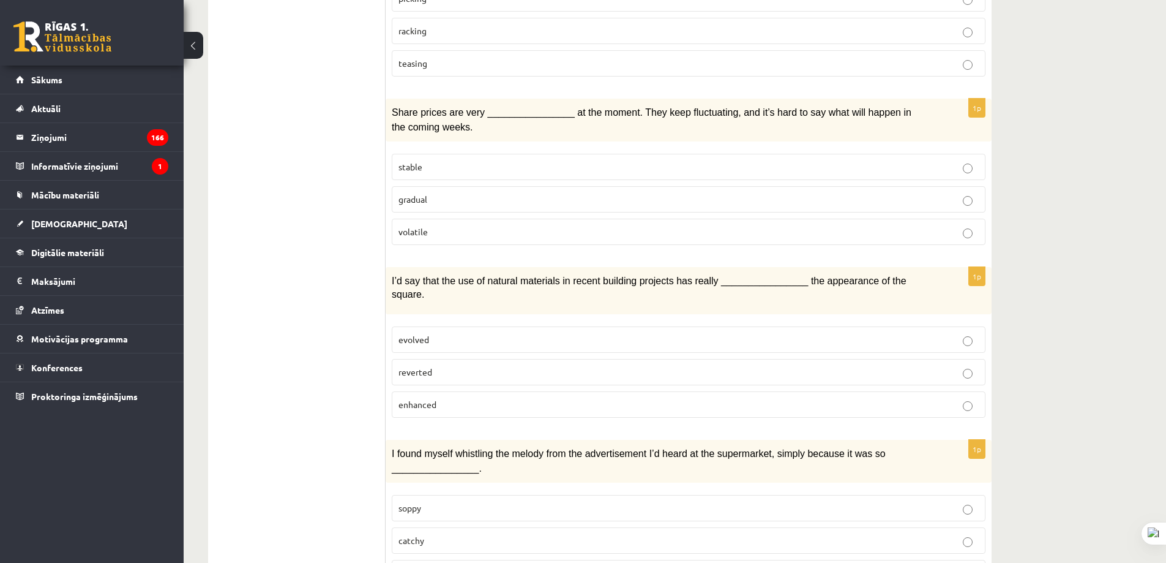
scroll to position [1469, 0]
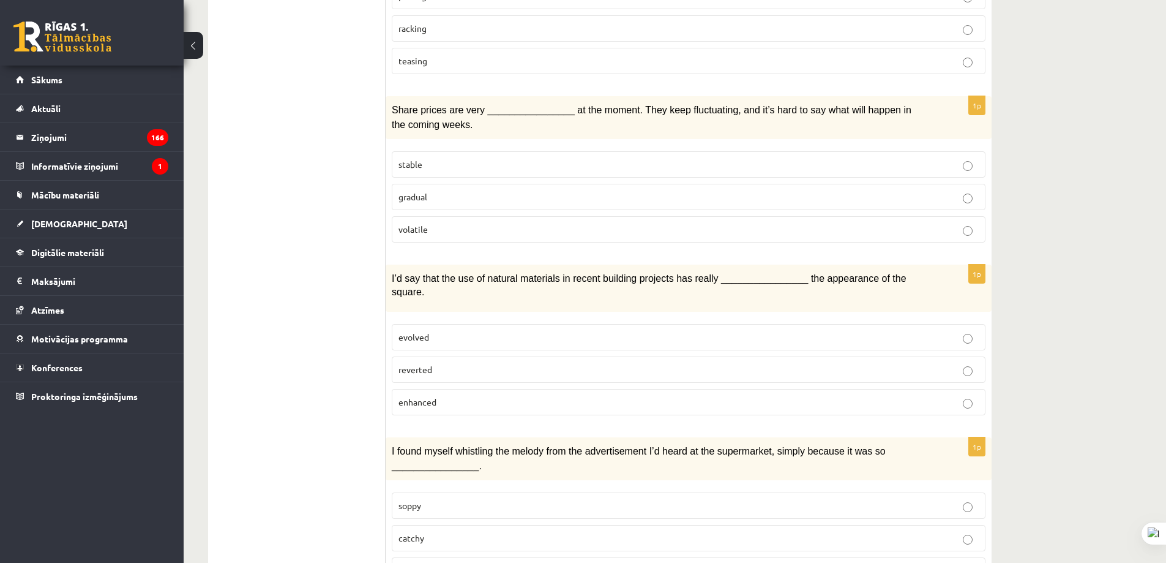
click at [471, 324] on label "evolved" at bounding box center [689, 337] width 594 height 26
click at [510, 337] on fieldset "evolved reverted enhanced" at bounding box center [689, 368] width 594 height 101
click at [507, 389] on label "enhanced" at bounding box center [689, 402] width 594 height 26
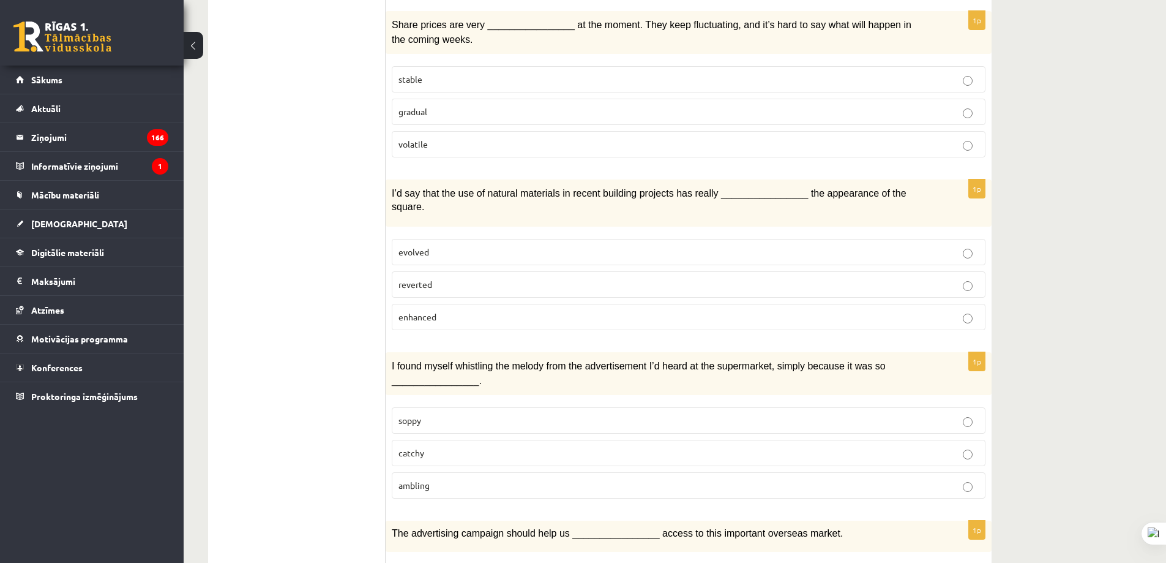
scroll to position [1592, 0]
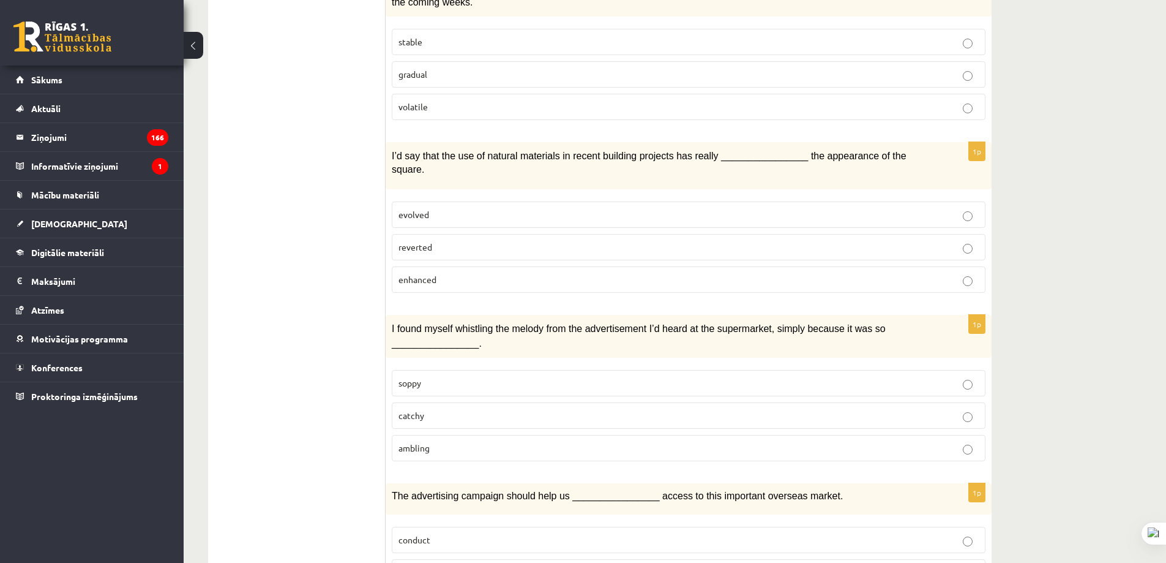
click at [506, 409] on p "catchy" at bounding box center [689, 415] width 580 height 13
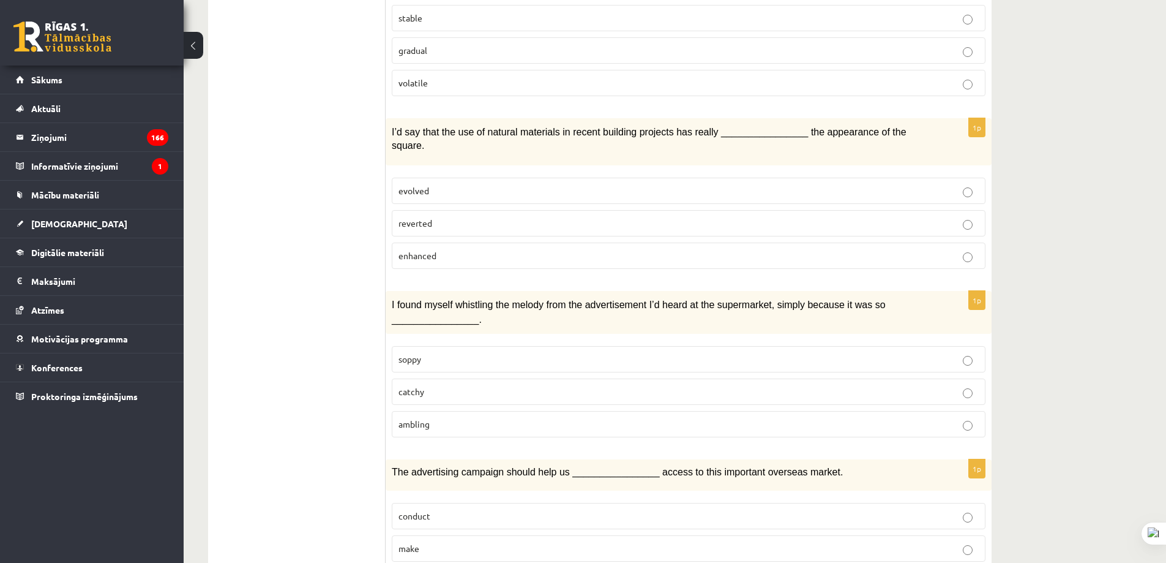
scroll to position [1675, 0]
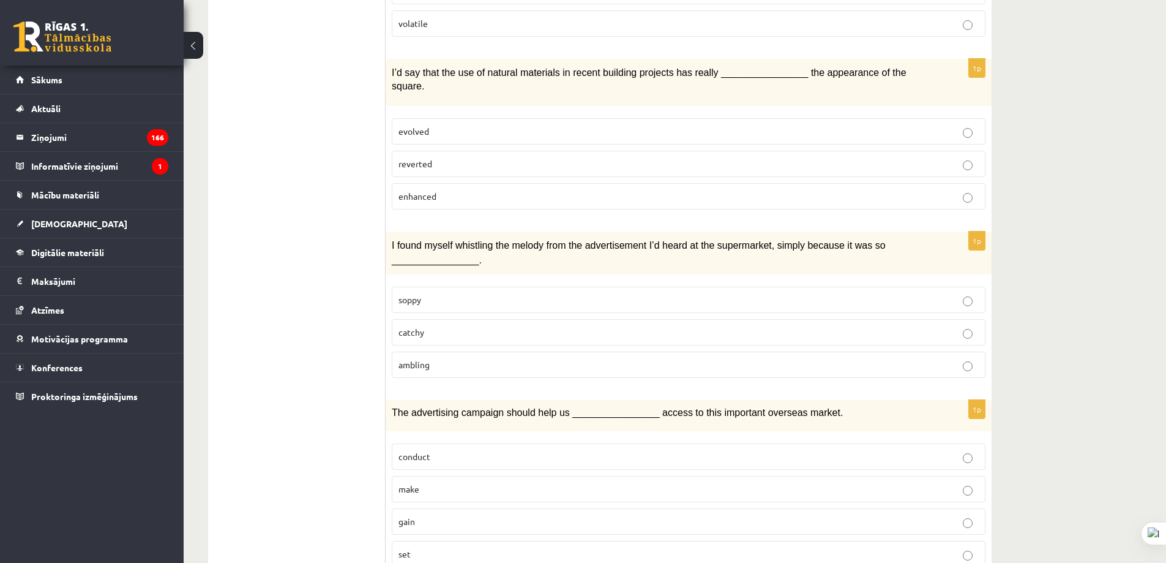
click at [455, 515] on p "gain" at bounding box center [689, 521] width 580 height 13
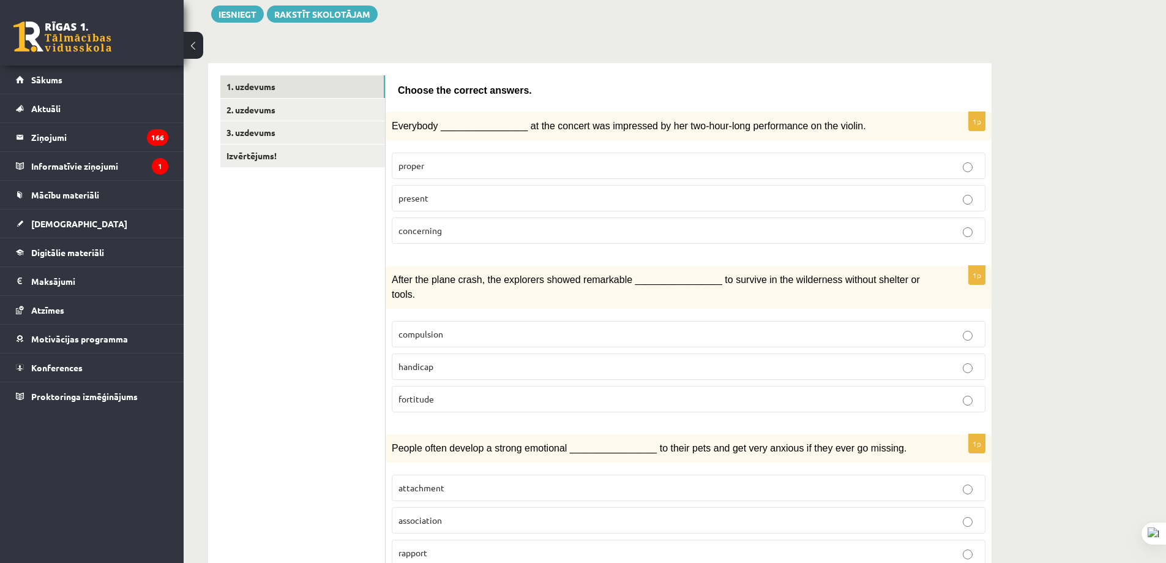
scroll to position [0, 0]
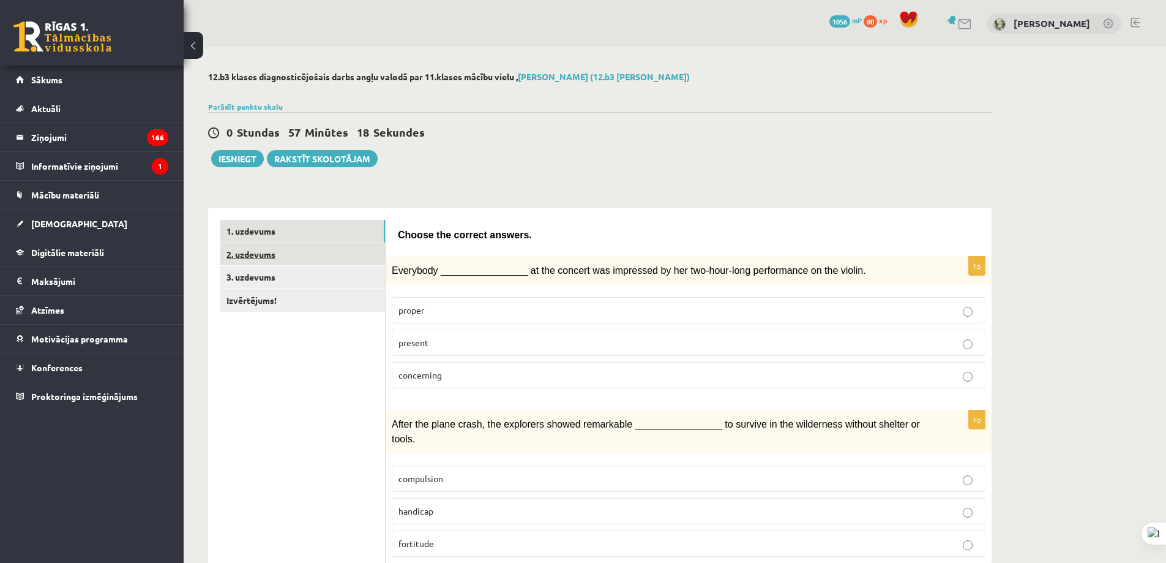
click at [287, 249] on link "2. uzdevums" at bounding box center [302, 254] width 165 height 23
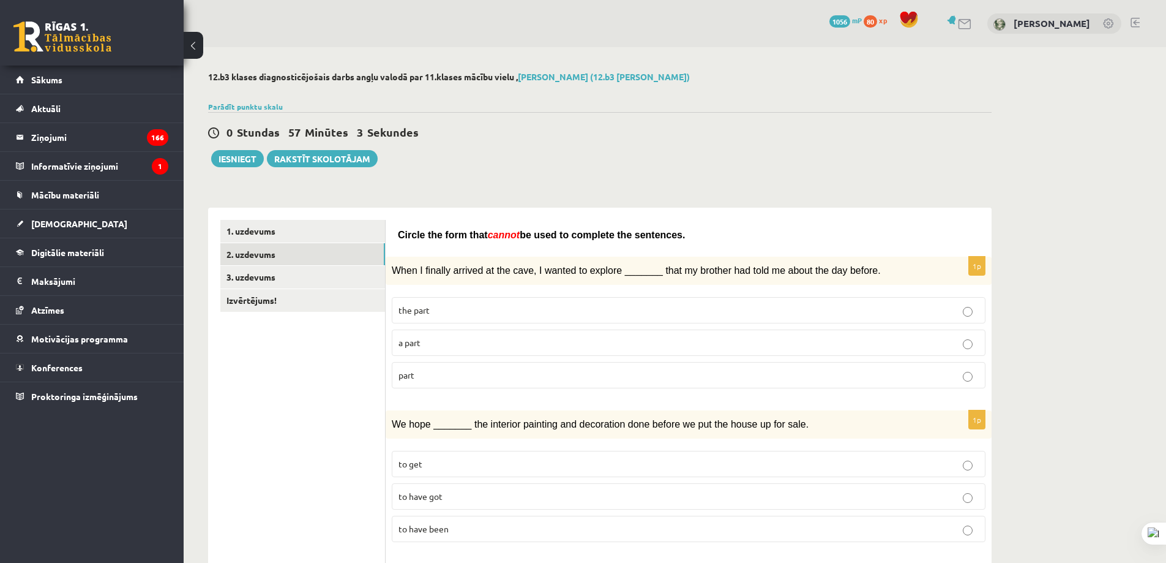
click at [459, 315] on p "the part" at bounding box center [689, 310] width 580 height 13
click at [512, 330] on label "a part" at bounding box center [689, 342] width 594 height 26
click at [506, 371] on p "part" at bounding box center [689, 375] width 580 height 13
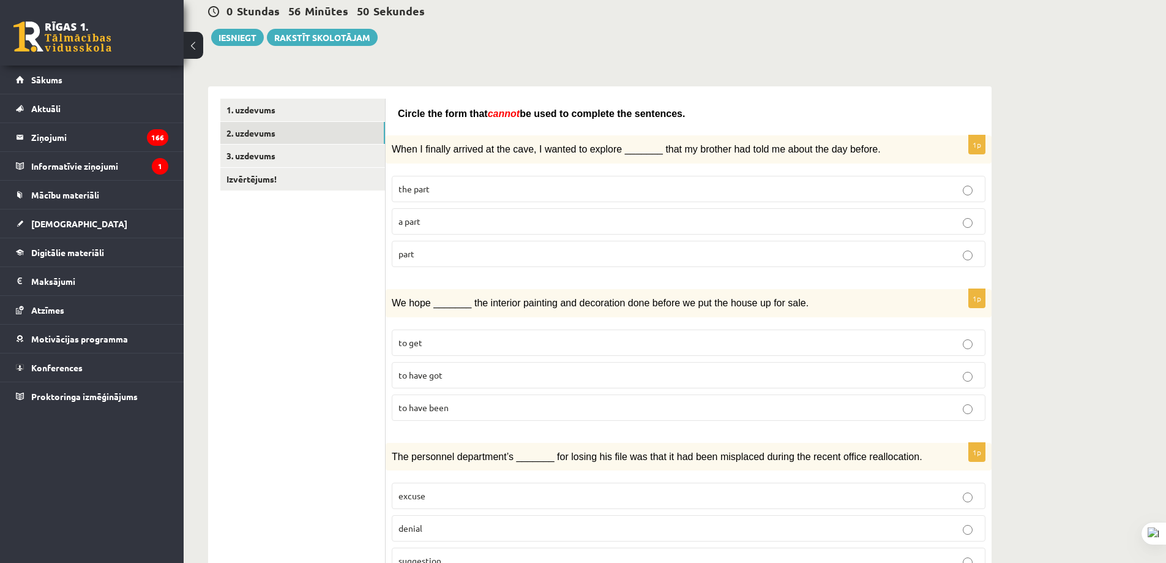
scroll to position [122, 0]
click at [452, 365] on label "to have got" at bounding box center [689, 374] width 594 height 26
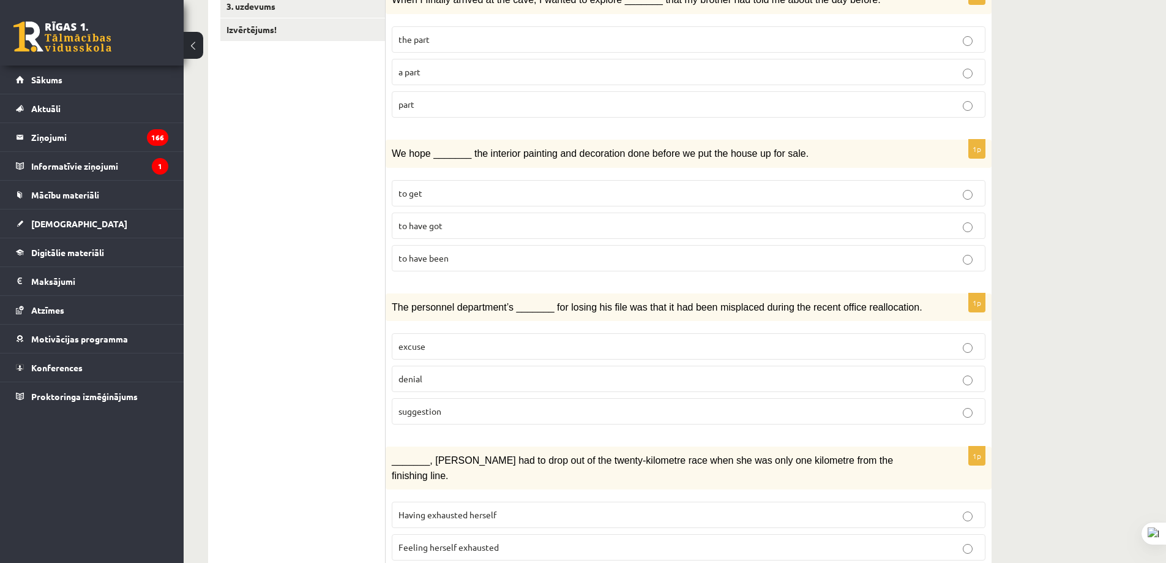
scroll to position [306, 0]
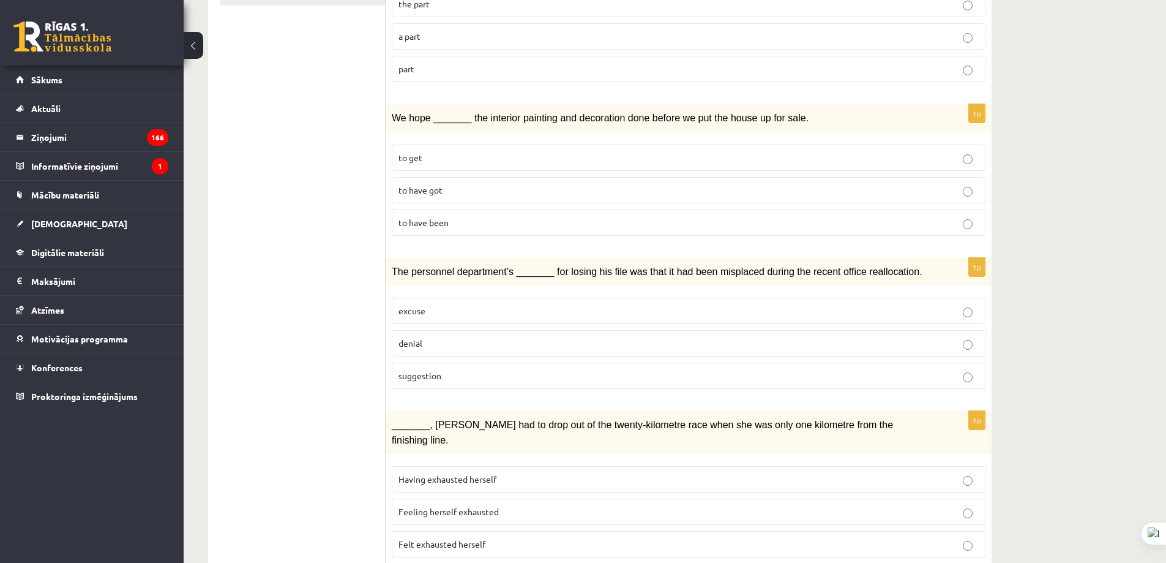
click at [470, 308] on p "excuse" at bounding box center [689, 310] width 580 height 13
click at [462, 337] on p "denial" at bounding box center [689, 343] width 580 height 13
click at [465, 370] on p "suggestion" at bounding box center [689, 375] width 580 height 13
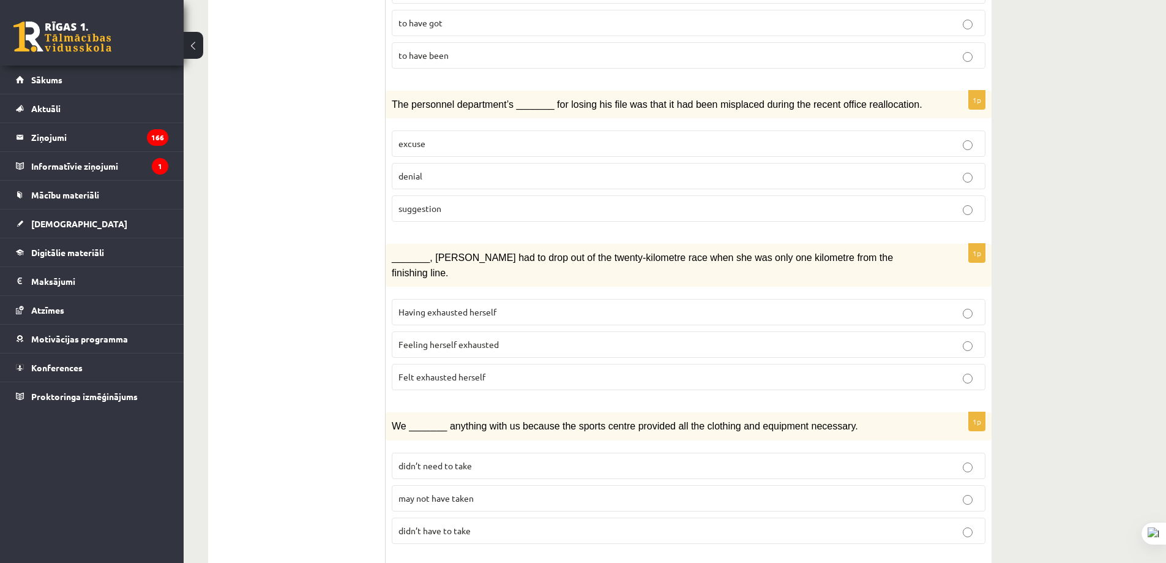
scroll to position [490, 0]
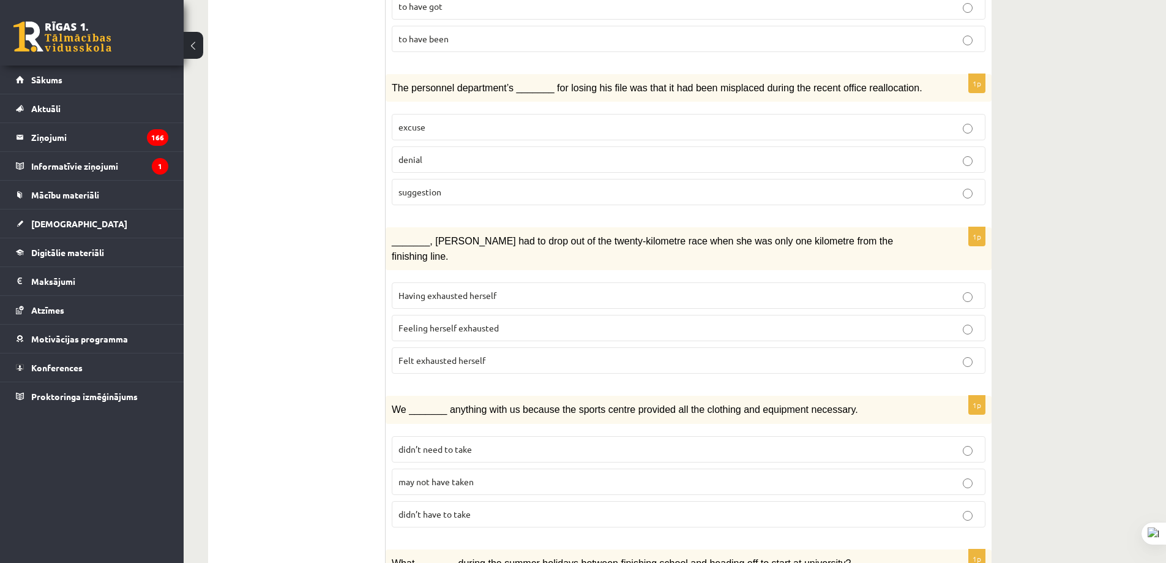
click at [489, 354] on p "Felt exhausted herself" at bounding box center [689, 360] width 580 height 13
click at [500, 318] on label "Feeling herself exhausted" at bounding box center [689, 328] width 594 height 26
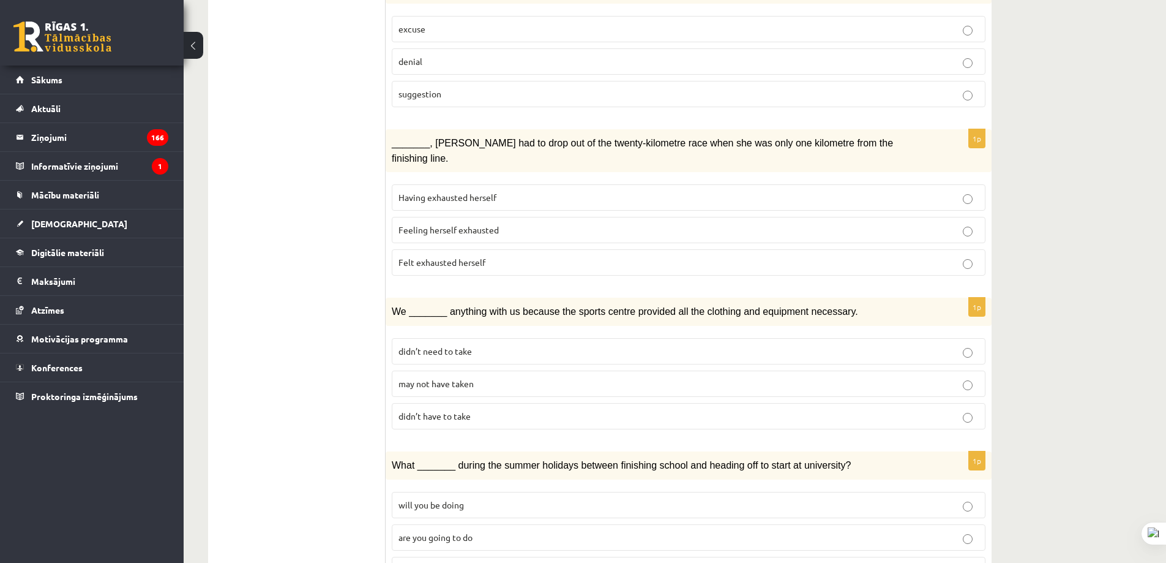
scroll to position [612, 0]
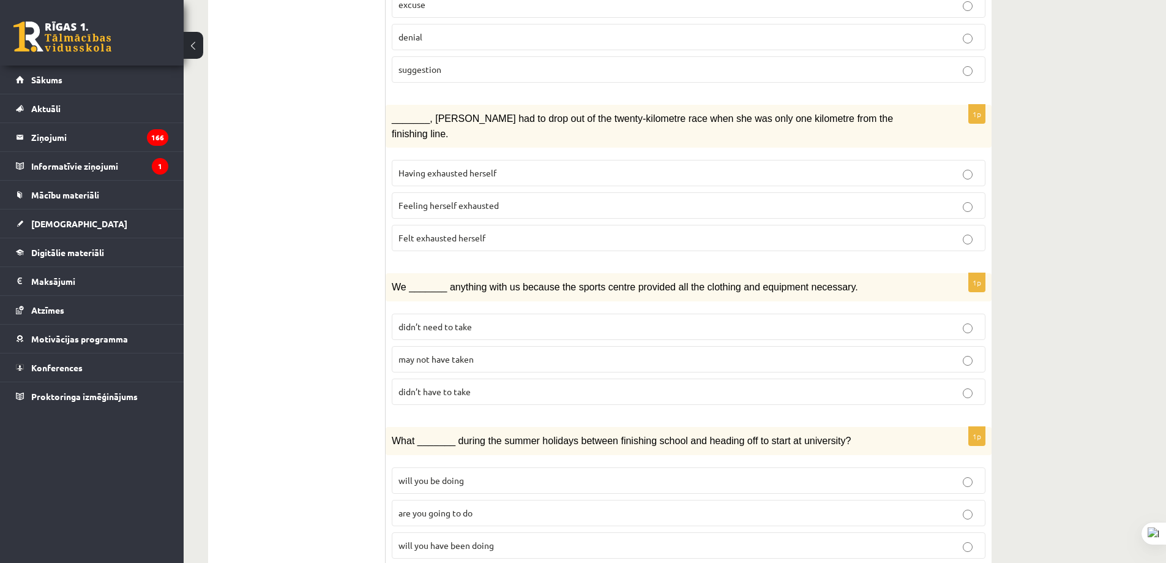
click at [493, 320] on p "didn’t need to take" at bounding box center [689, 326] width 580 height 13
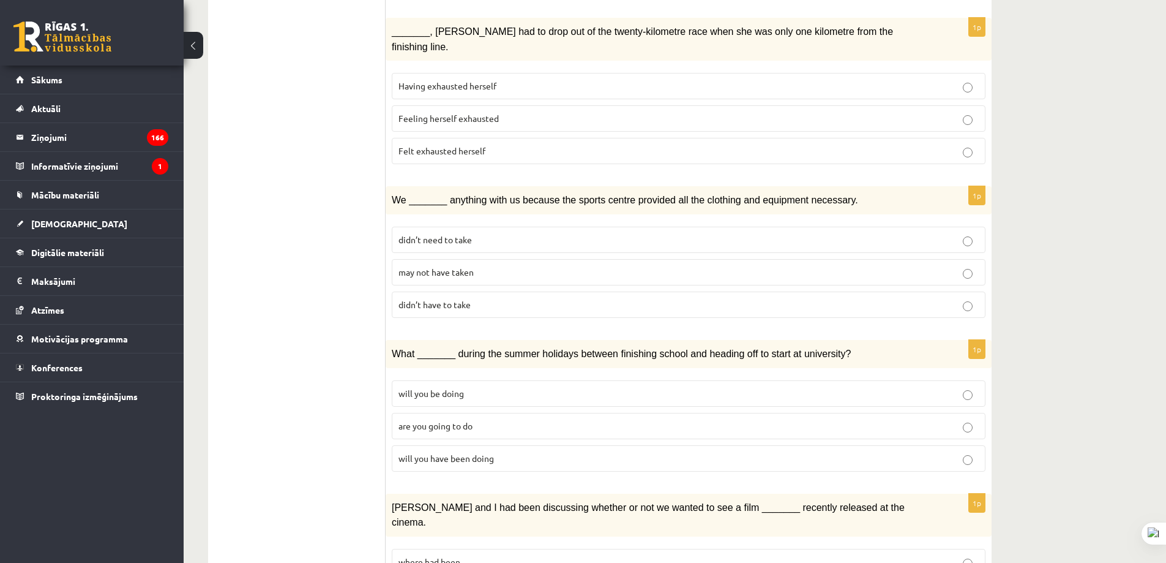
scroll to position [735, 0]
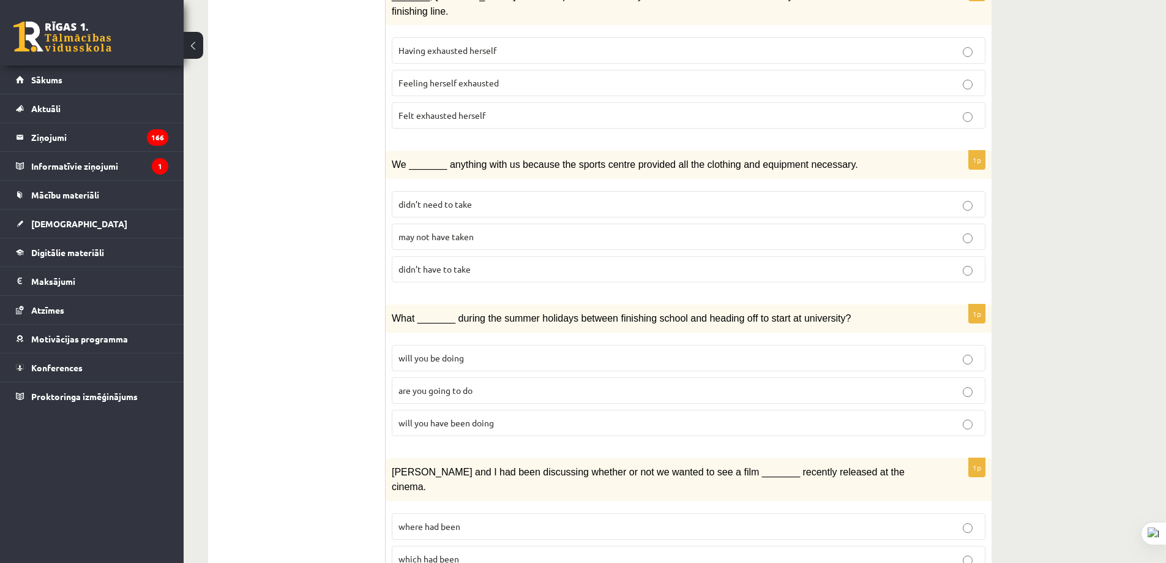
click at [501, 416] on p "will you have been doing" at bounding box center [689, 422] width 580 height 13
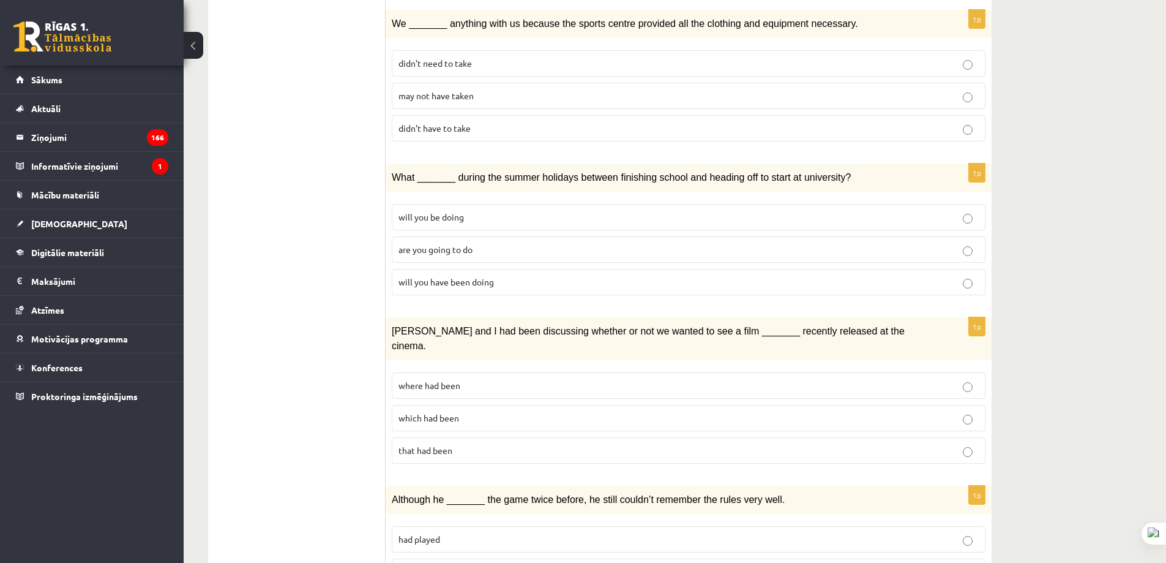
scroll to position [918, 0]
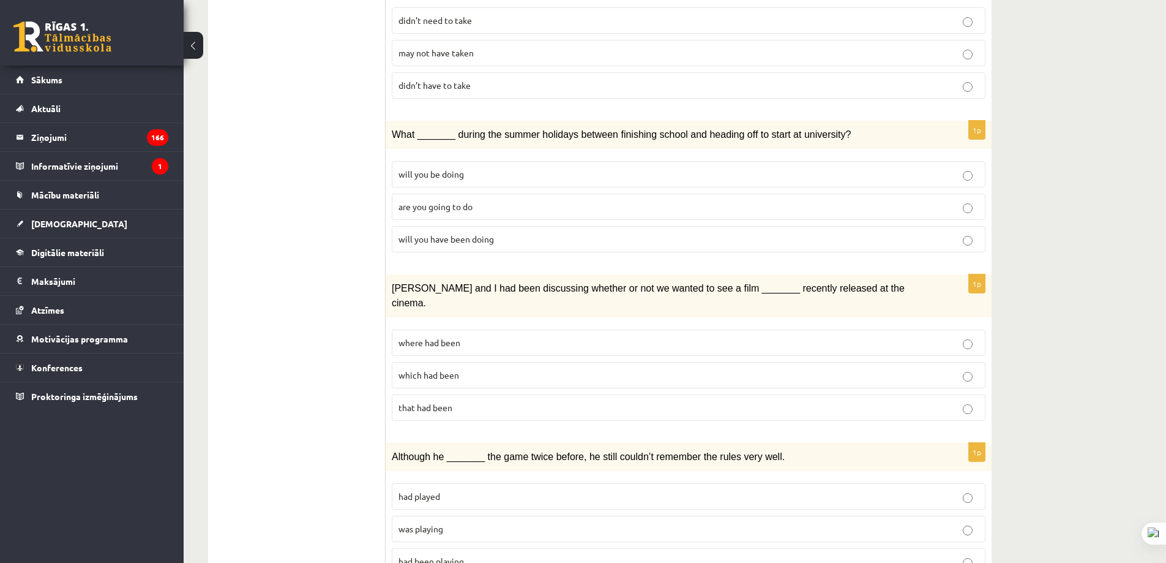
click at [462, 329] on label "where had been" at bounding box center [689, 342] width 594 height 26
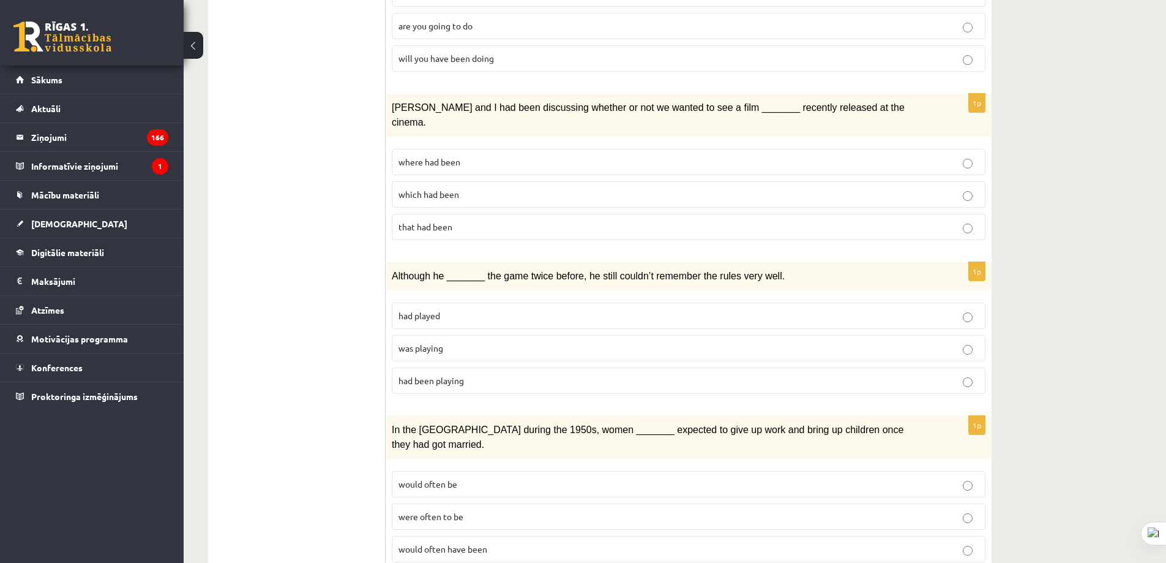
scroll to position [1102, 0]
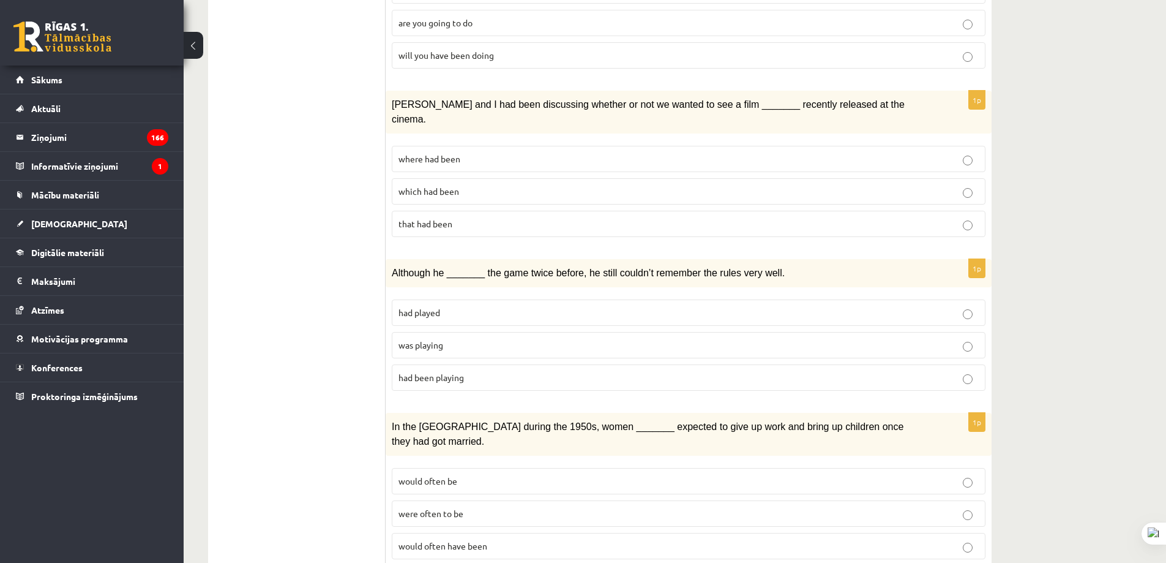
click at [448, 306] on p "had played" at bounding box center [689, 312] width 580 height 13
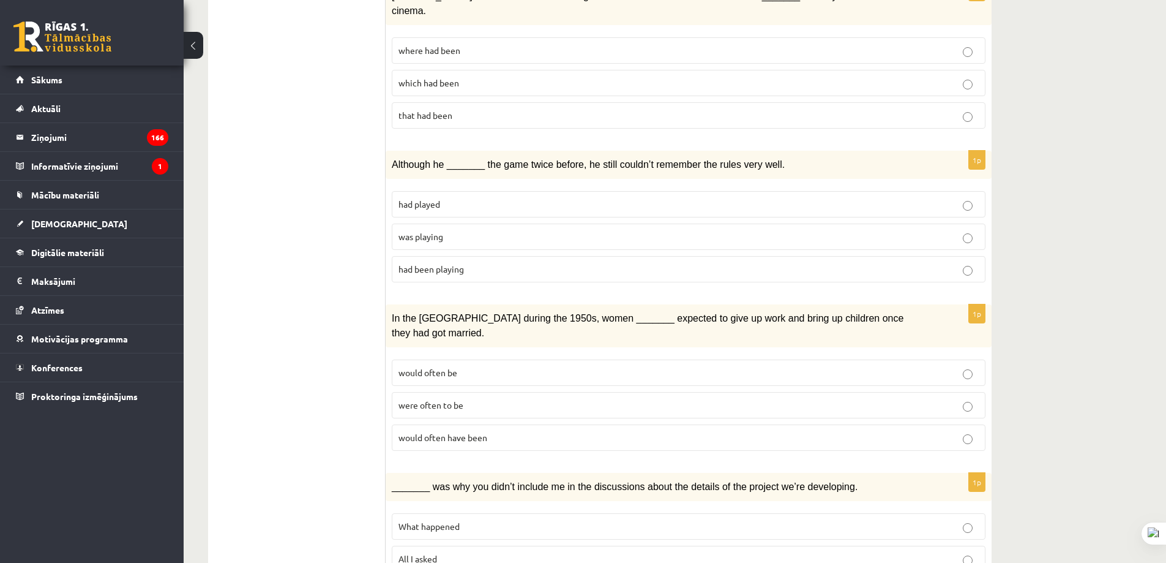
scroll to position [1224, 0]
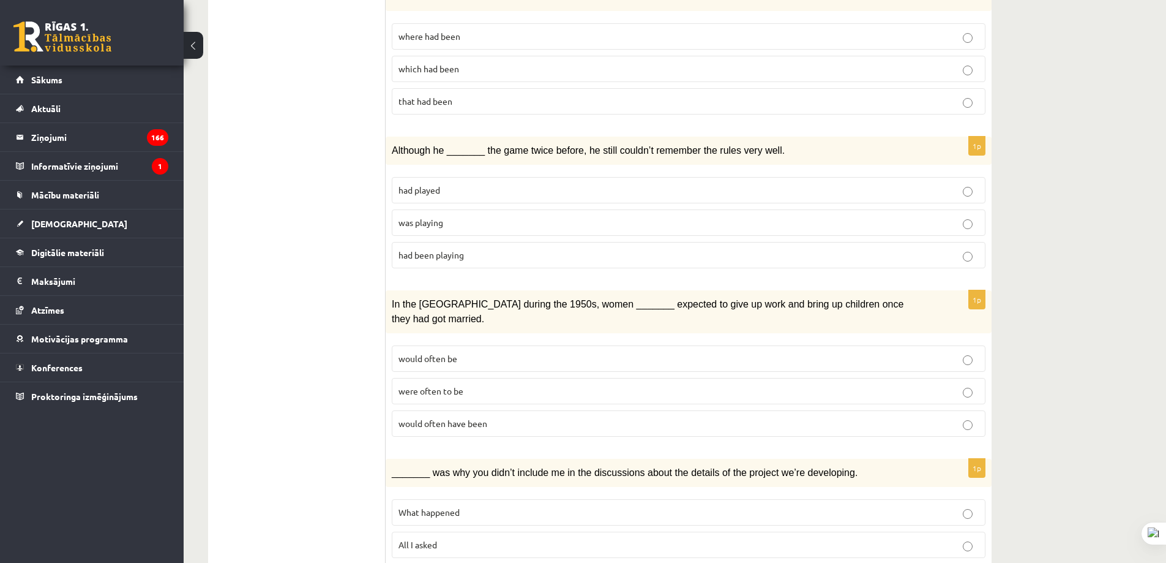
click at [479, 384] on p "were often to be" at bounding box center [689, 390] width 580 height 13
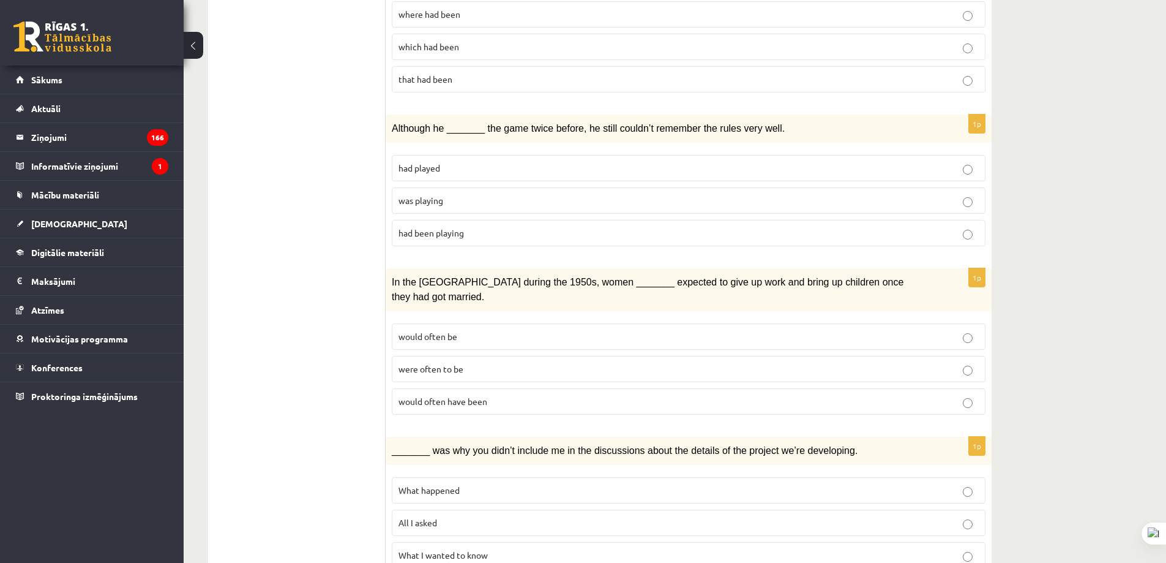
scroll to position [1247, 0]
click at [462, 483] on p "What happened" at bounding box center [689, 489] width 580 height 13
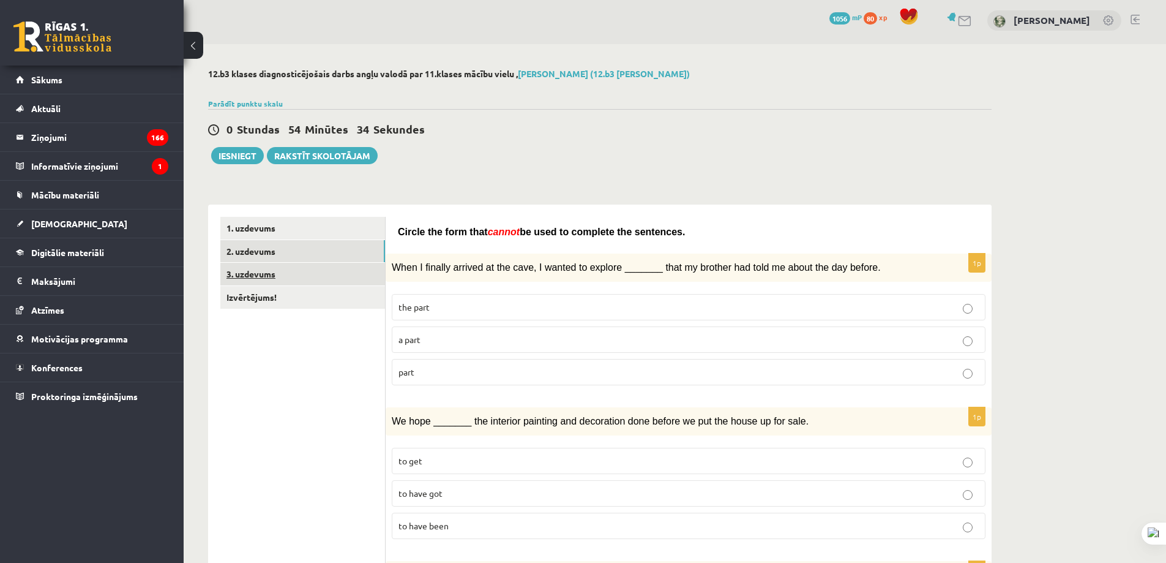
scroll to position [0, 0]
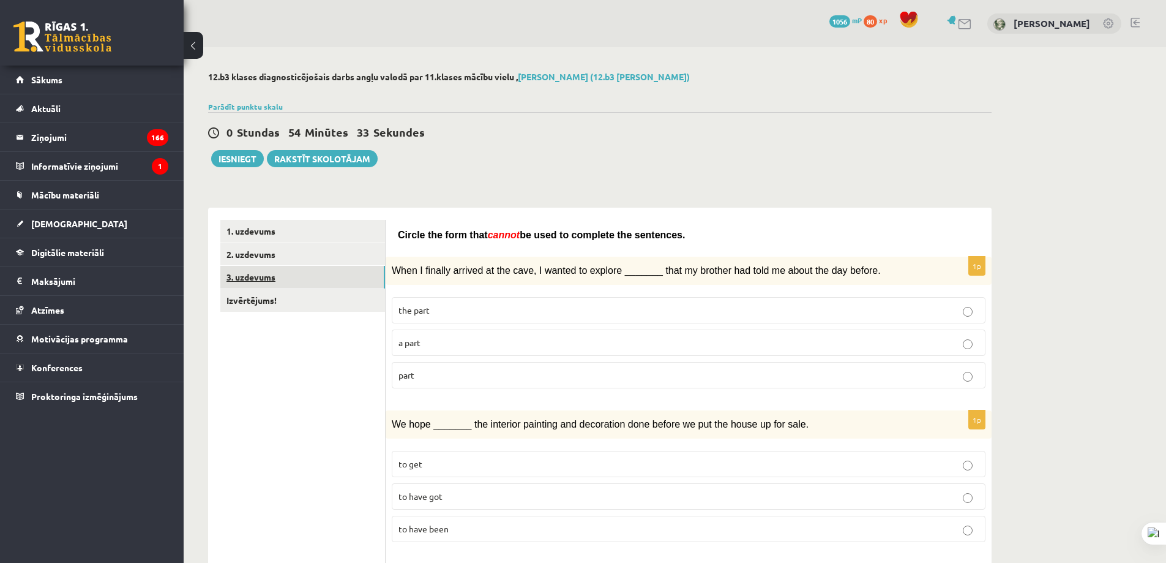
click at [276, 272] on link "3. uzdevums" at bounding box center [302, 277] width 165 height 23
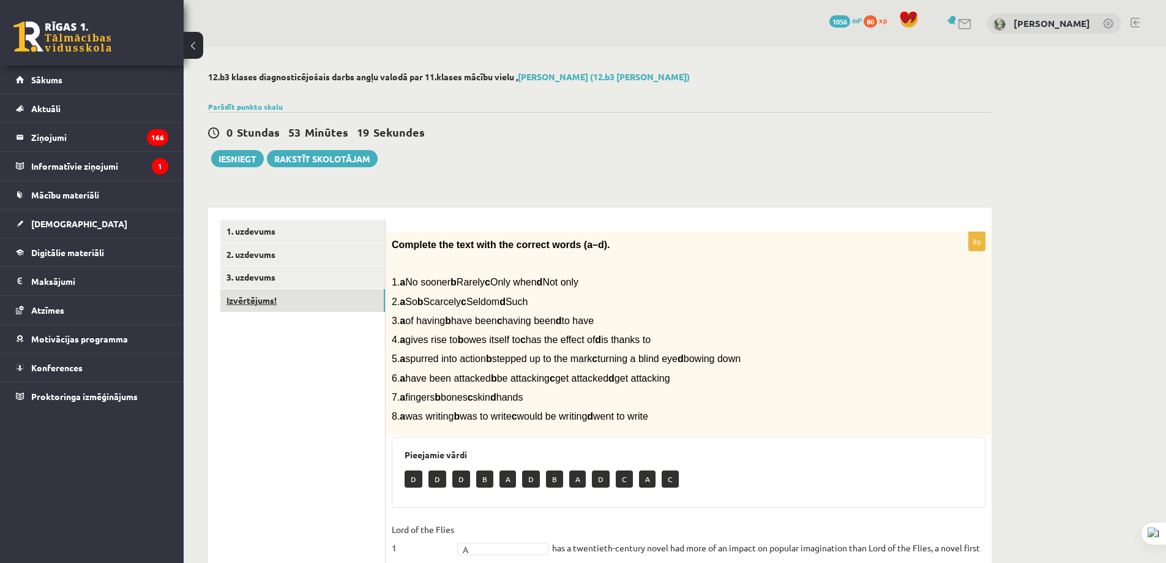
click at [260, 302] on link "Izvērtējums!" at bounding box center [302, 300] width 165 height 23
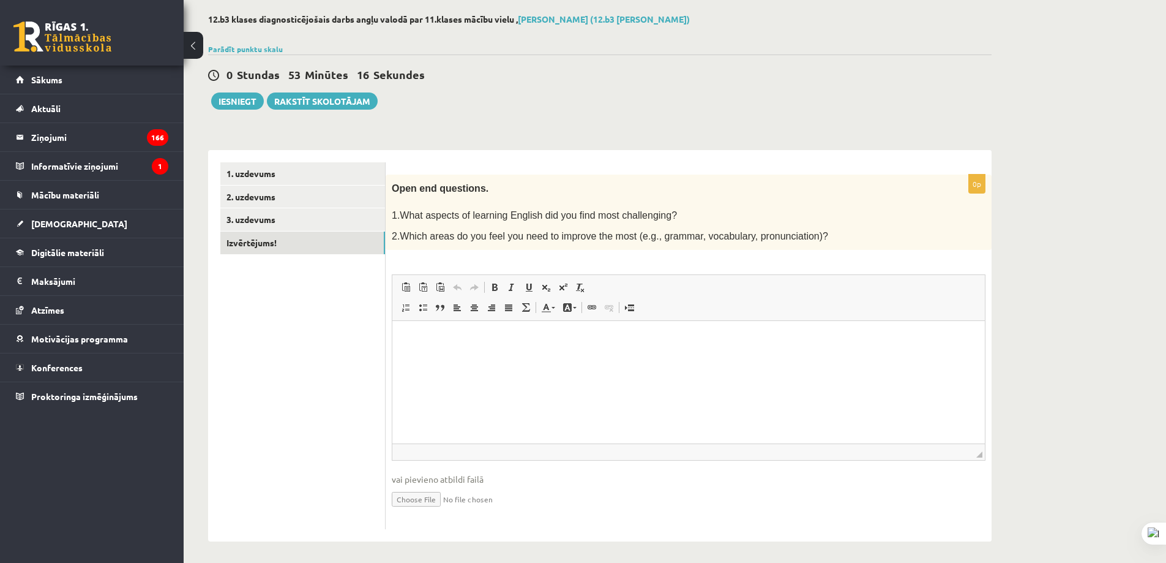
scroll to position [61, 0]
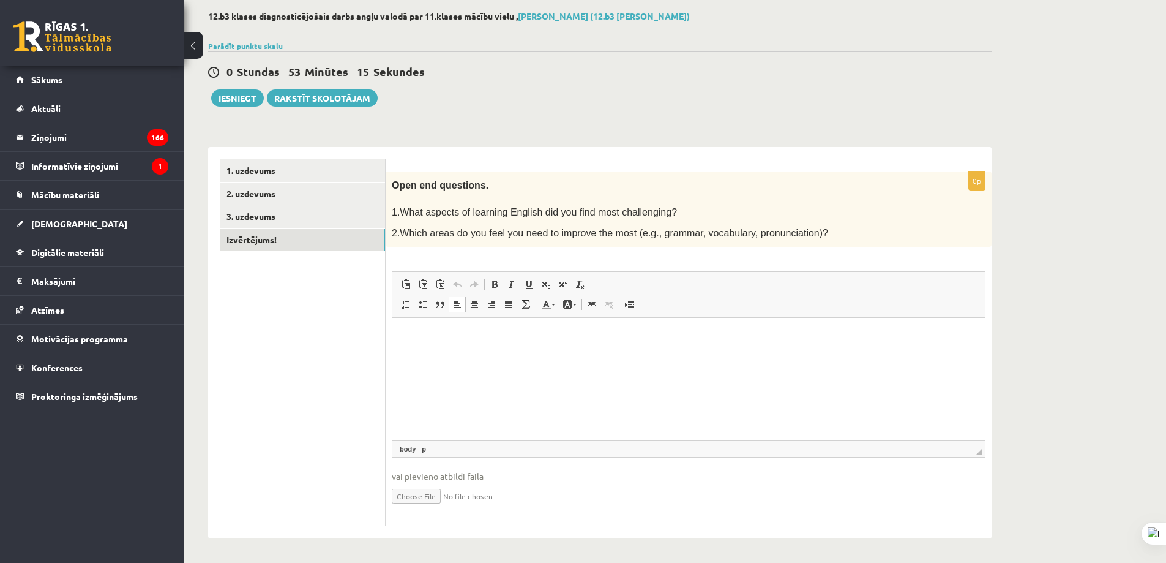
click at [485, 333] on p "Editor, wiswyg-editor-user-answer-47024840295540" at bounding box center [689, 336] width 568 height 13
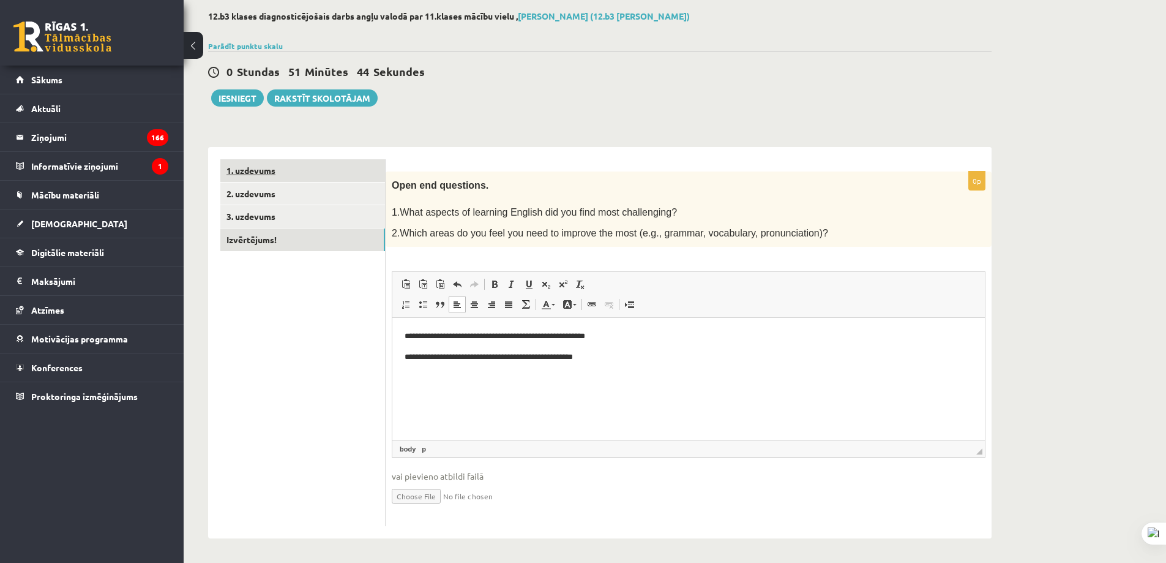
click at [253, 181] on link "1. uzdevums" at bounding box center [302, 170] width 165 height 23
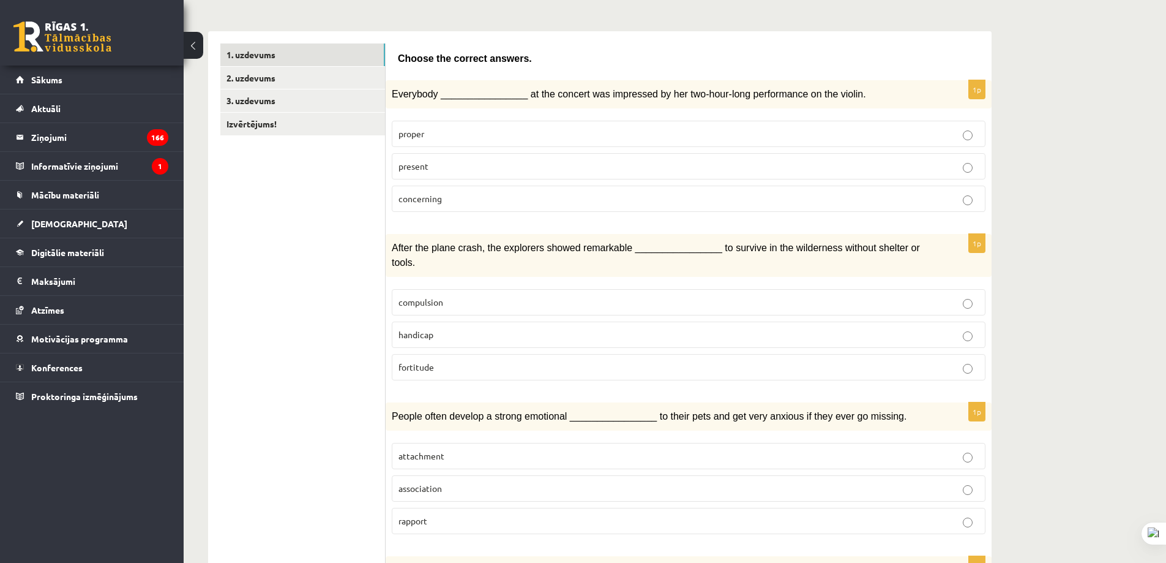
scroll to position [183, 0]
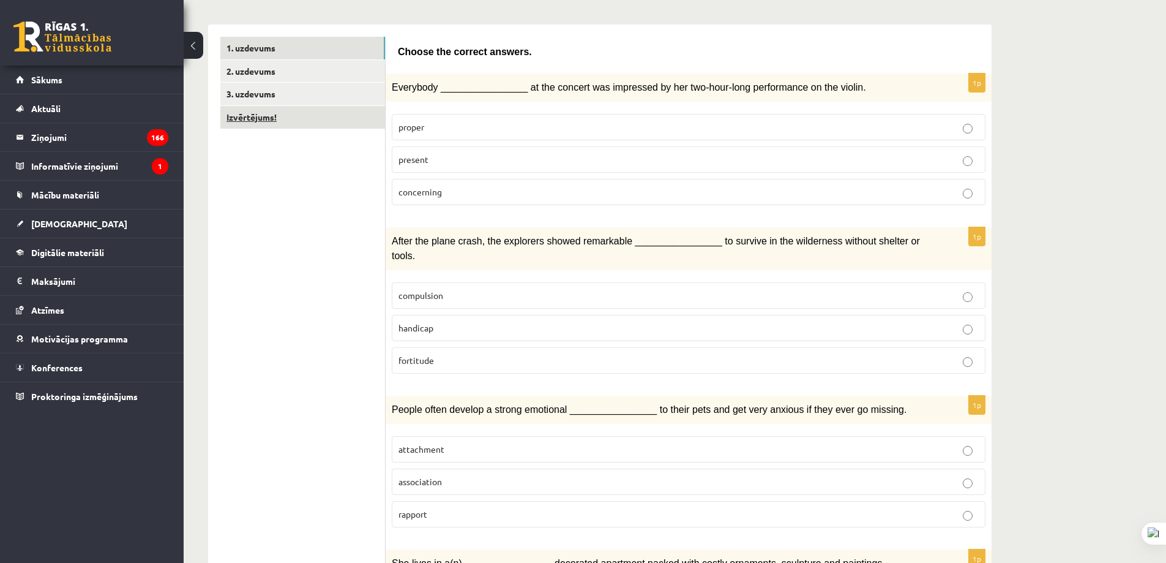
click at [248, 107] on link "Izvērtējums!" at bounding box center [302, 117] width 165 height 23
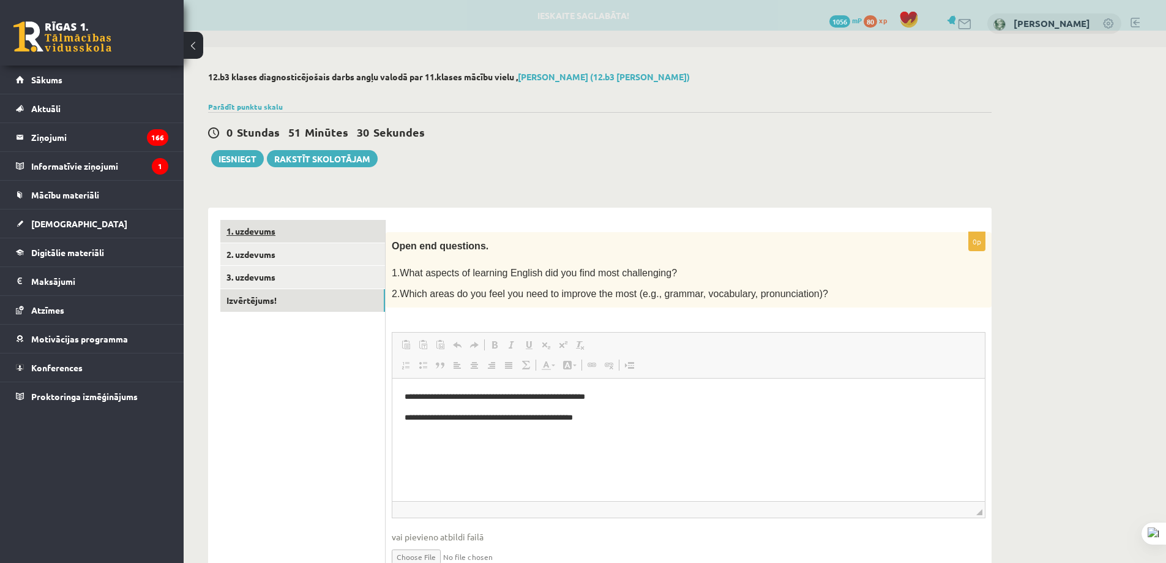
scroll to position [0, 0]
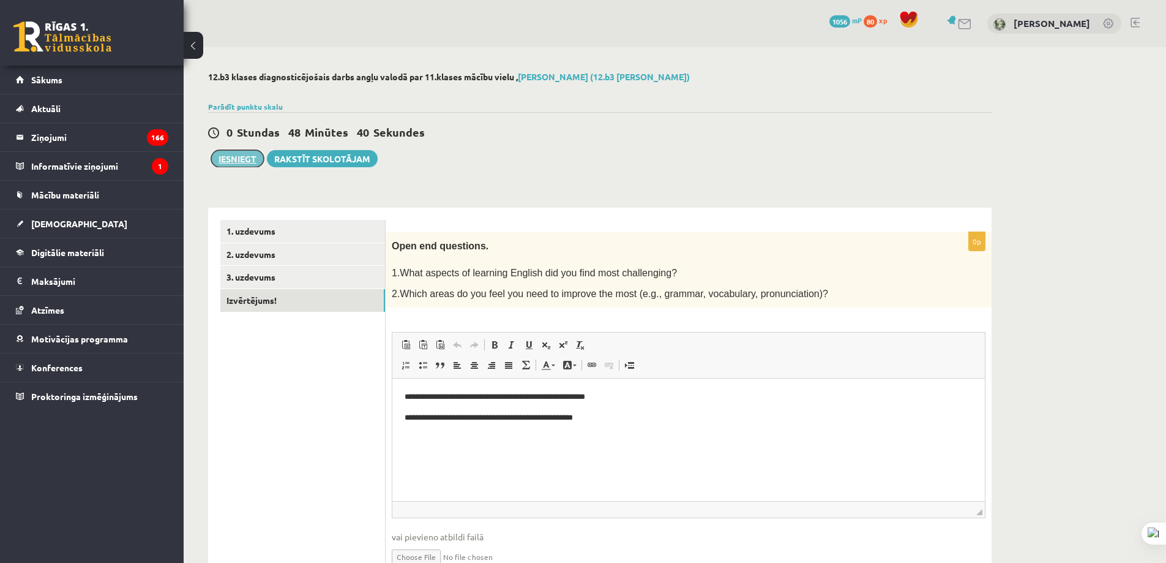
click at [225, 159] on button "Iesniegt" at bounding box center [237, 158] width 53 height 17
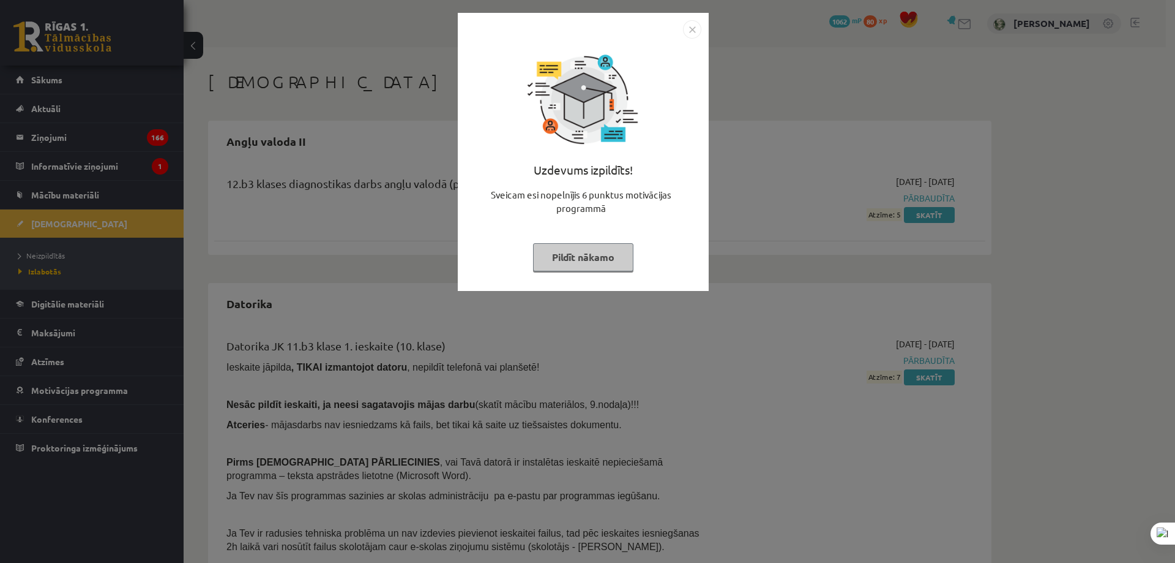
click at [597, 255] on button "Pildīt nākamo" at bounding box center [583, 257] width 100 height 28
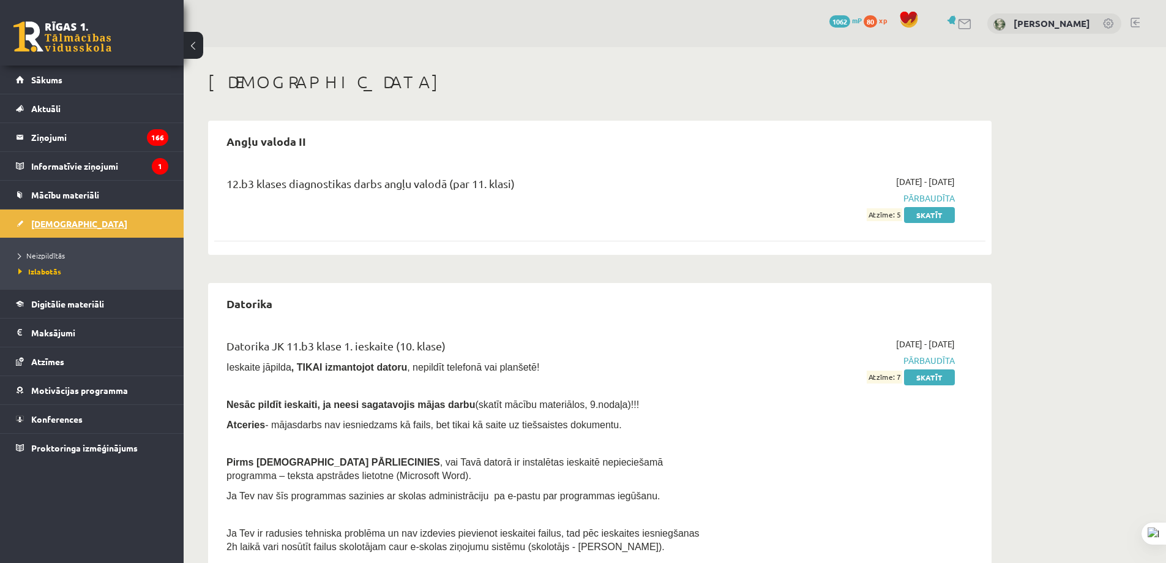
click at [42, 220] on span "[DEMOGRAPHIC_DATA]" at bounding box center [79, 223] width 96 height 11
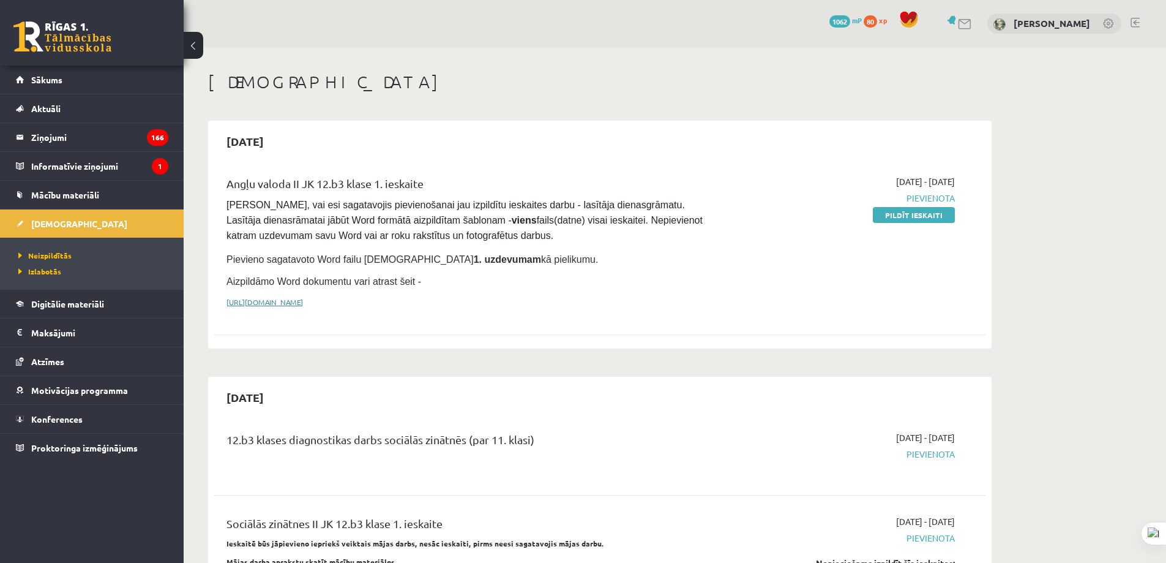
click at [303, 301] on link "https://drive.google.com/drive/folders/1IHE_ip15KOAbO2Se1NDGwZ2e__vlzPUf?usp=sh…" at bounding box center [265, 302] width 77 height 10
click at [55, 191] on span "Mācību materiāli" at bounding box center [65, 194] width 68 height 11
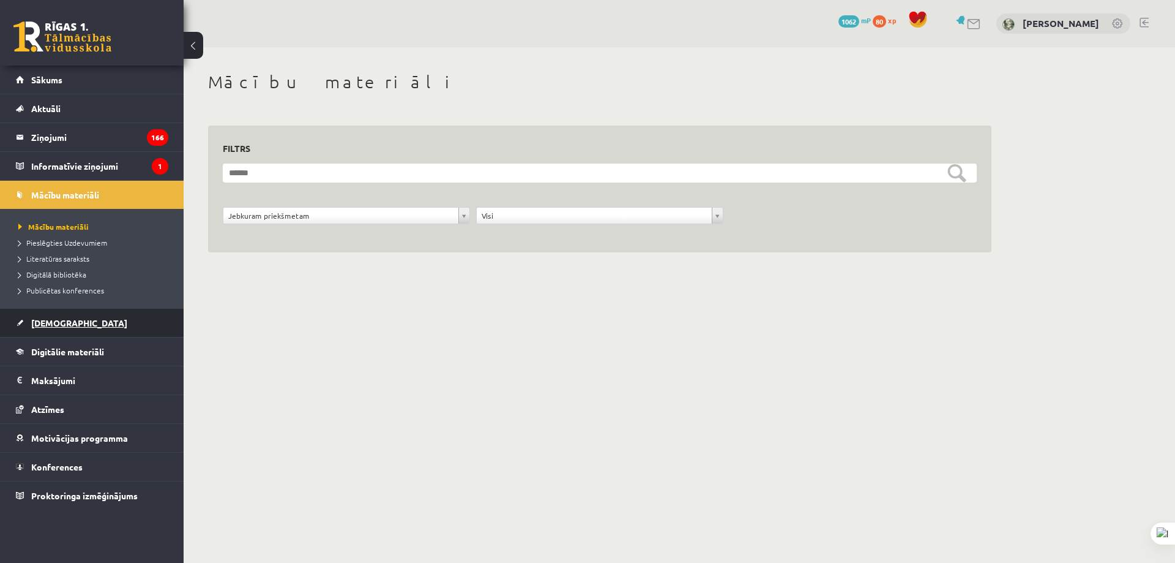
click at [42, 322] on span "[DEMOGRAPHIC_DATA]" at bounding box center [79, 322] width 96 height 11
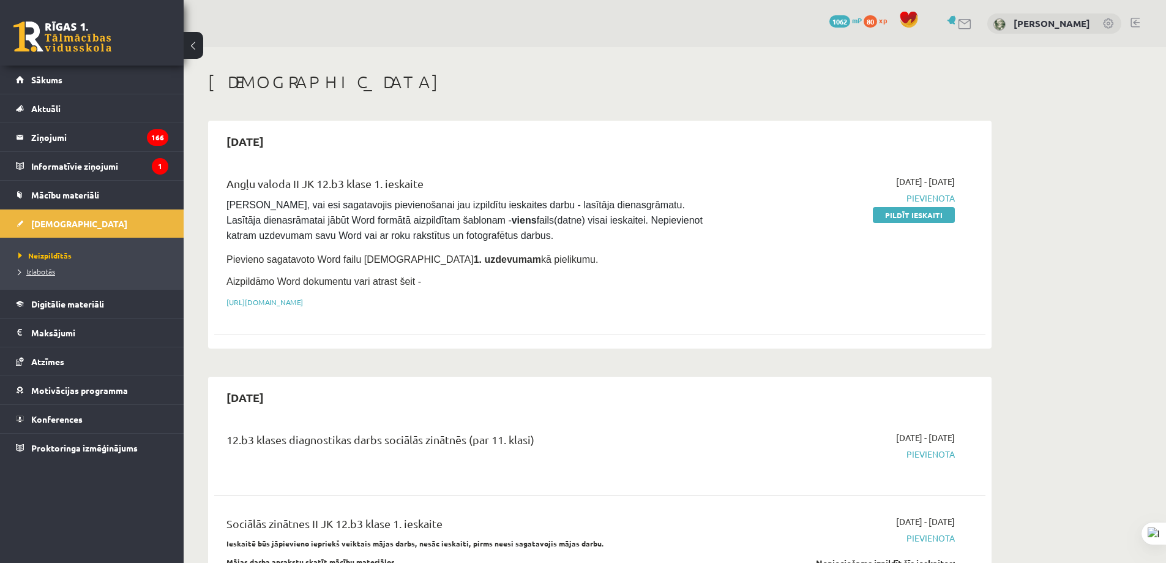
click at [40, 266] on link "Izlabotās" at bounding box center [94, 271] width 153 height 11
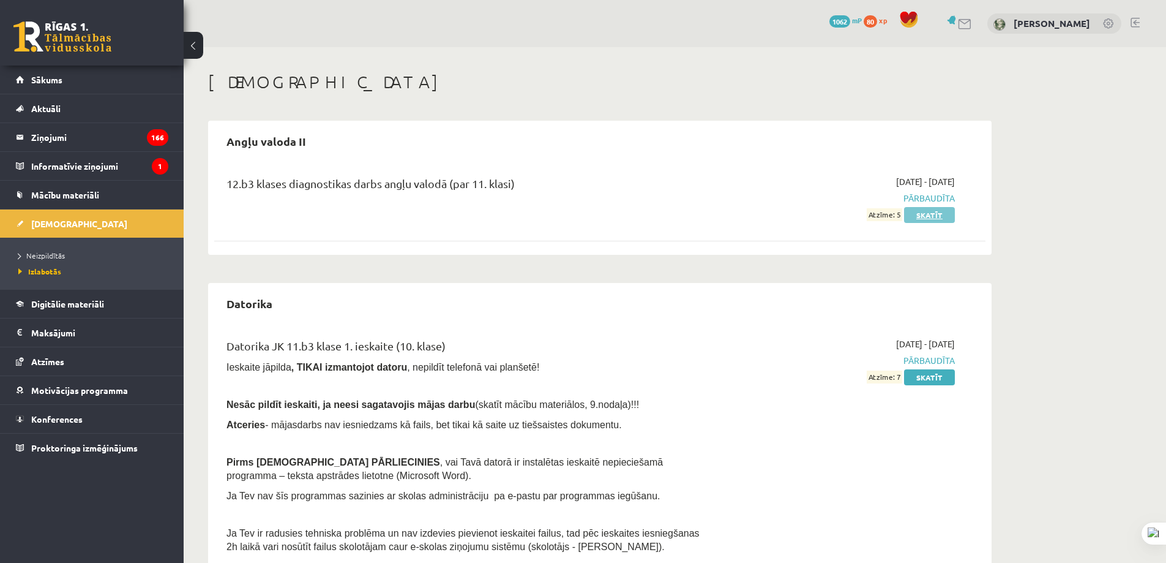
click at [938, 217] on link "Skatīt" at bounding box center [929, 215] width 51 height 16
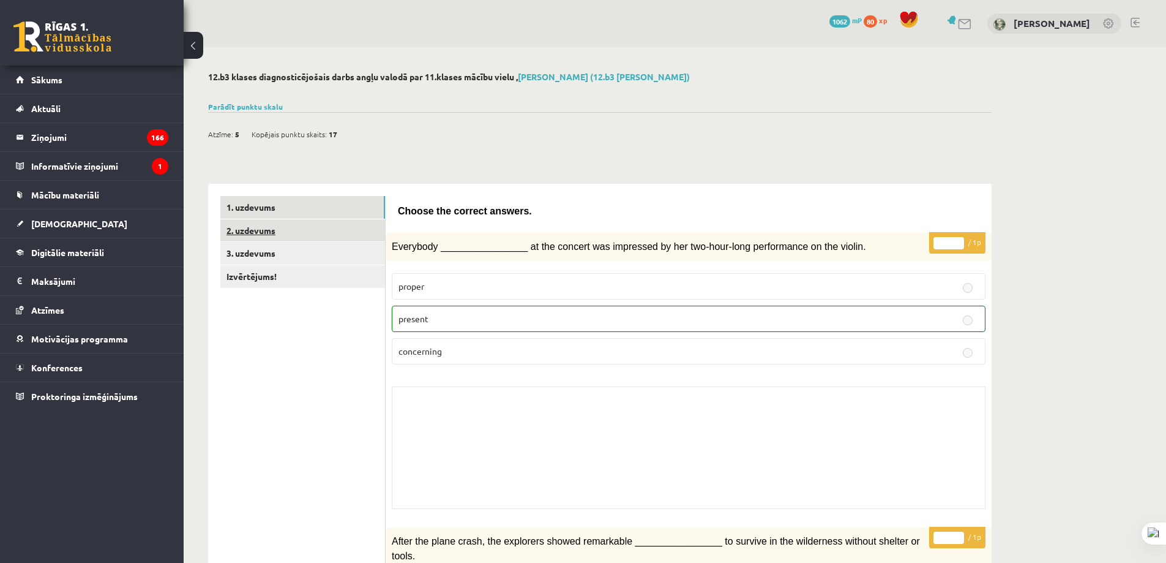
click at [277, 227] on link "2. uzdevums" at bounding box center [302, 230] width 165 height 23
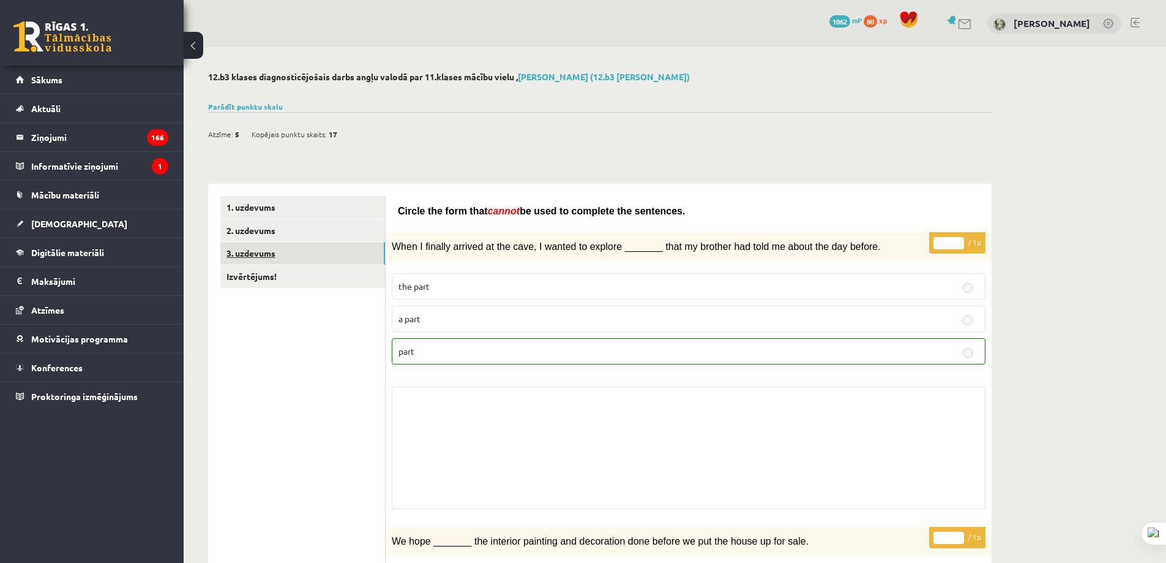
click at [257, 252] on link "3. uzdevums" at bounding box center [302, 253] width 165 height 23
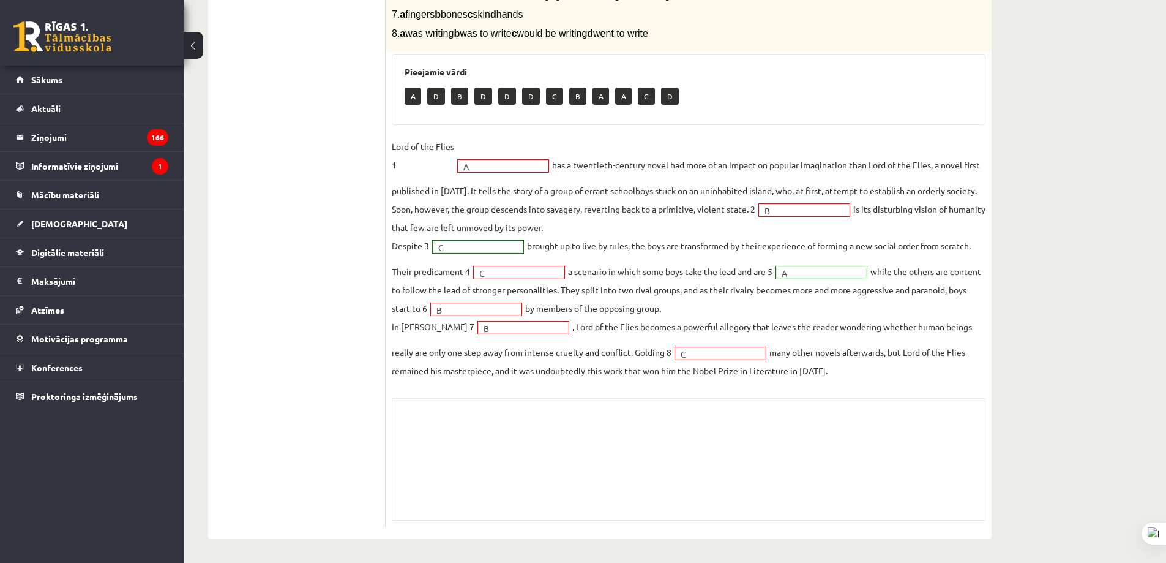
scroll to position [359, 0]
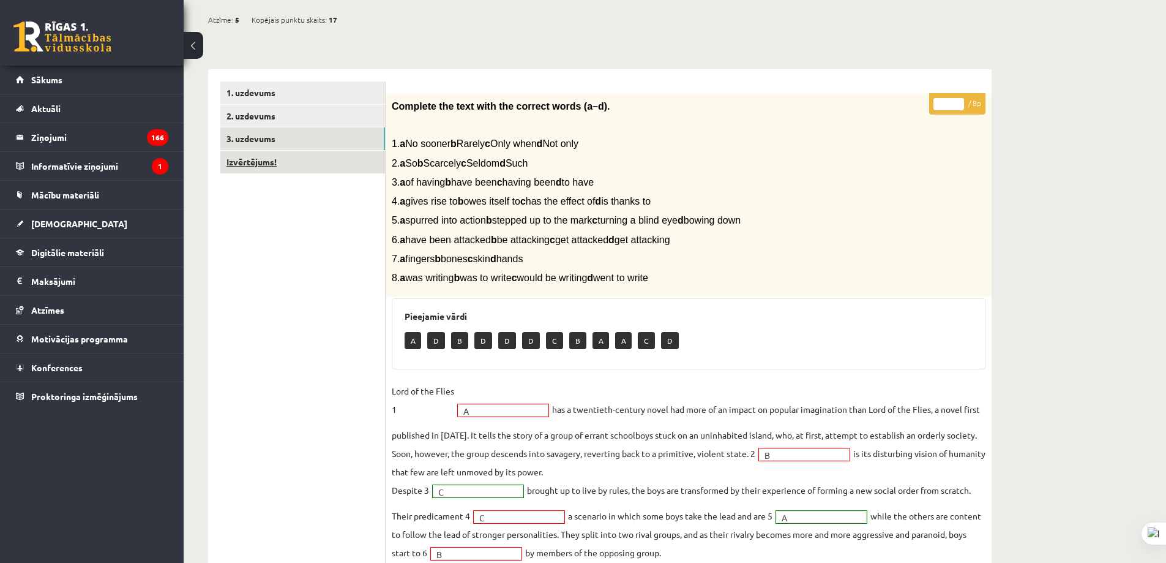
click at [274, 152] on link "Izvērtējums!" at bounding box center [302, 162] width 165 height 23
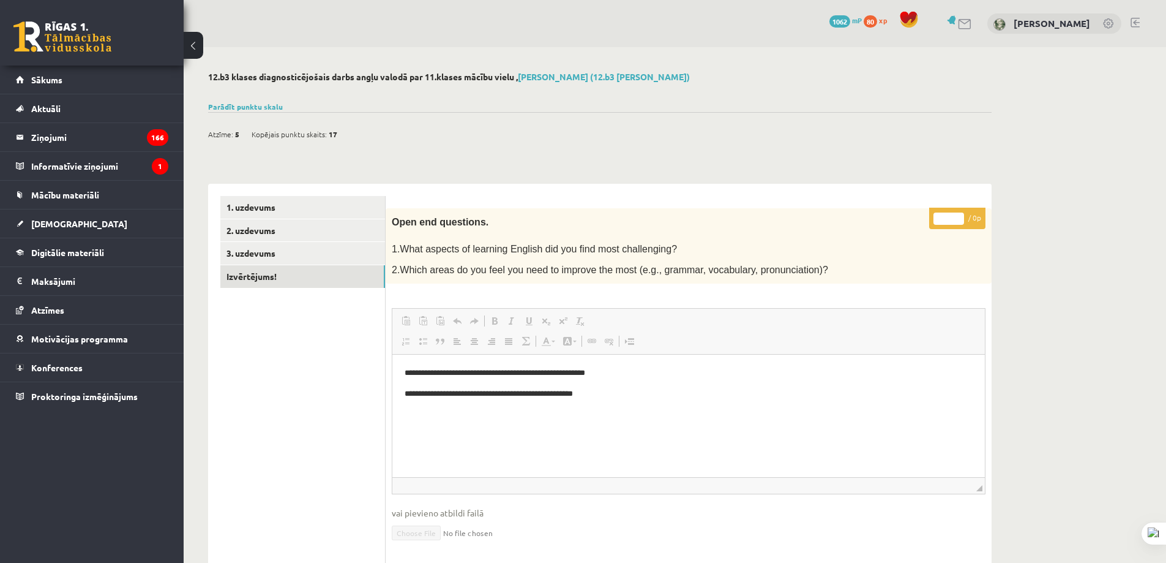
scroll to position [0, 0]
